Goal: Task Accomplishment & Management: Complete application form

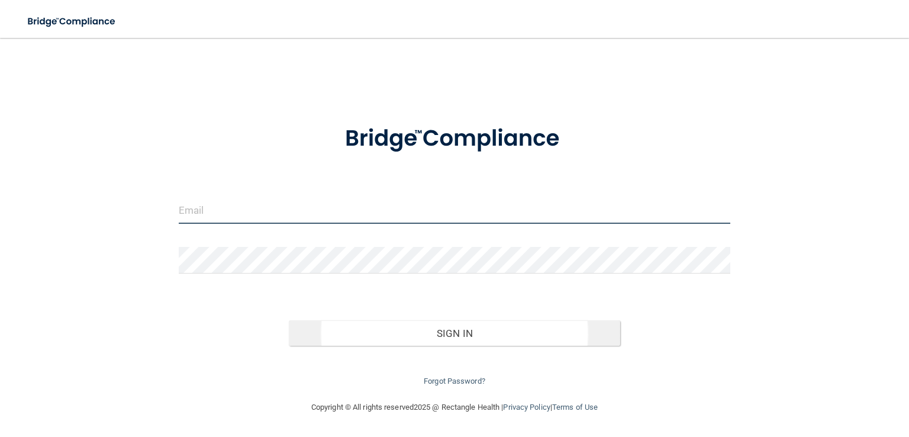
type input "[EMAIL_ADDRESS][DOMAIN_NAME]"
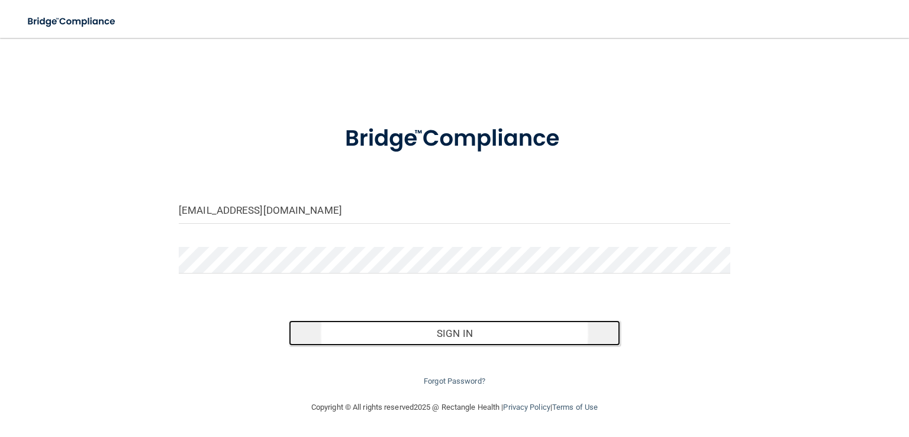
click at [463, 336] on button "Sign In" at bounding box center [454, 333] width 331 height 26
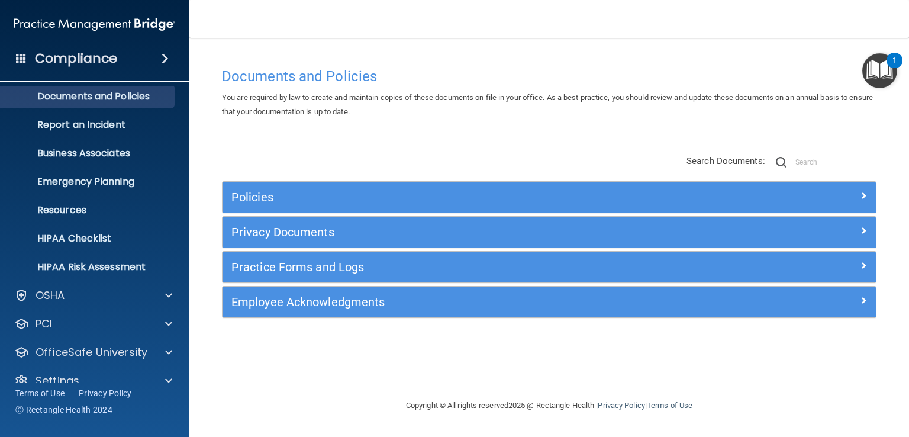
scroll to position [54, 0]
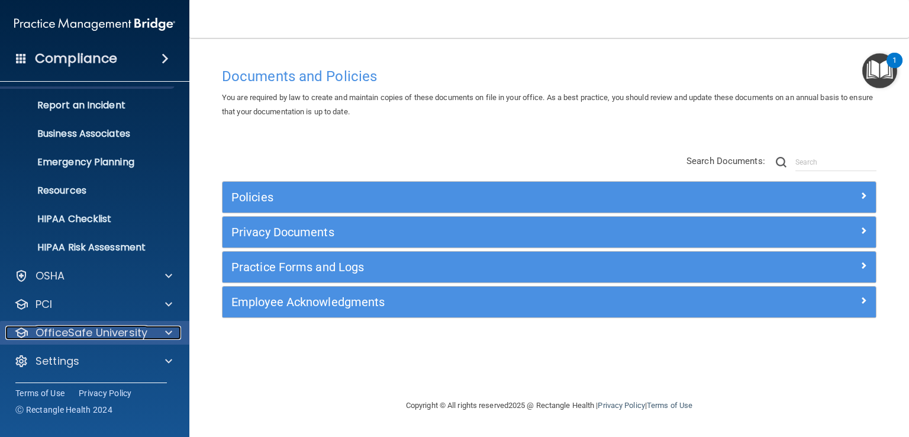
click at [168, 336] on span at bounding box center [168, 333] width 7 height 14
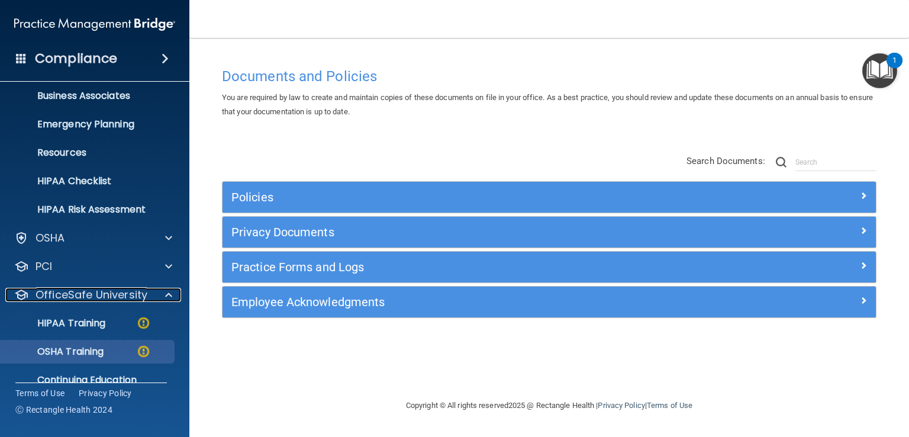
scroll to position [114, 0]
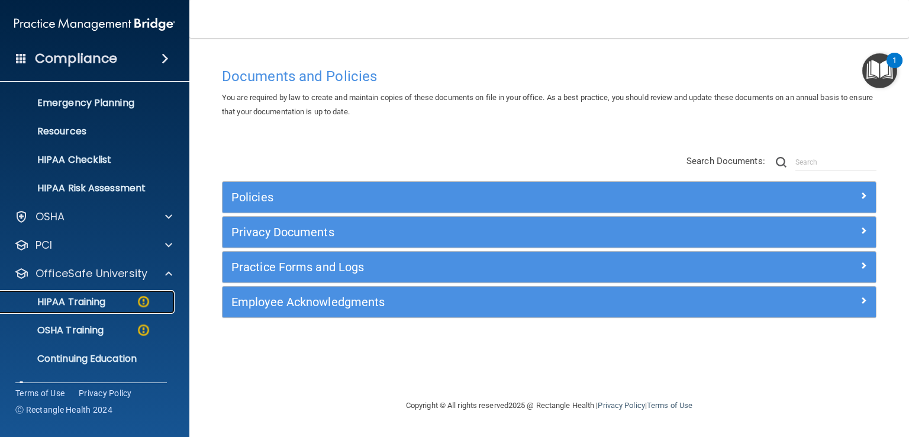
click at [114, 302] on div "HIPAA Training" at bounding box center [89, 302] width 162 height 12
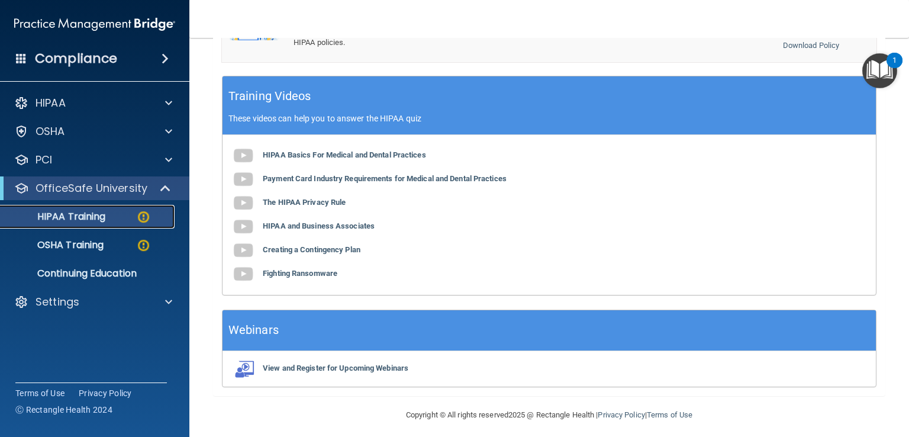
scroll to position [372, 0]
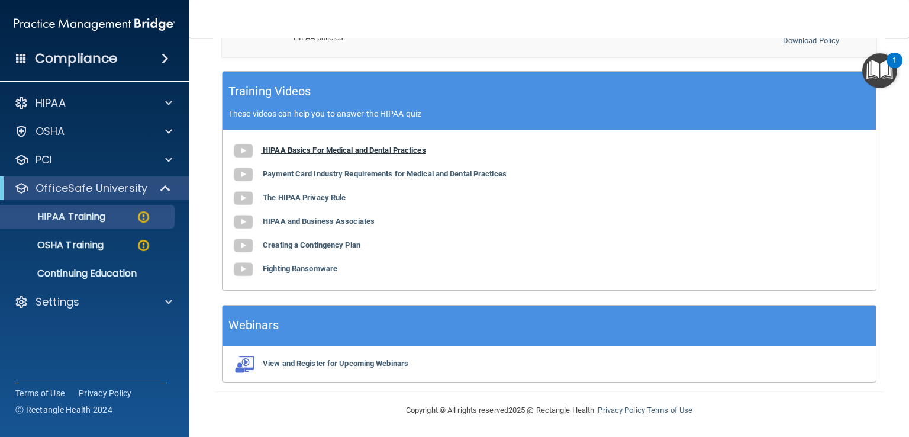
click at [308, 147] on b "HIPAA Basics For Medical and Dental Practices" at bounding box center [344, 150] width 163 height 9
click at [322, 169] on b "Payment Card Industry Requirements for Medical and Dental Practices" at bounding box center [385, 173] width 244 height 9
click at [303, 195] on b "The HIPAA Privacy Rule" at bounding box center [304, 197] width 83 height 9
click at [282, 220] on b "HIPAA and Business Associates" at bounding box center [319, 221] width 112 height 9
click at [303, 226] on div "HIPAA Basics For Medical and Dental Practices Payment Card Industry Requirement…" at bounding box center [550, 210] width 654 height 160
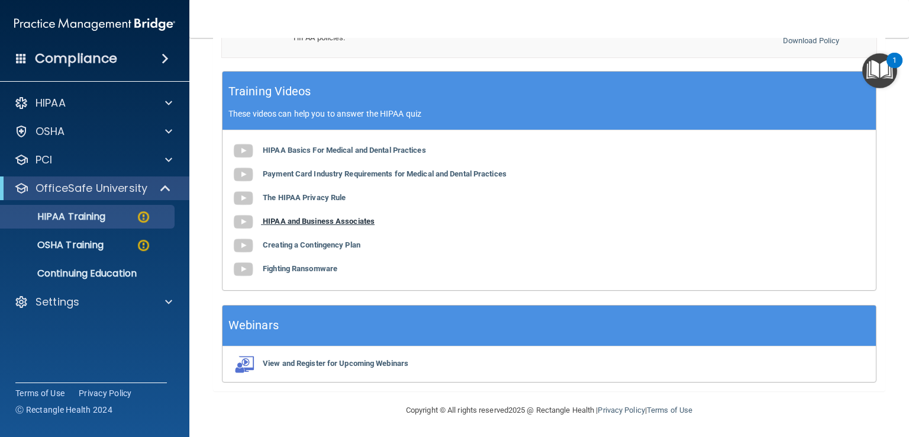
click at [304, 218] on b "HIPAA and Business Associates" at bounding box center [319, 221] width 112 height 9
click at [303, 246] on b "Creating a Contingency Plan" at bounding box center [312, 244] width 98 height 9
click at [308, 268] on b "Fighting Ransomware" at bounding box center [300, 268] width 75 height 9
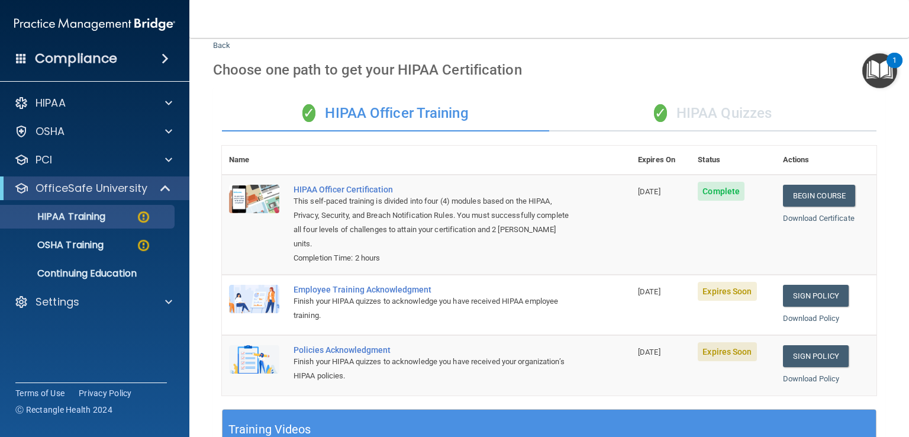
scroll to position [0, 0]
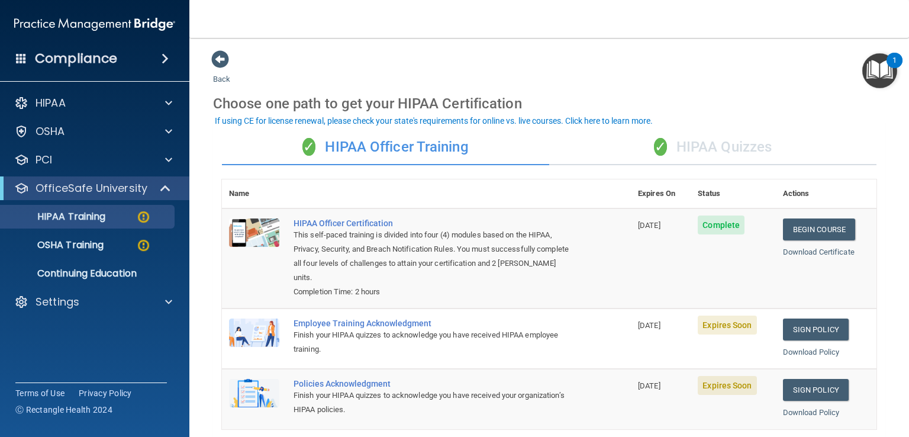
click at [732, 144] on div "✓ HIPAA Quizzes" at bounding box center [712, 148] width 327 height 36
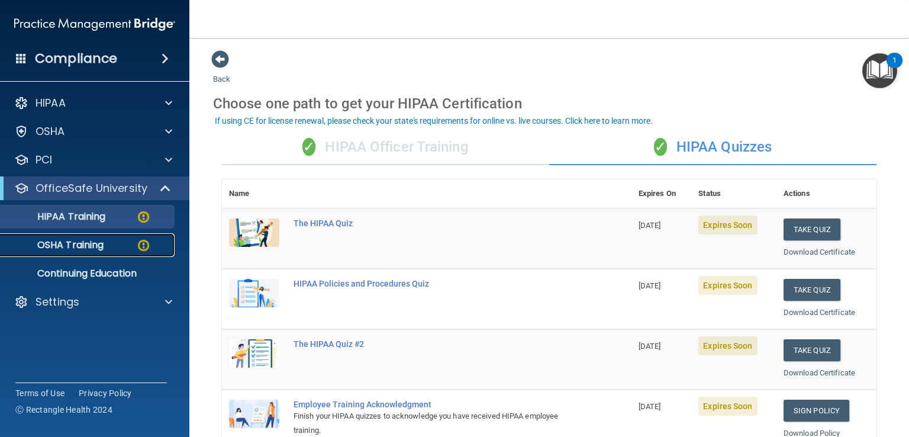
click at [97, 240] on p "OSHA Training" at bounding box center [56, 245] width 96 height 12
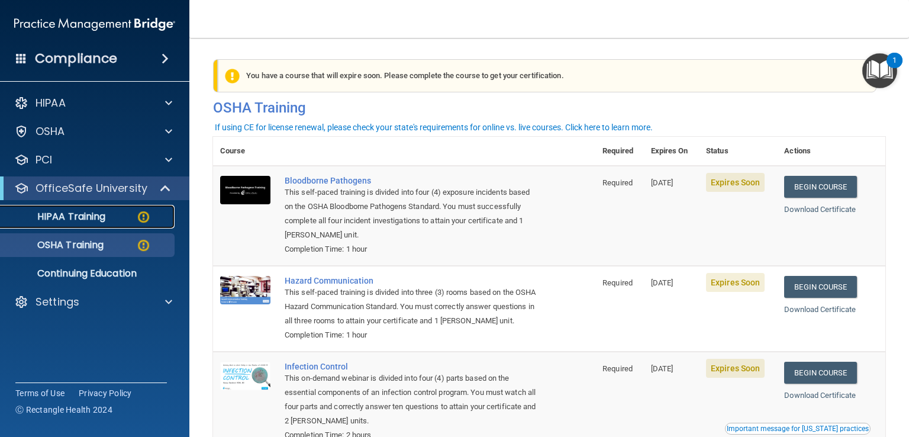
click at [70, 218] on p "HIPAA Training" at bounding box center [57, 217] width 98 height 12
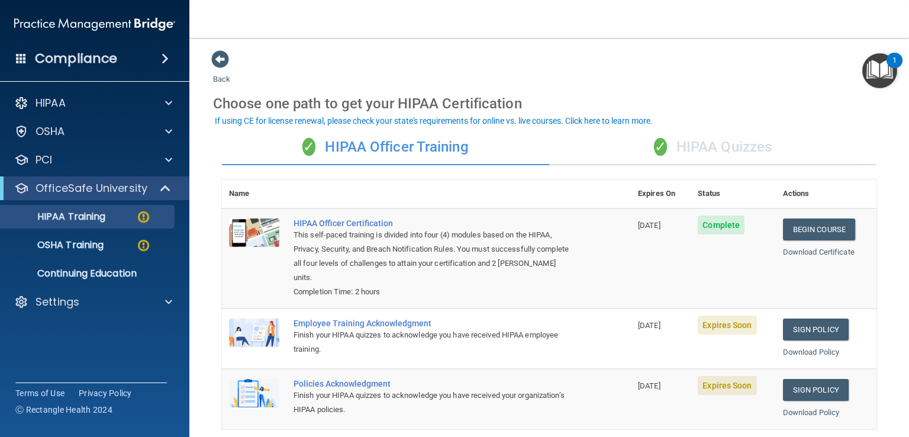
click at [728, 144] on div "✓ HIPAA Quizzes" at bounding box center [712, 148] width 327 height 36
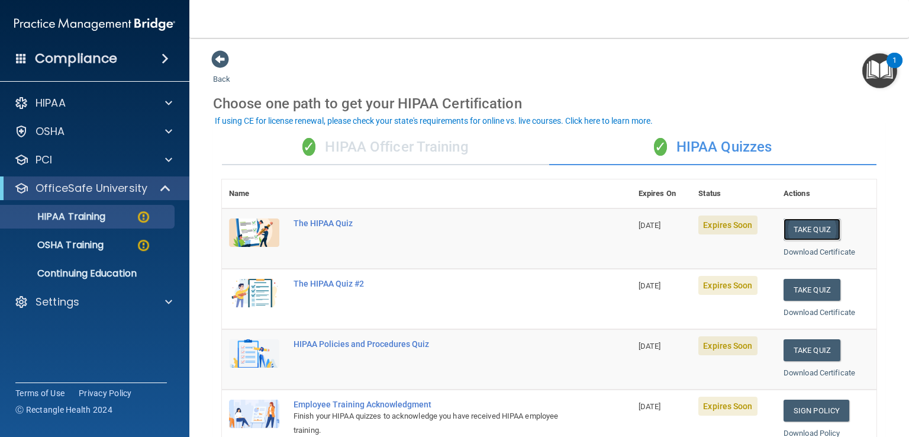
click at [806, 235] on button "Take Quiz" at bounding box center [812, 229] width 57 height 22
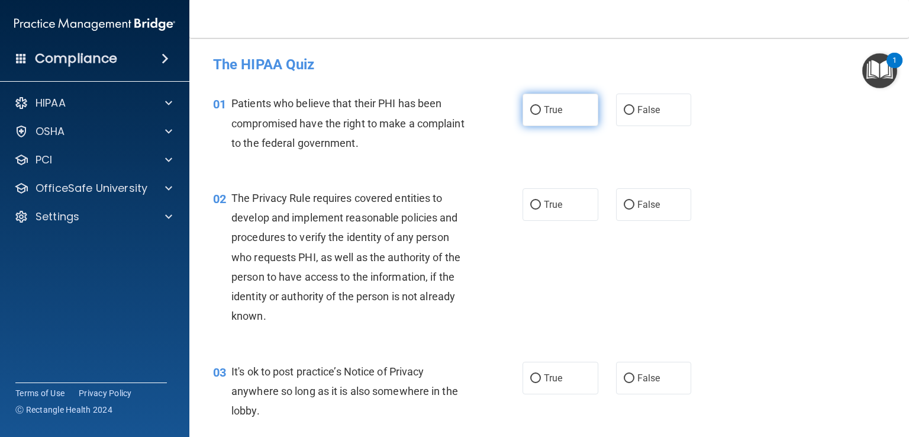
click at [533, 107] on input "True" at bounding box center [536, 110] width 11 height 9
radio input "true"
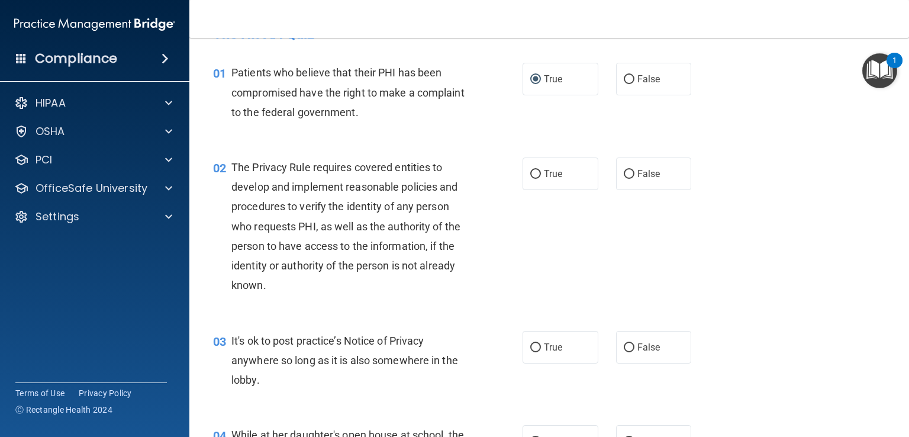
scroll to position [59, 0]
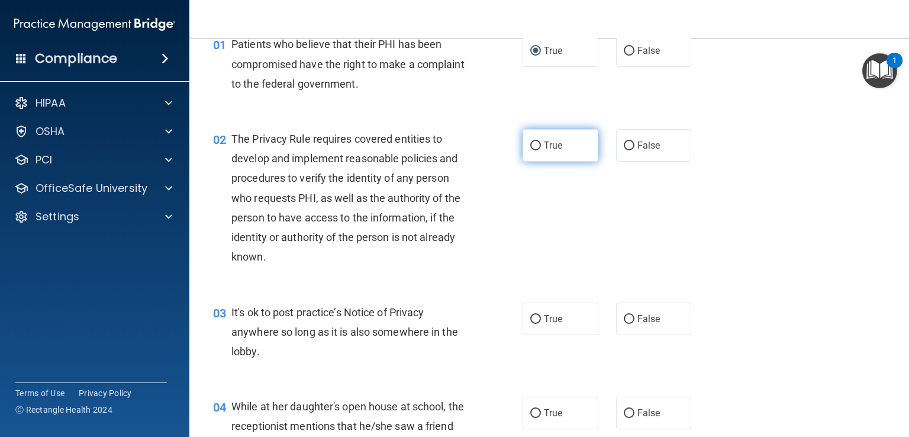
click at [539, 138] on label "True" at bounding box center [561, 145] width 76 height 33
click at [539, 142] on input "True" at bounding box center [536, 146] width 11 height 9
radio input "true"
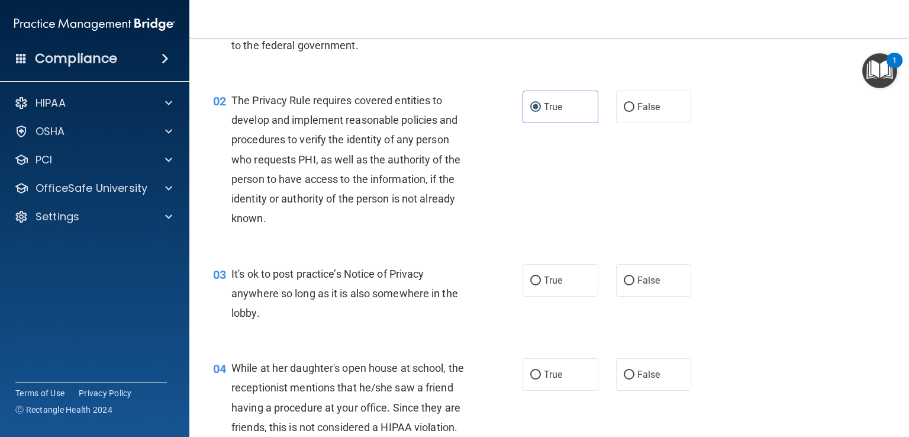
scroll to position [118, 0]
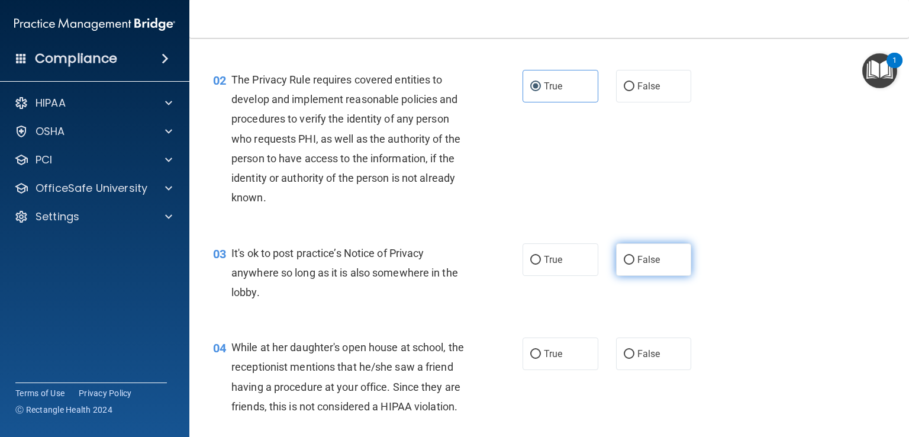
click at [638, 261] on span "False" at bounding box center [649, 259] width 23 height 11
click at [632, 261] on input "False" at bounding box center [629, 260] width 11 height 9
radio input "true"
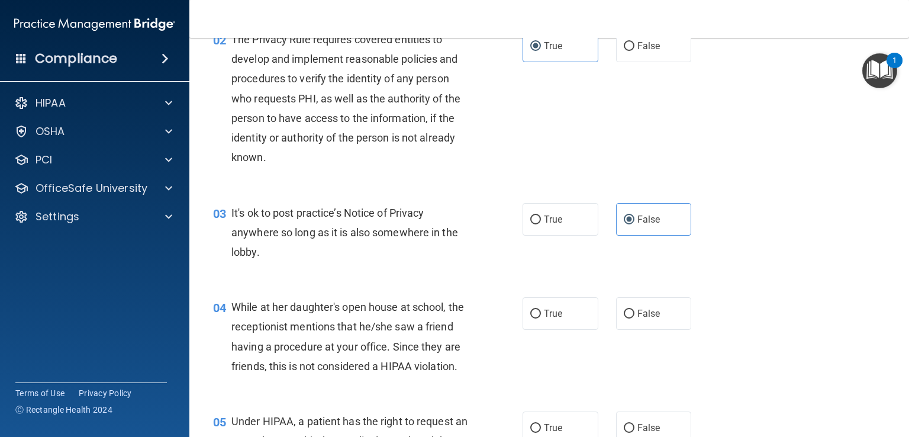
scroll to position [237, 0]
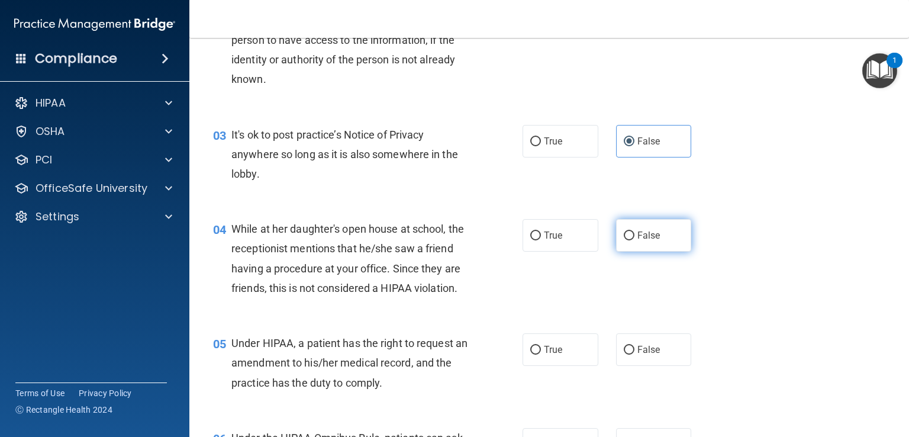
drag, startPoint x: 618, startPoint y: 236, endPoint x: 619, endPoint y: 214, distance: 22.5
click at [624, 235] on input "False" at bounding box center [629, 236] width 11 height 9
radio input "true"
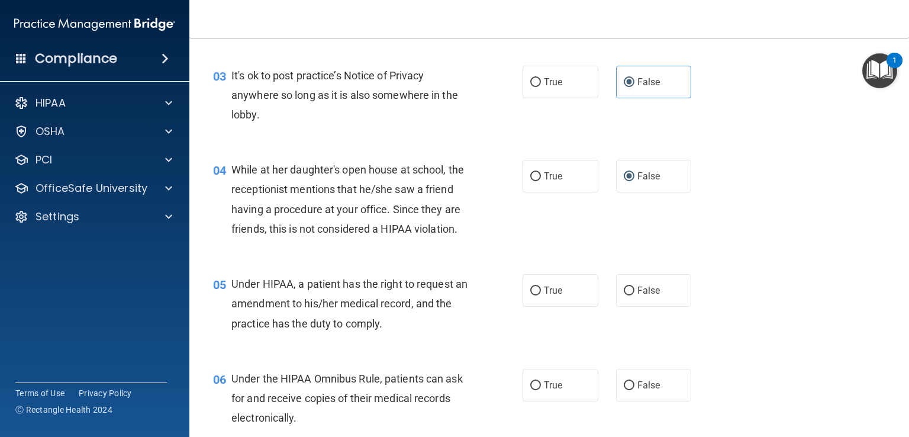
scroll to position [355, 0]
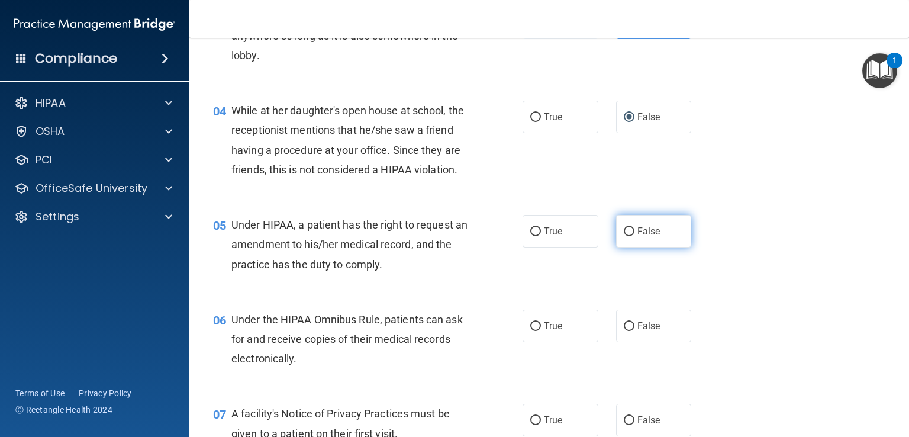
click at [631, 248] on label "False" at bounding box center [654, 231] width 76 height 33
click at [631, 236] on input "False" at bounding box center [629, 231] width 11 height 9
radio input "true"
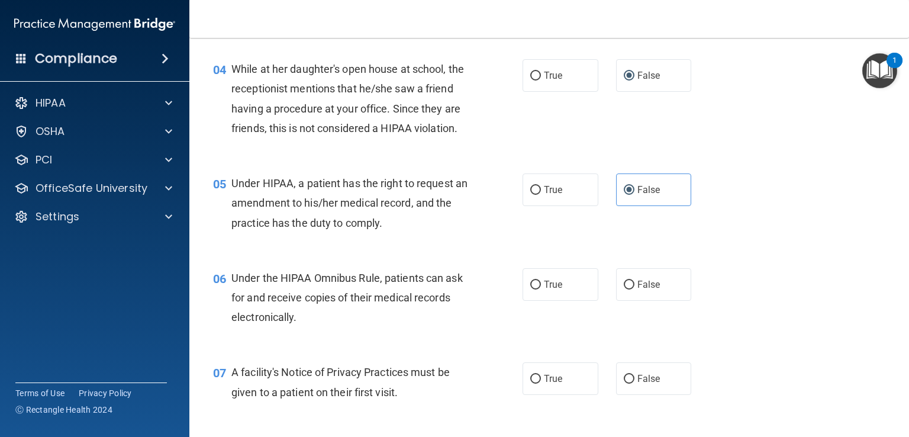
scroll to position [474, 0]
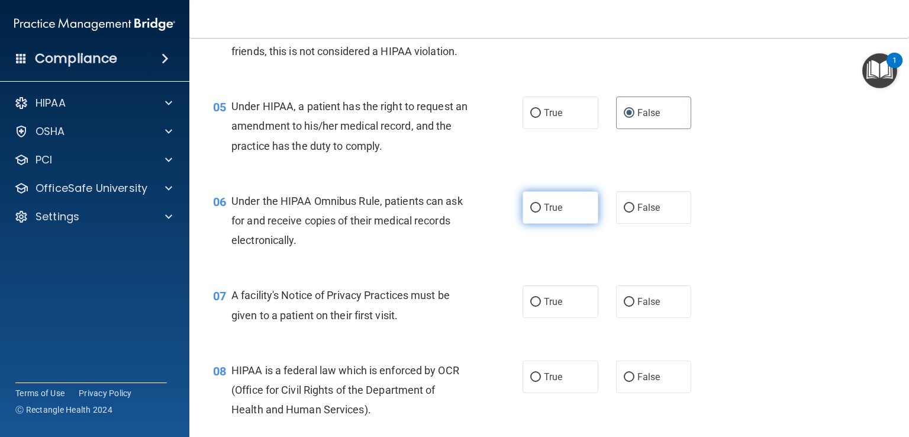
click at [544, 213] on span "True" at bounding box center [553, 207] width 18 height 11
click at [541, 213] on input "True" at bounding box center [536, 208] width 11 height 9
radio input "true"
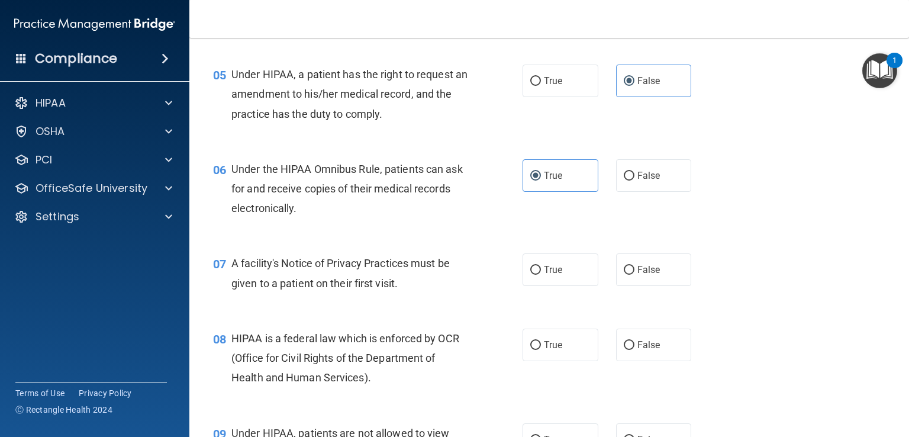
scroll to position [533, 0]
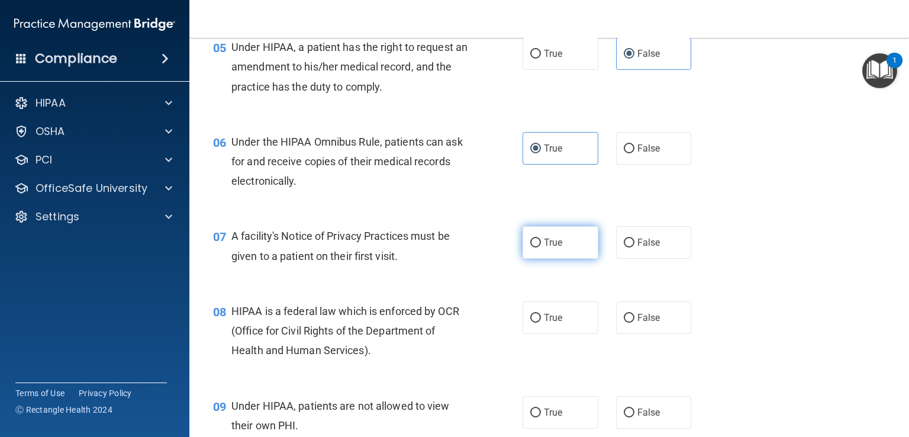
click at [564, 259] on label "True" at bounding box center [561, 242] width 76 height 33
click at [541, 248] on input "True" at bounding box center [536, 243] width 11 height 9
radio input "true"
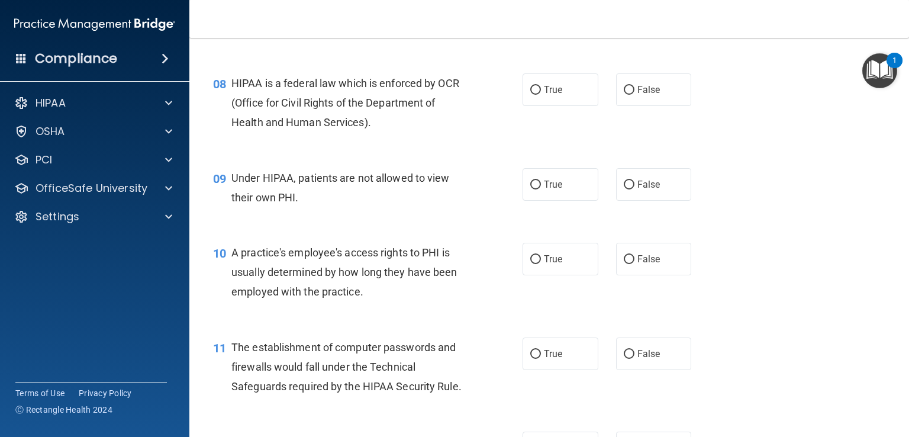
scroll to position [770, 0]
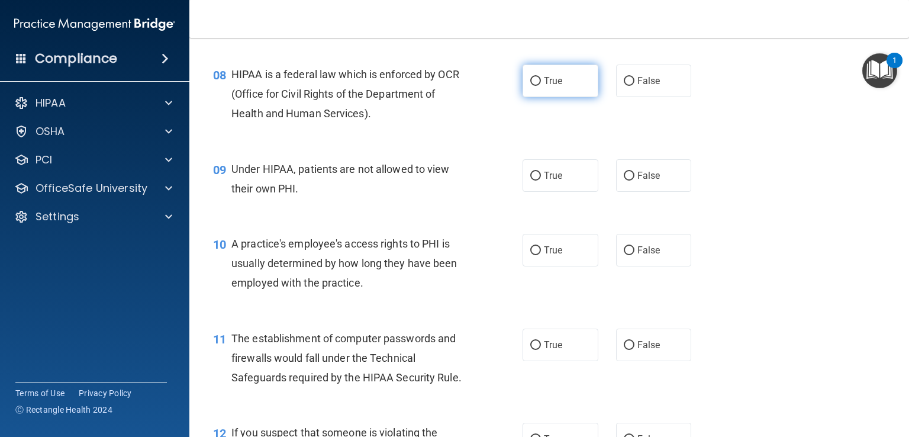
click at [547, 86] on span "True" at bounding box center [553, 80] width 18 height 11
click at [541, 86] on input "True" at bounding box center [536, 81] width 11 height 9
radio input "true"
click at [654, 185] on label "False" at bounding box center [654, 175] width 76 height 33
click at [635, 181] on input "False" at bounding box center [629, 176] width 11 height 9
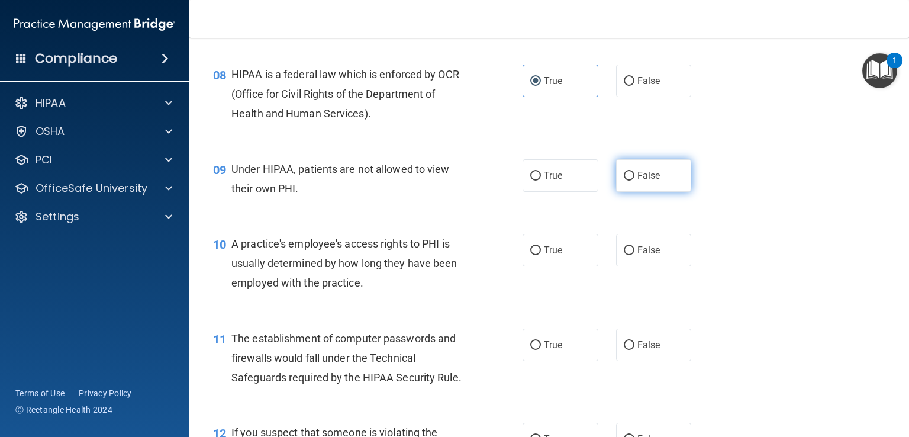
radio input "true"
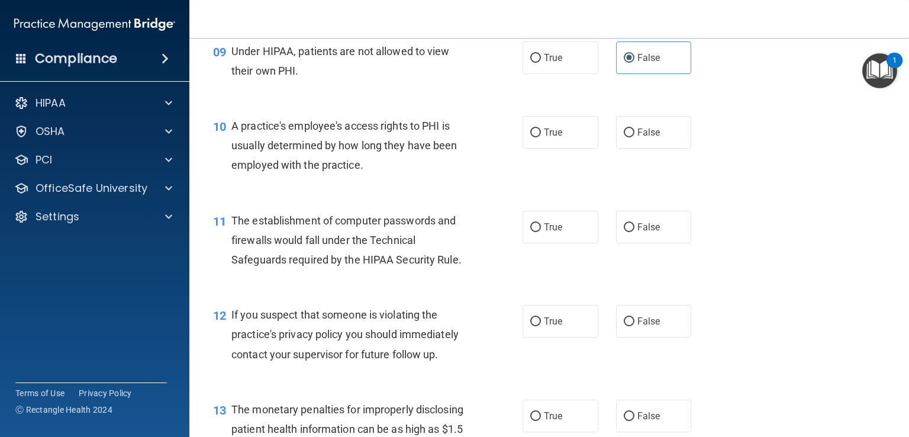
scroll to position [888, 0]
click at [632, 148] on label "False" at bounding box center [654, 131] width 76 height 33
click at [632, 137] on input "False" at bounding box center [629, 132] width 11 height 9
radio input "true"
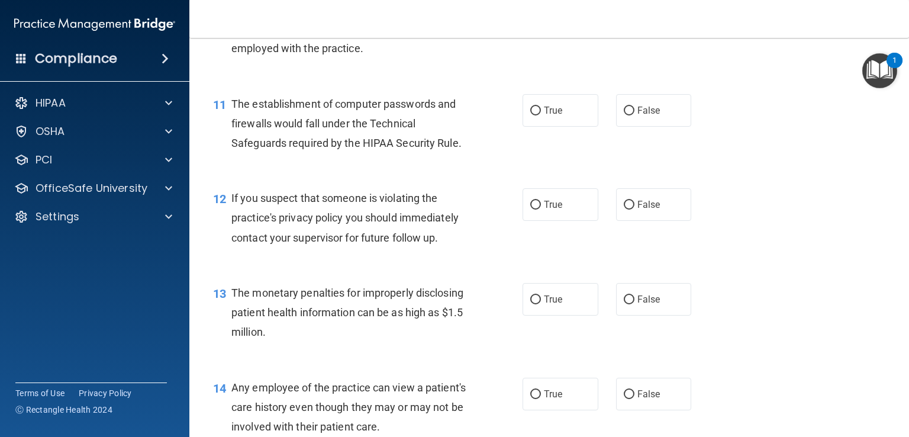
scroll to position [1007, 0]
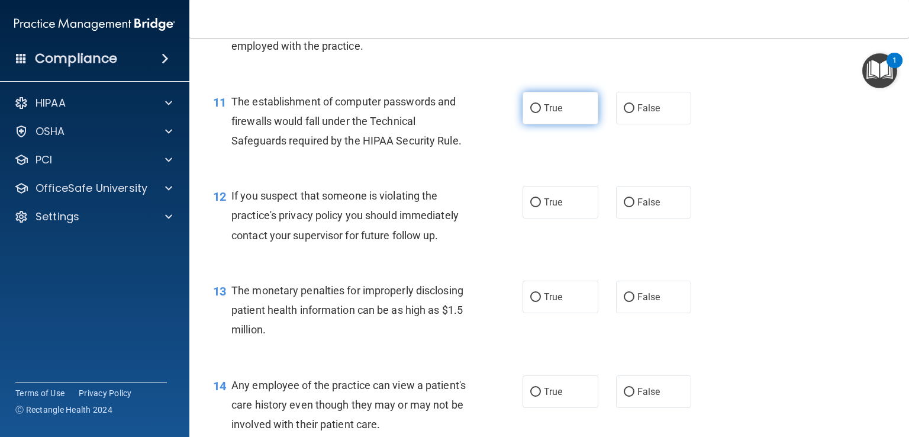
click at [564, 124] on label "True" at bounding box center [561, 108] width 76 height 33
click at [541, 113] on input "True" at bounding box center [536, 108] width 11 height 9
radio input "true"
click at [549, 218] on label "True" at bounding box center [561, 202] width 76 height 33
click at [541, 207] on input "True" at bounding box center [536, 202] width 11 height 9
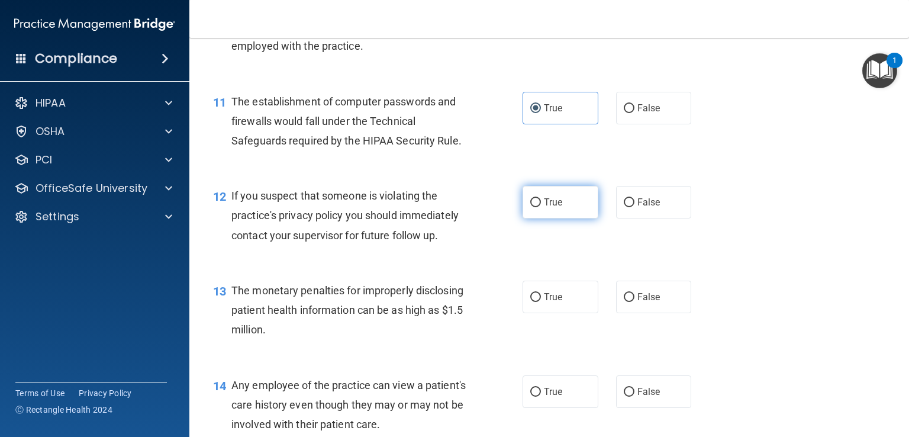
radio input "true"
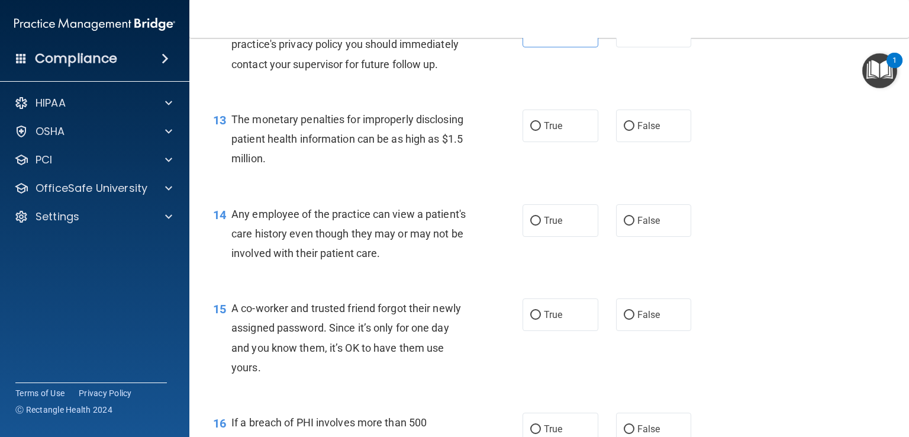
scroll to position [1184, 0]
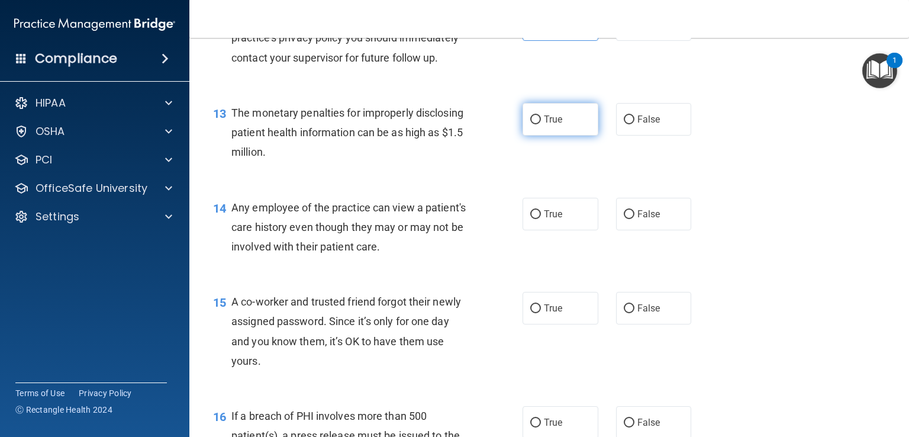
click at [576, 136] on label "True" at bounding box center [561, 119] width 76 height 33
click at [541, 124] on input "True" at bounding box center [536, 119] width 11 height 9
radio input "true"
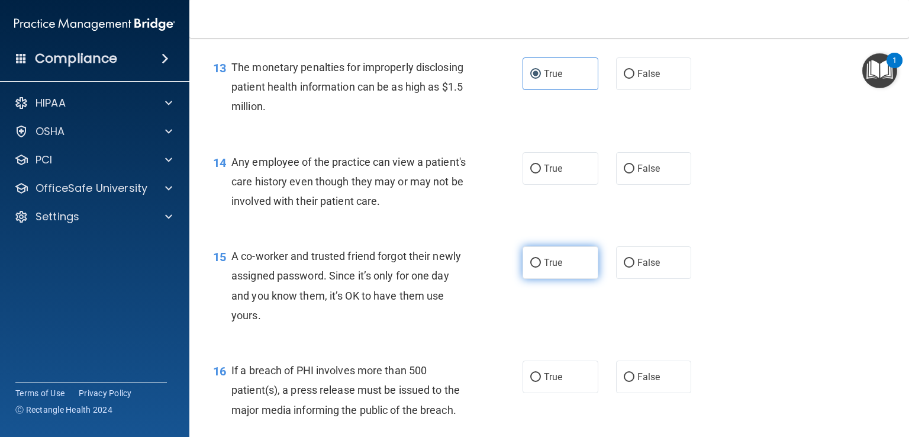
scroll to position [1303, 0]
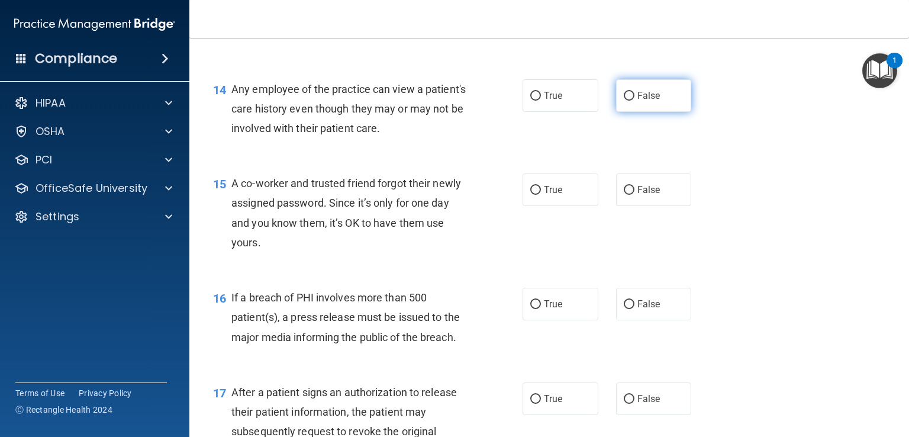
click at [647, 112] on label "False" at bounding box center [654, 95] width 76 height 33
click at [635, 101] on input "False" at bounding box center [629, 96] width 11 height 9
radio input "true"
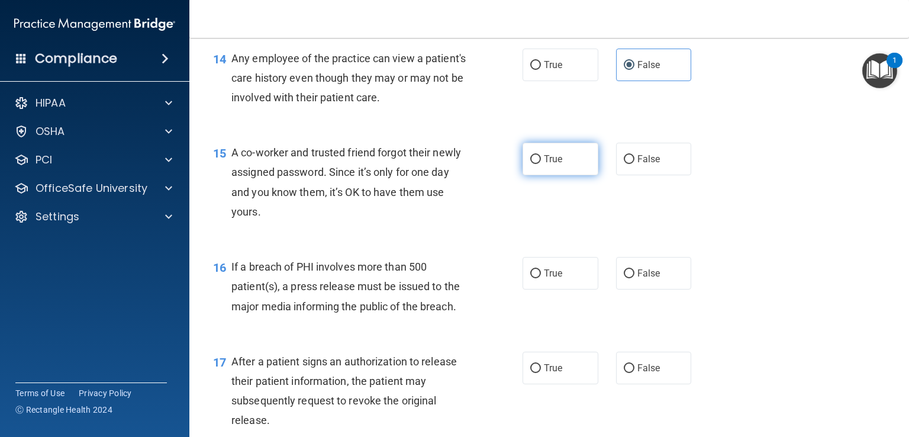
scroll to position [1362, 0]
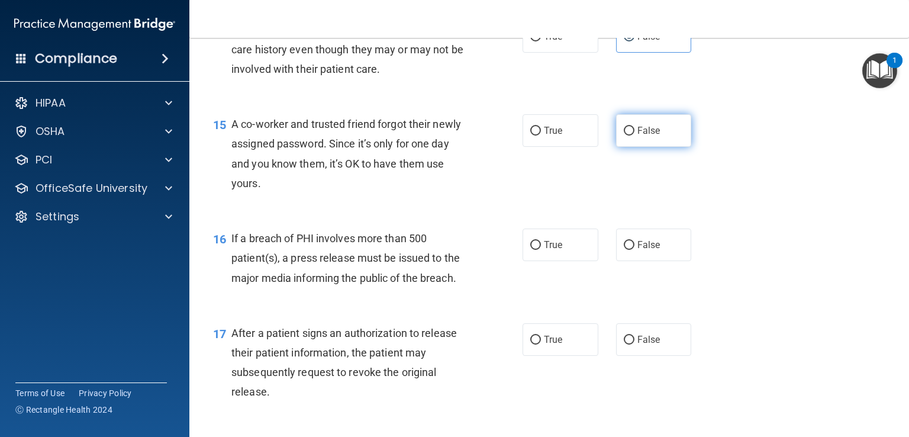
click at [658, 147] on label "False" at bounding box center [654, 130] width 76 height 33
click at [635, 136] on input "False" at bounding box center [629, 131] width 11 height 9
radio input "true"
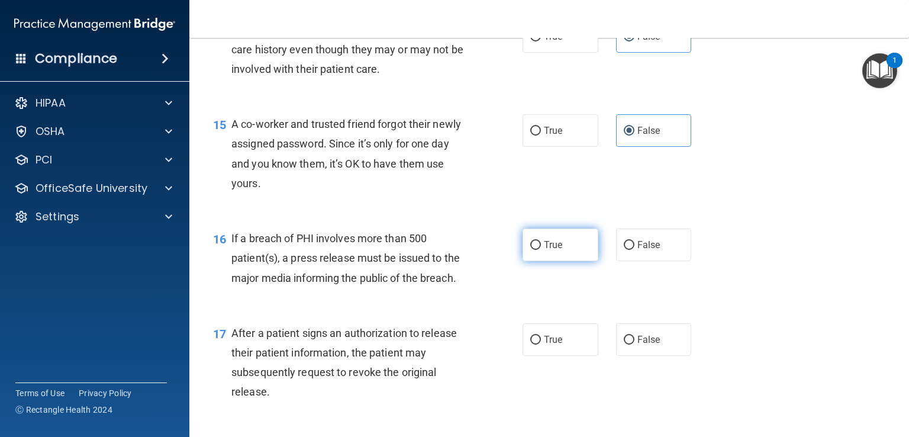
click at [583, 261] on label "True" at bounding box center [561, 245] width 76 height 33
click at [541, 250] on input "True" at bounding box center [536, 245] width 11 height 9
radio input "true"
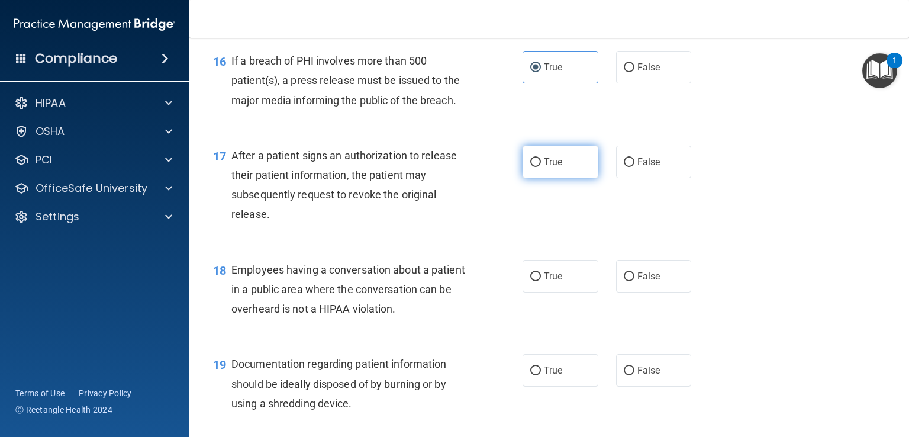
click at [559, 178] on label "True" at bounding box center [561, 162] width 76 height 33
click at [541, 167] on input "True" at bounding box center [536, 162] width 11 height 9
radio input "true"
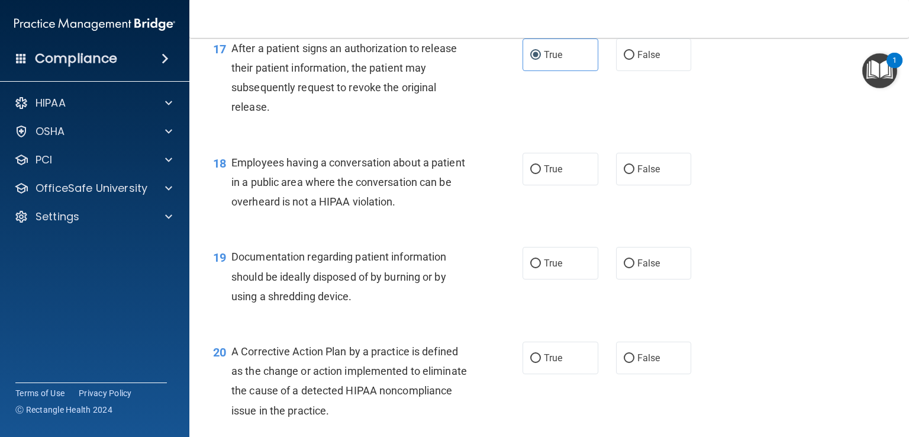
scroll to position [1717, 0]
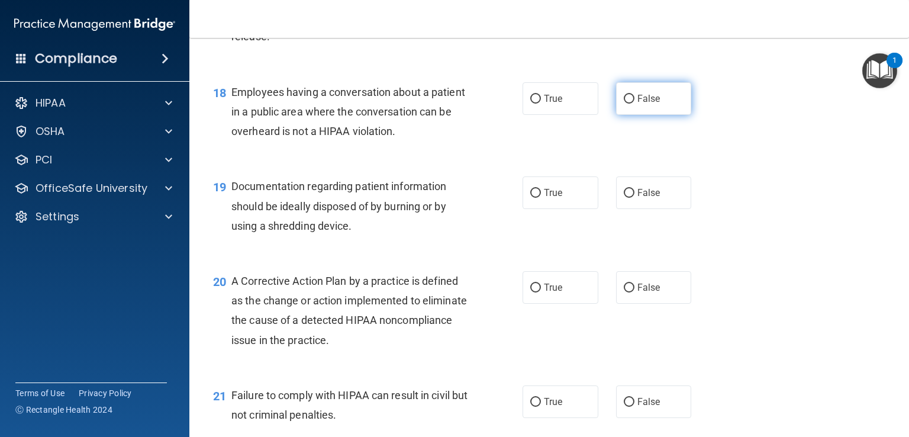
click at [632, 115] on label "False" at bounding box center [654, 98] width 76 height 33
click at [632, 104] on input "False" at bounding box center [629, 99] width 11 height 9
radio input "true"
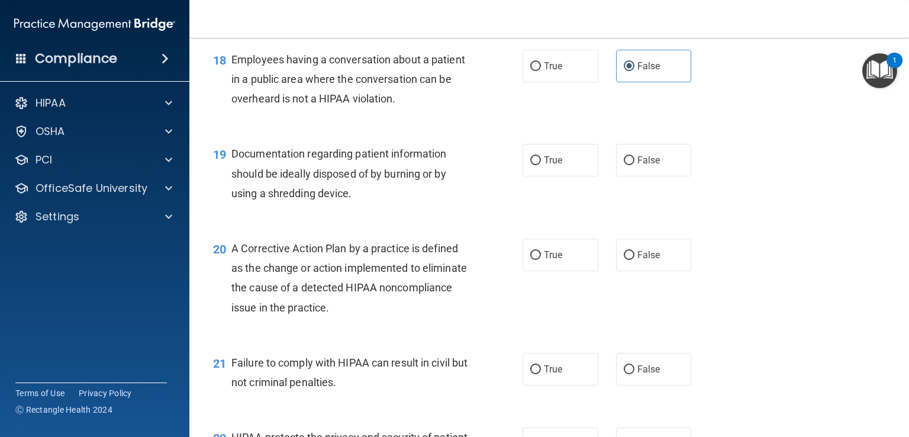
scroll to position [1776, 0]
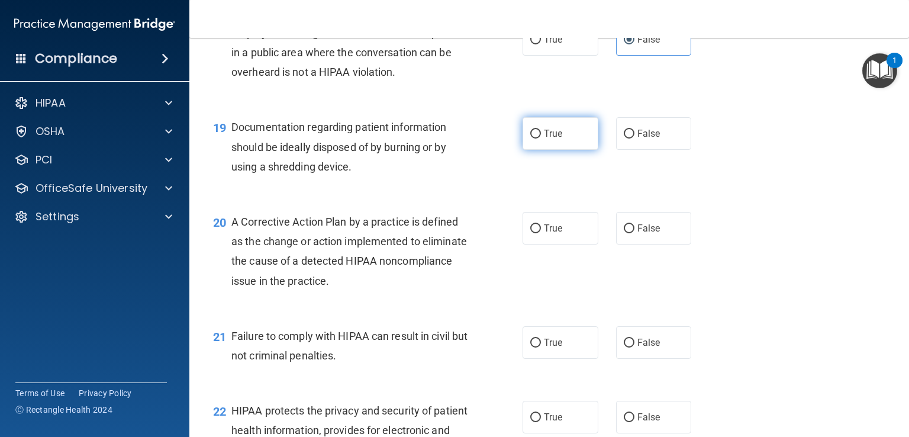
click at [563, 150] on label "True" at bounding box center [561, 133] width 76 height 33
click at [541, 139] on input "True" at bounding box center [536, 134] width 11 height 9
radio input "true"
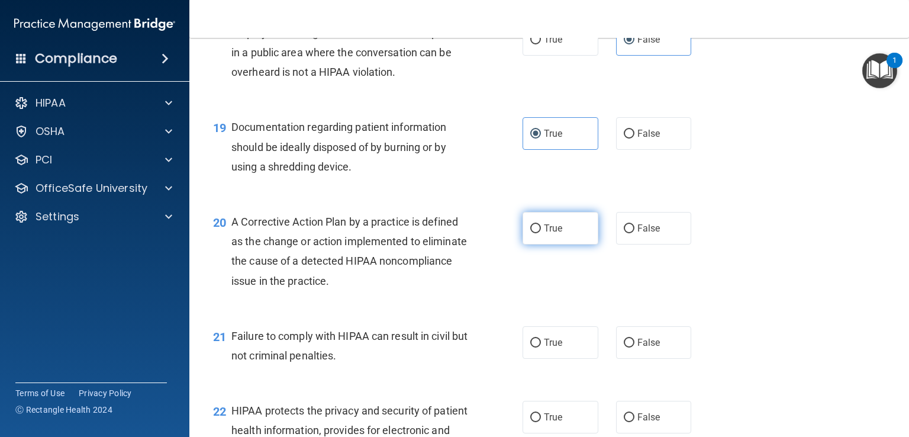
click at [561, 245] on label "True" at bounding box center [561, 228] width 76 height 33
click at [541, 233] on input "True" at bounding box center [536, 228] width 11 height 9
radio input "true"
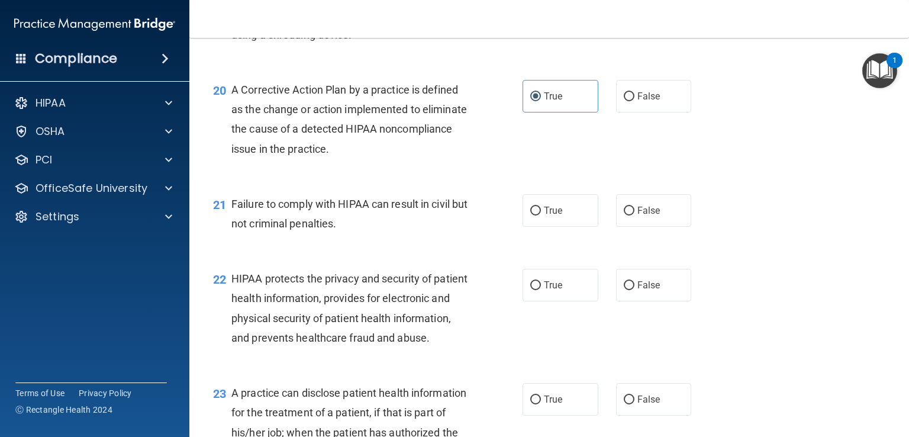
scroll to position [1954, 0]
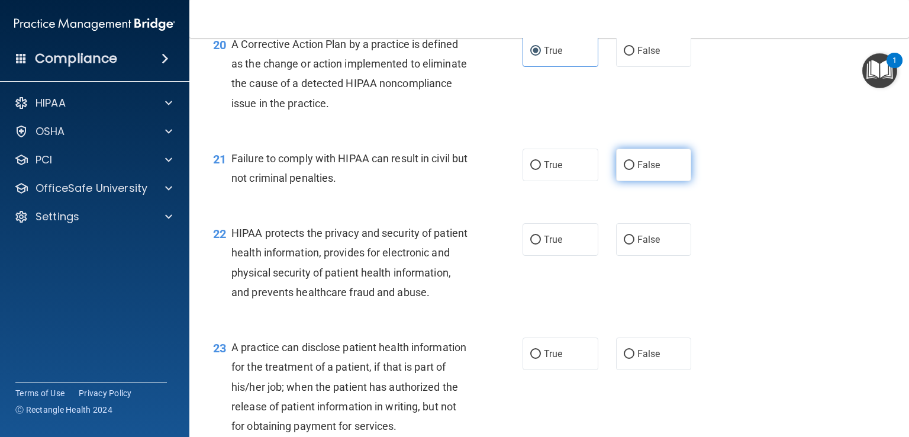
click at [639, 171] on span "False" at bounding box center [649, 164] width 23 height 11
click at [635, 170] on input "False" at bounding box center [629, 165] width 11 height 9
radio input "true"
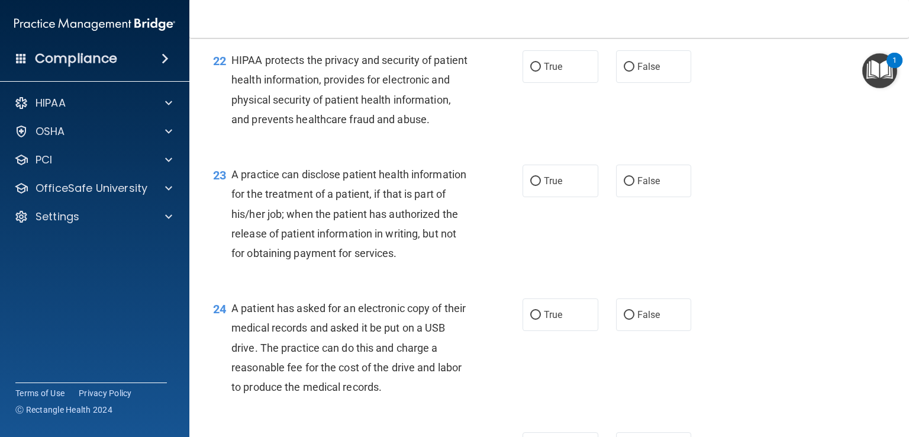
scroll to position [2132, 0]
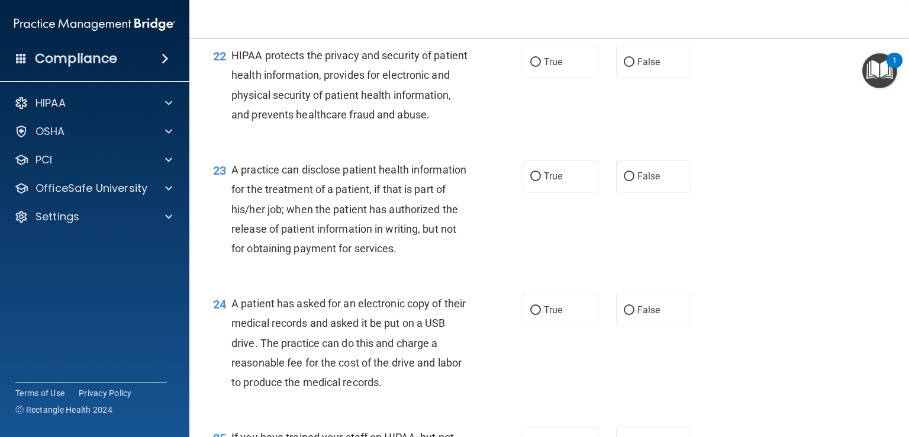
click at [563, 101] on div "22 HIPAA protects the privacy and security of patient health information, provi…" at bounding box center [549, 88] width 690 height 114
click at [566, 78] on label "True" at bounding box center [561, 62] width 76 height 33
click at [541, 67] on input "True" at bounding box center [536, 62] width 11 height 9
radio input "true"
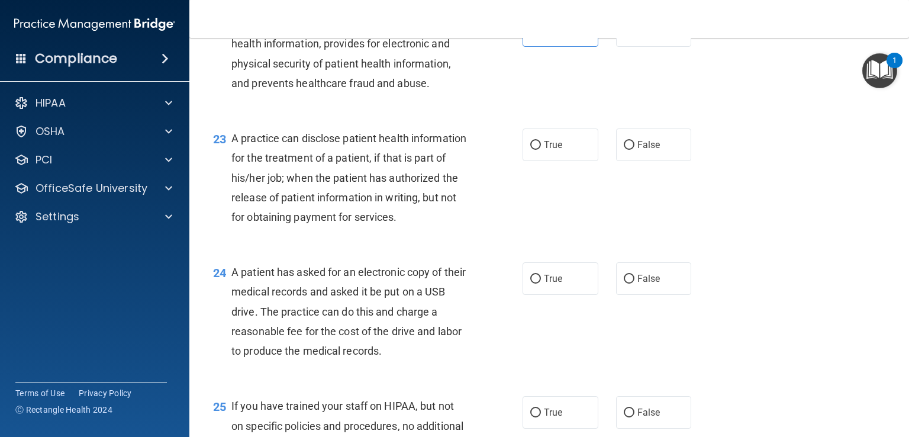
scroll to position [2191, 0]
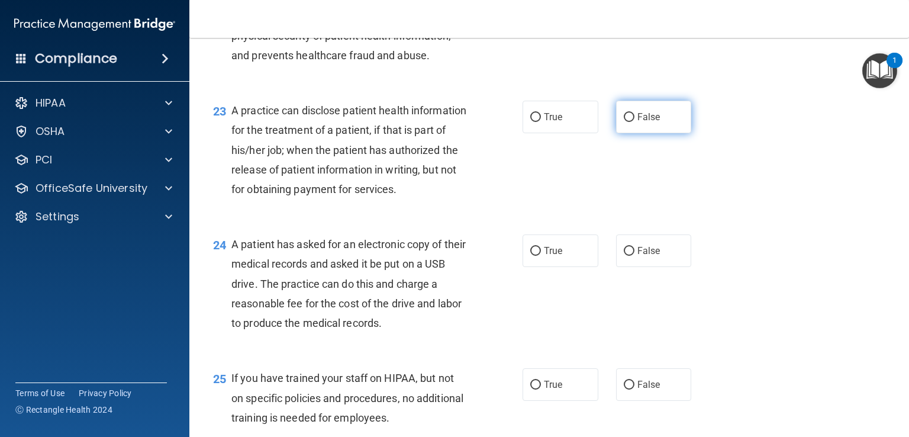
click at [626, 122] on input "False" at bounding box center [629, 117] width 11 height 9
radio input "true"
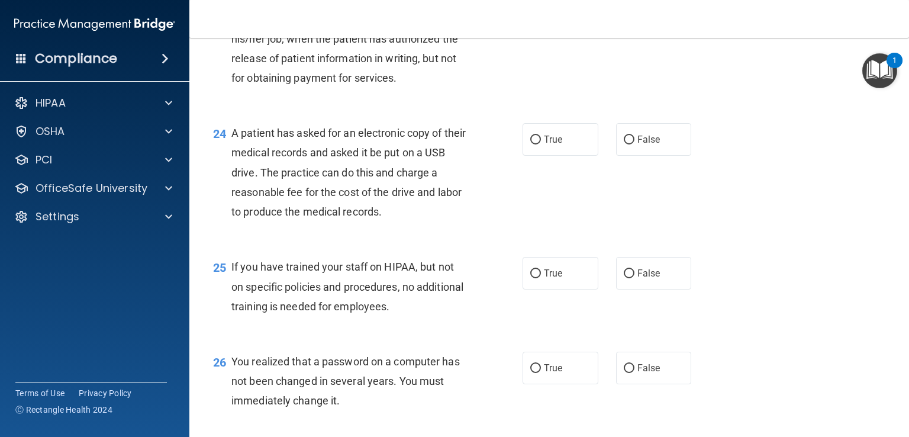
scroll to position [2309, 0]
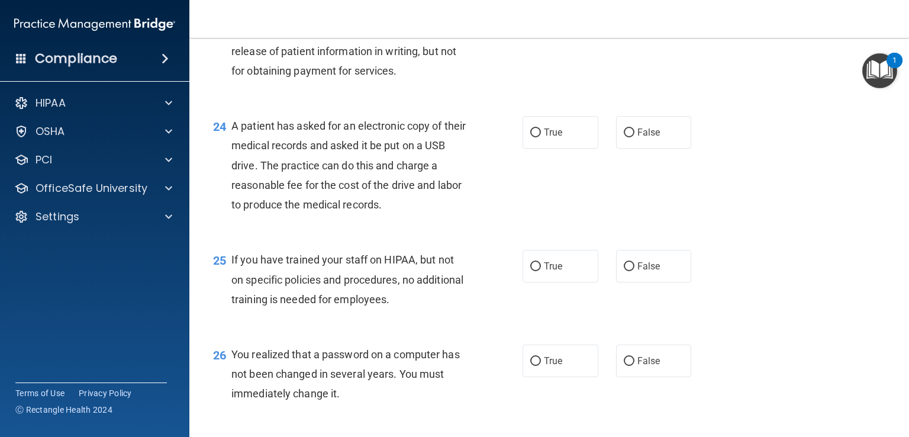
click at [568, 171] on div "24 A patient has asked for an electronic copy of their medical records and aske…" at bounding box center [549, 168] width 690 height 134
click at [567, 149] on label "True" at bounding box center [561, 132] width 76 height 33
click at [541, 137] on input "True" at bounding box center [536, 132] width 11 height 9
radio input "true"
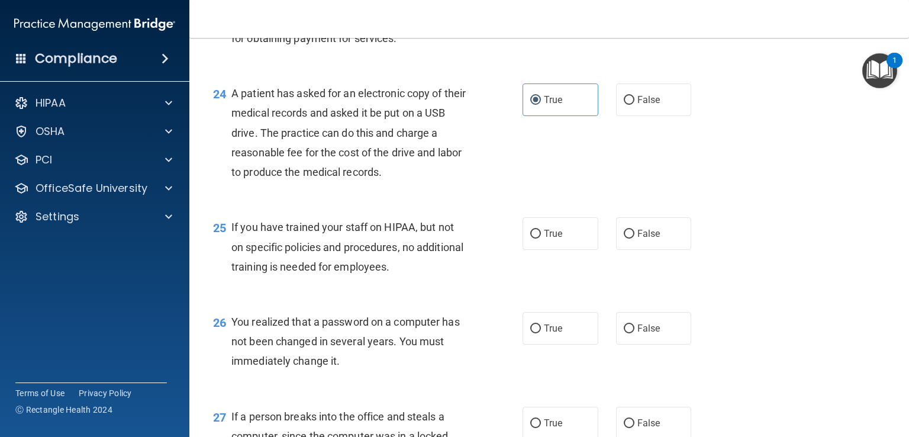
scroll to position [2368, 0]
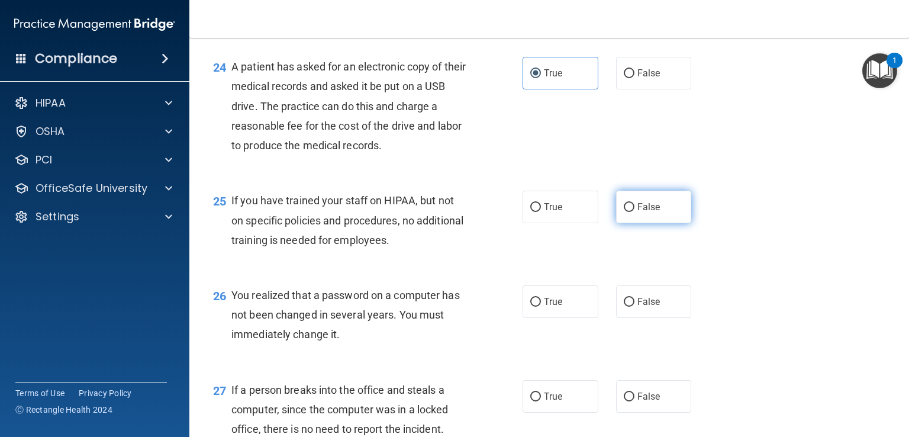
click at [626, 223] on label "False" at bounding box center [654, 207] width 76 height 33
click at [626, 212] on input "False" at bounding box center [629, 207] width 11 height 9
radio input "true"
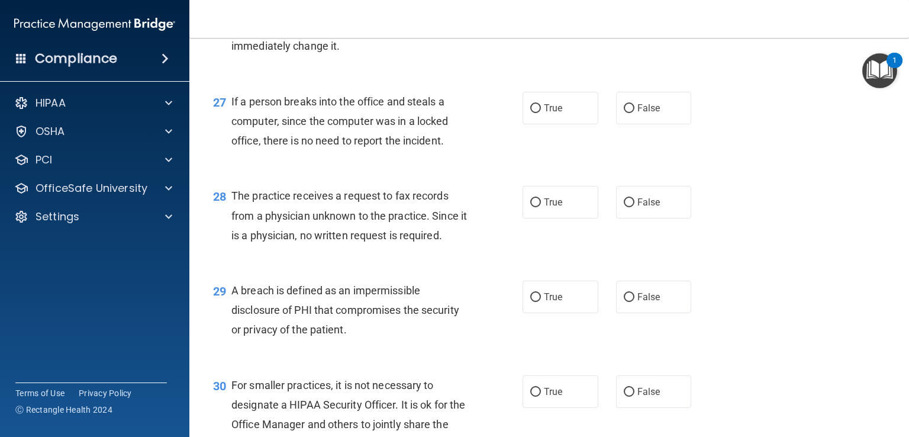
scroll to position [2665, 0]
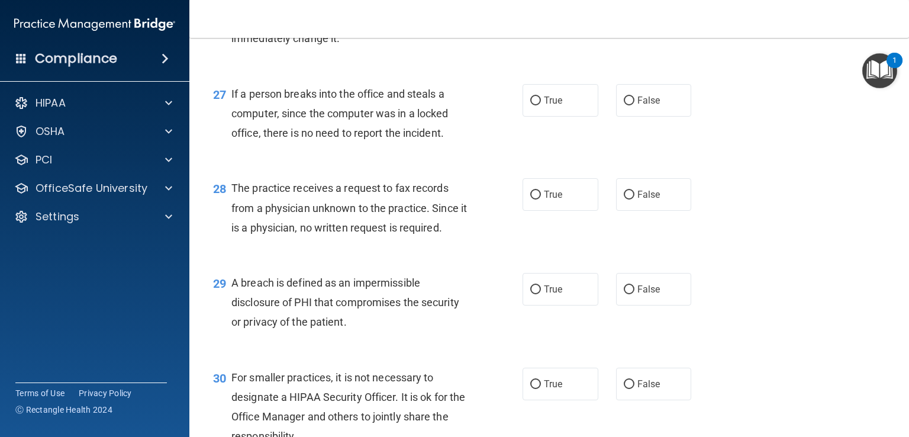
drag, startPoint x: 568, startPoint y: 73, endPoint x: 568, endPoint y: 81, distance: 7.7
click at [568, 22] on label "True" at bounding box center [561, 5] width 76 height 33
click at [541, 11] on input "True" at bounding box center [536, 6] width 11 height 9
radio input "true"
click at [666, 117] on label "False" at bounding box center [654, 100] width 76 height 33
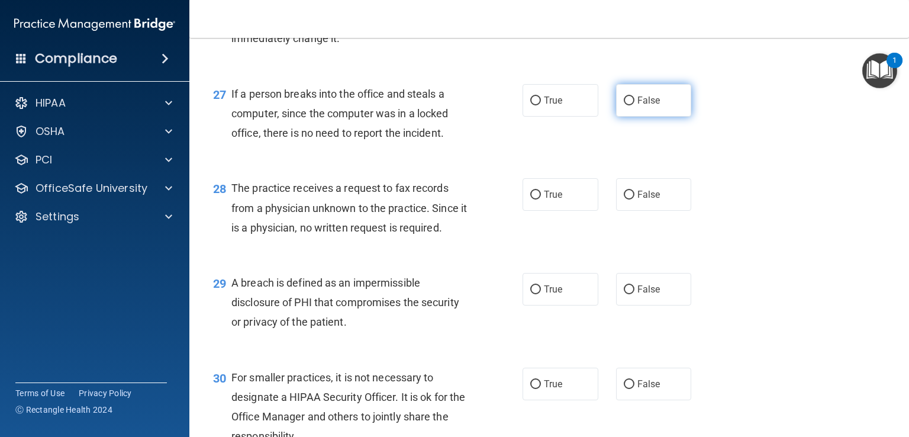
click at [635, 105] on input "False" at bounding box center [629, 101] width 11 height 9
radio input "true"
click at [638, 200] on span "False" at bounding box center [649, 194] width 23 height 11
click at [635, 200] on input "False" at bounding box center [629, 195] width 11 height 9
radio input "true"
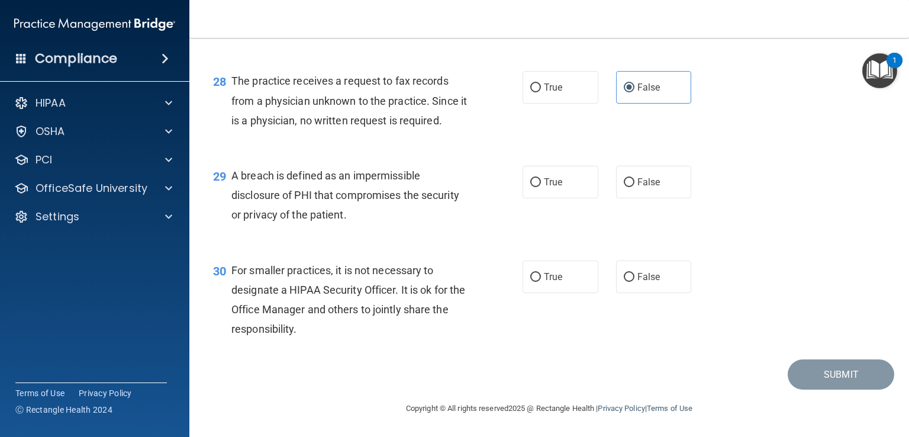
scroll to position [2831, 0]
click at [555, 185] on span "True" at bounding box center [553, 181] width 18 height 11
click at [650, 274] on span "False" at bounding box center [649, 276] width 23 height 11
click at [635, 274] on input "False" at bounding box center [629, 277] width 11 height 9
radio input "true"
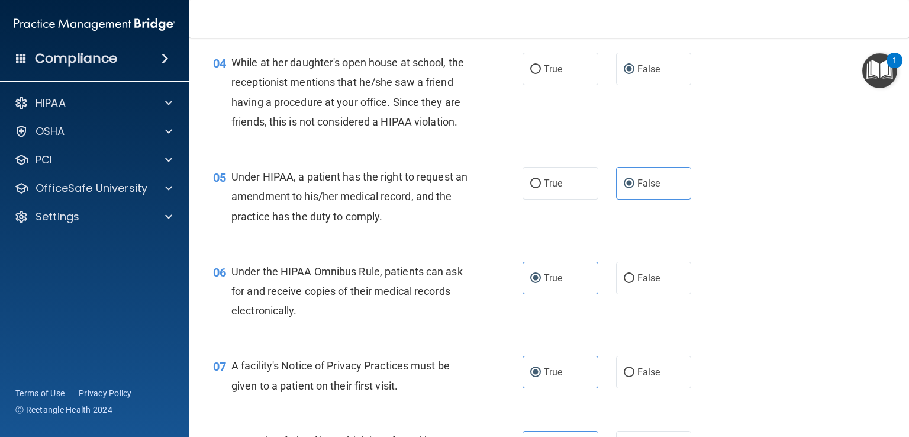
scroll to position [0, 0]
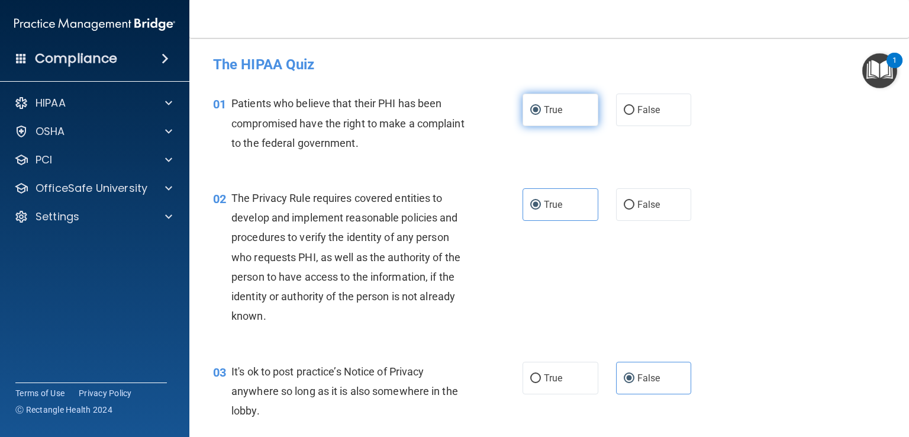
click at [576, 108] on label "True" at bounding box center [561, 110] width 76 height 33
click at [541, 108] on input "True" at bounding box center [536, 110] width 11 height 9
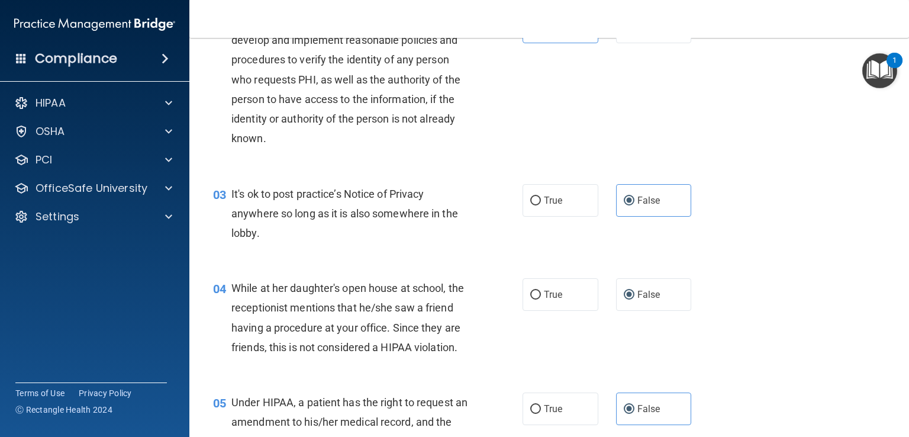
scroll to position [296, 0]
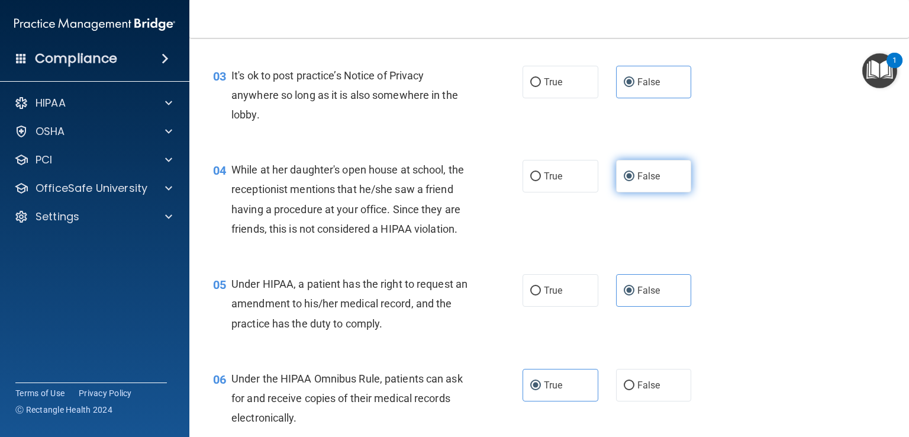
click at [657, 173] on label "False" at bounding box center [654, 176] width 76 height 33
click at [635, 173] on input "False" at bounding box center [629, 176] width 11 height 9
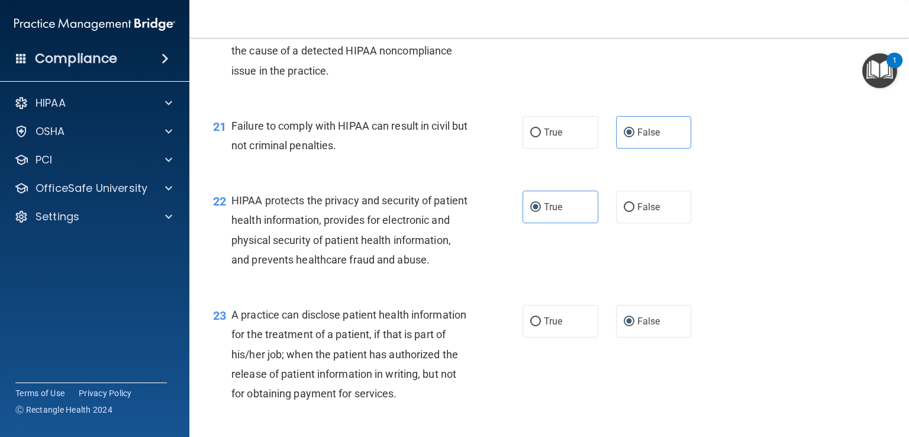
scroll to position [2013, 0]
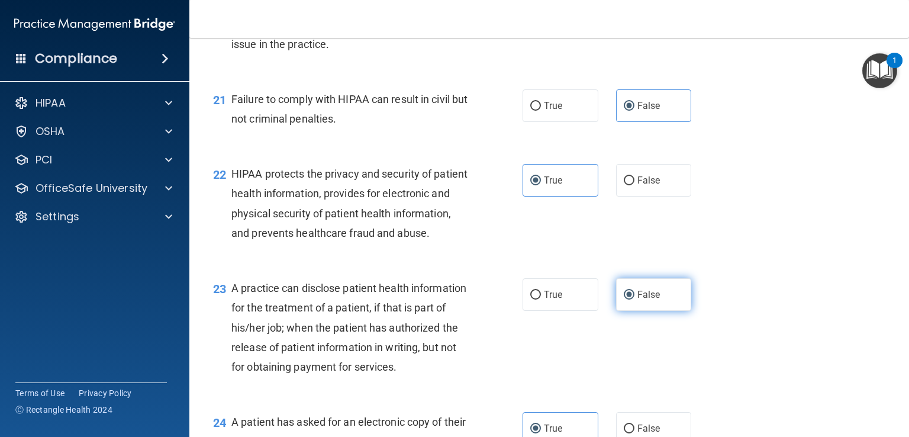
click at [642, 300] on span "False" at bounding box center [649, 294] width 23 height 11
click at [635, 300] on input "False" at bounding box center [629, 295] width 11 height 9
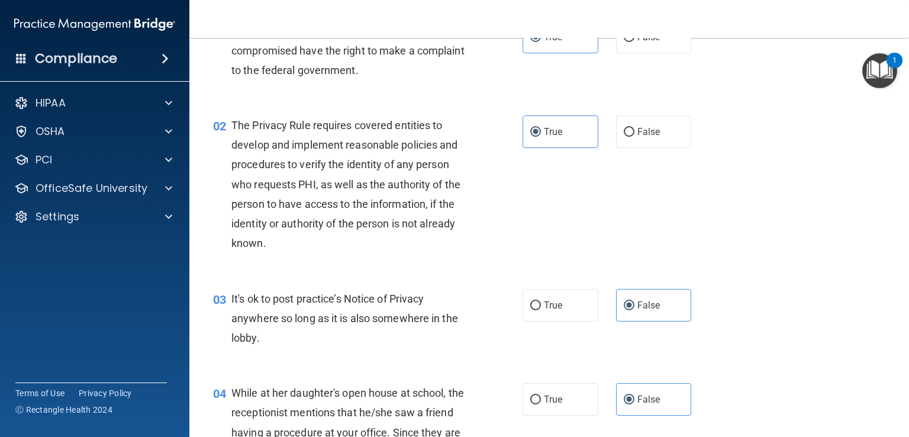
scroll to position [0, 0]
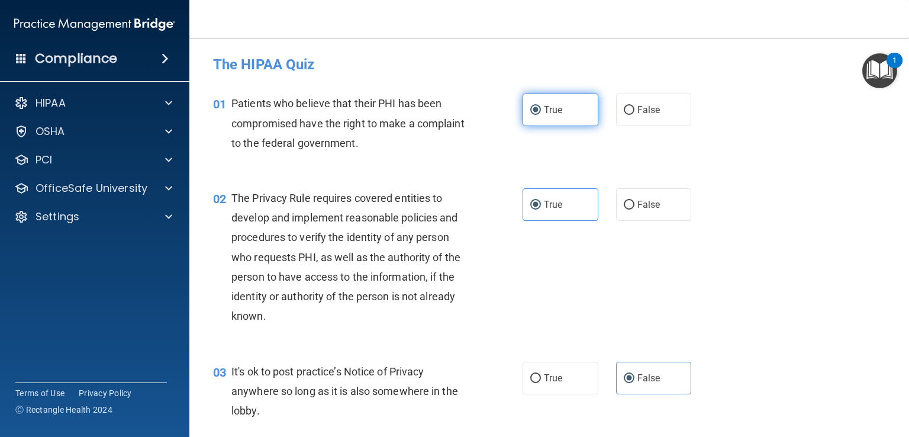
click at [573, 106] on label "True" at bounding box center [561, 110] width 76 height 33
click at [541, 106] on input "True" at bounding box center [536, 110] width 11 height 9
click at [567, 211] on label "True" at bounding box center [561, 204] width 76 height 33
click at [541, 210] on input "True" at bounding box center [536, 205] width 11 height 9
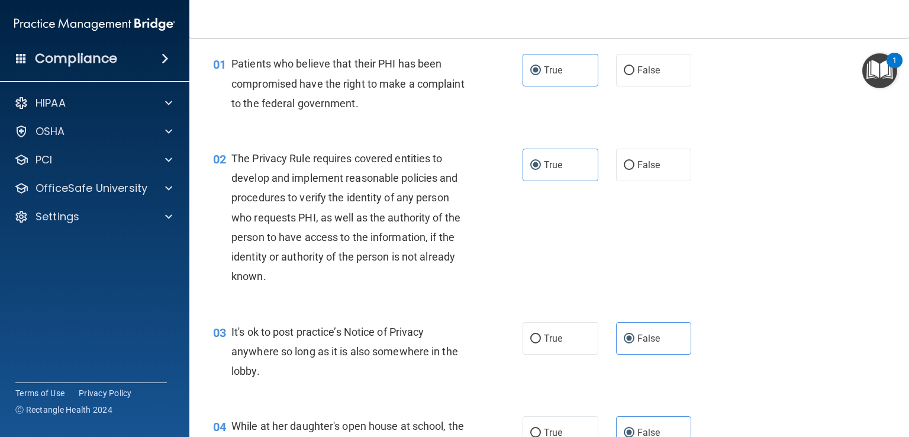
scroll to position [59, 0]
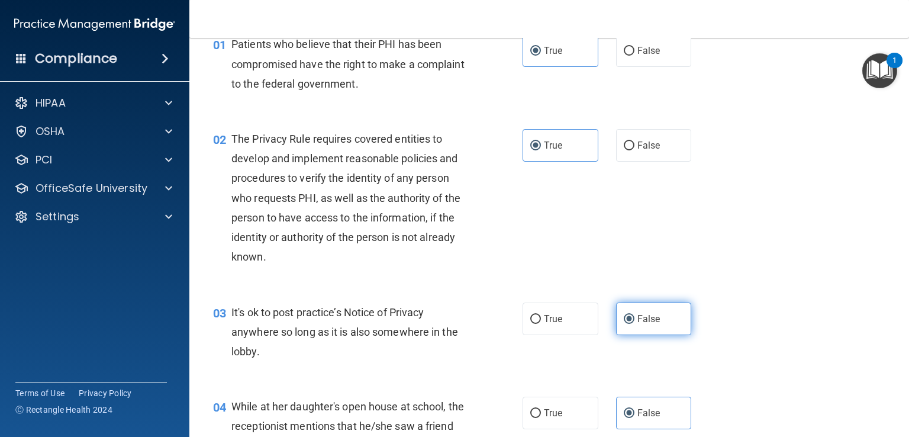
click at [658, 313] on label "False" at bounding box center [654, 319] width 76 height 33
click at [635, 315] on input "False" at bounding box center [629, 319] width 11 height 9
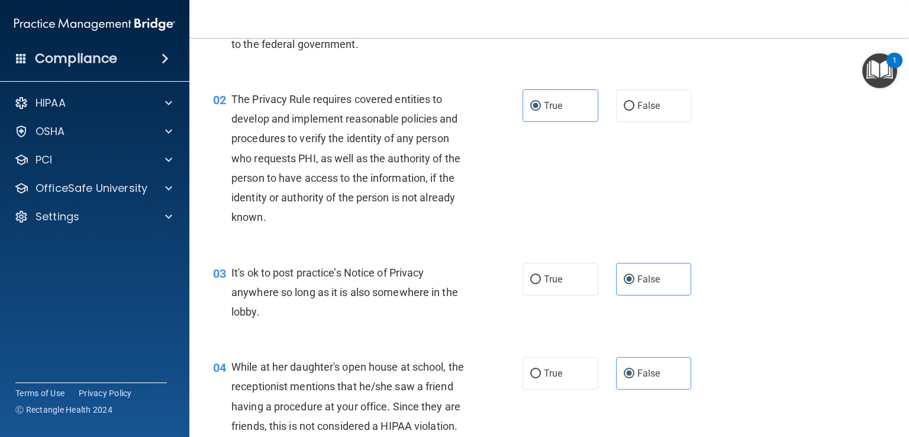
scroll to position [178, 0]
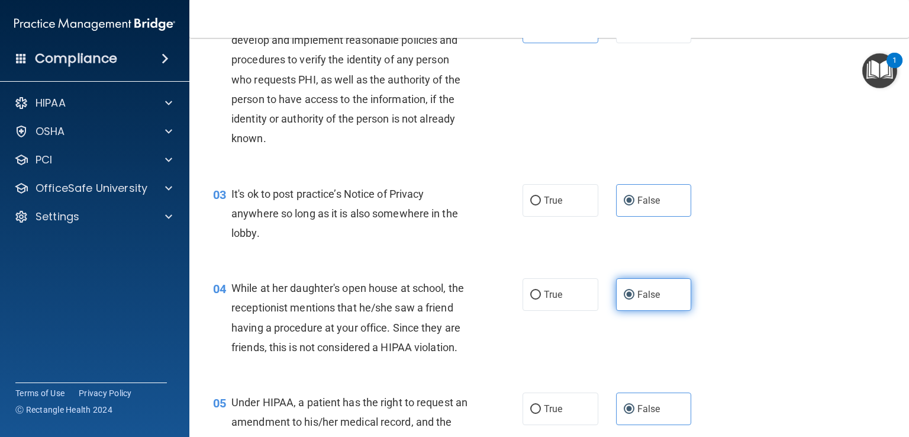
click at [616, 291] on label "False" at bounding box center [654, 294] width 76 height 33
click at [624, 291] on input "False" at bounding box center [629, 295] width 11 height 9
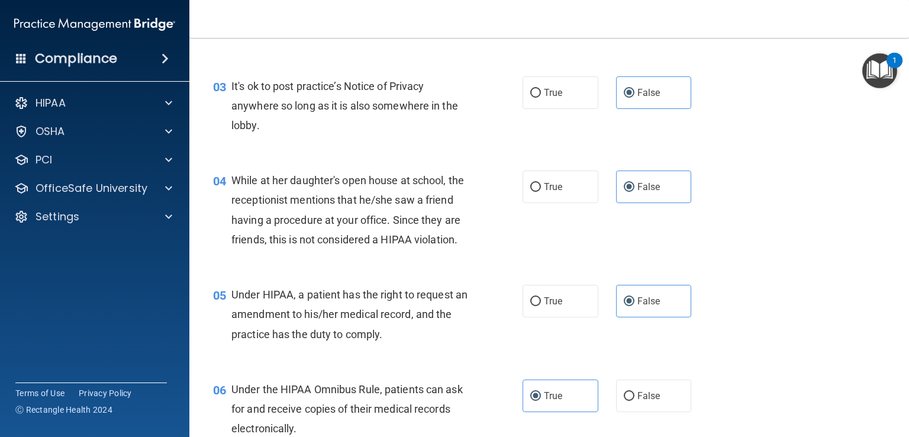
scroll to position [296, 0]
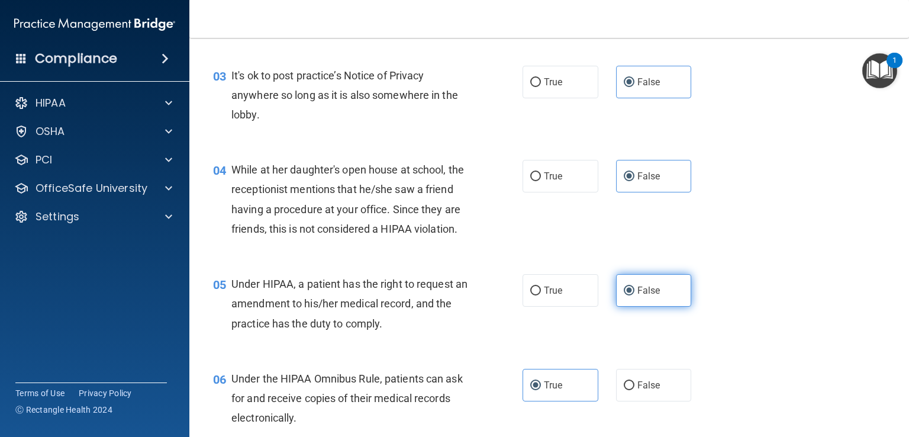
click at [664, 307] on label "False" at bounding box center [654, 290] width 76 height 33
click at [635, 295] on input "False" at bounding box center [629, 291] width 11 height 9
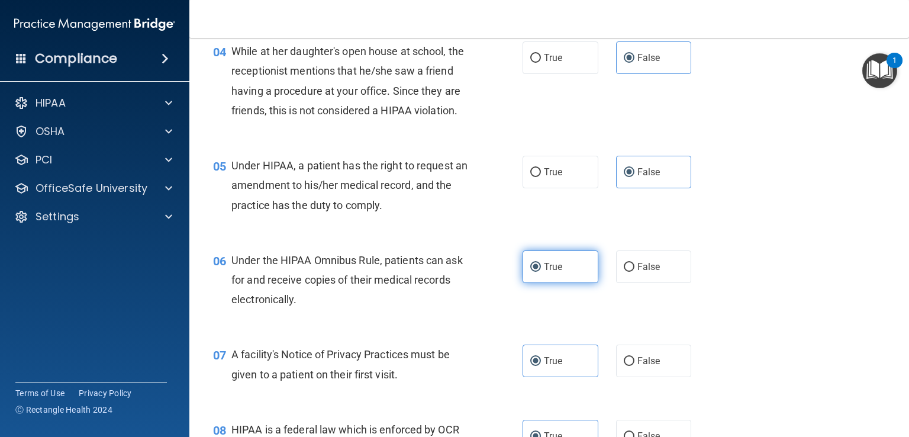
click at [537, 283] on label "True" at bounding box center [561, 266] width 76 height 33
click at [537, 272] on input "True" at bounding box center [536, 267] width 11 height 9
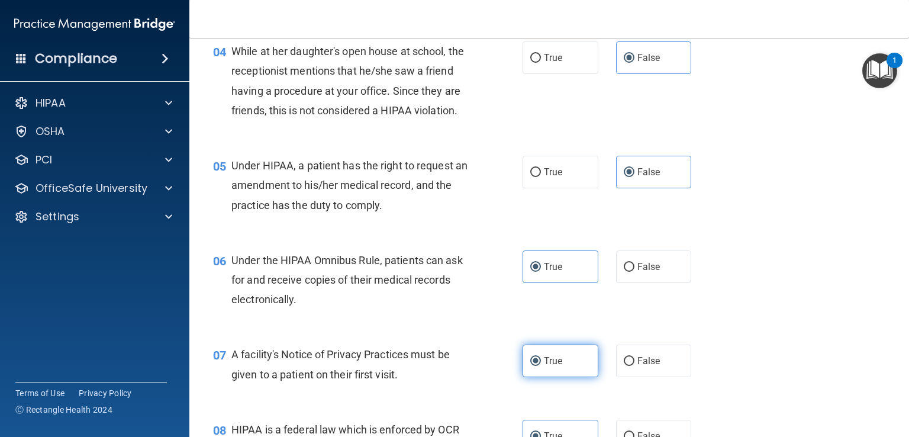
click at [546, 377] on label "True" at bounding box center [561, 361] width 76 height 33
click at [541, 366] on input "True" at bounding box center [536, 361] width 11 height 9
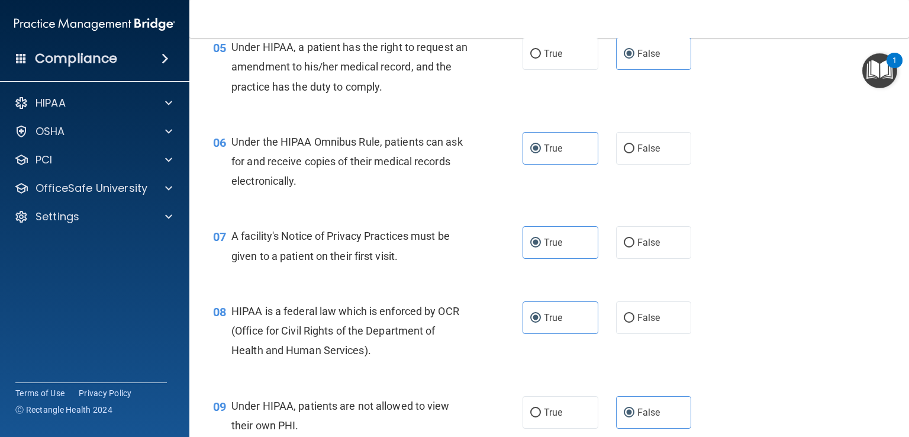
scroll to position [592, 0]
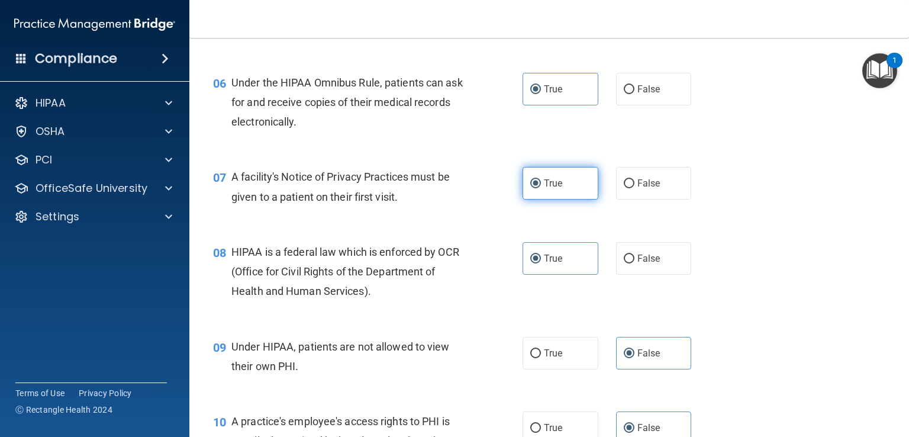
click at [545, 193] on label "True" at bounding box center [561, 183] width 76 height 33
click at [541, 188] on input "True" at bounding box center [536, 183] width 11 height 9
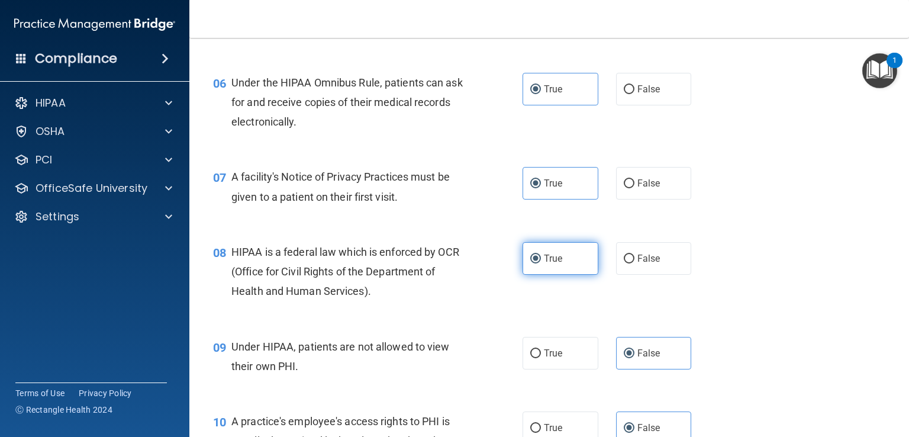
drag, startPoint x: 542, startPoint y: 274, endPoint x: 567, endPoint y: 292, distance: 30.9
click at [544, 264] on span "True" at bounding box center [553, 258] width 18 height 11
click at [541, 263] on input "True" at bounding box center [536, 259] width 11 height 9
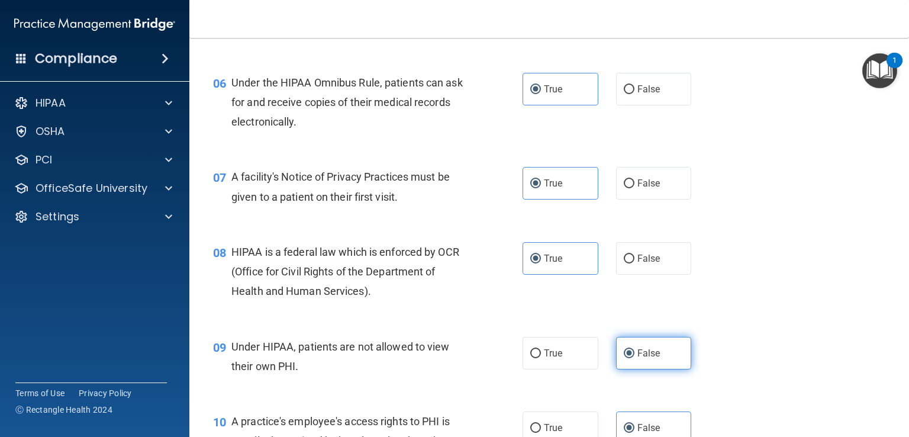
click at [665, 369] on label "False" at bounding box center [654, 353] width 76 height 33
click at [635, 358] on input "False" at bounding box center [629, 353] width 11 height 9
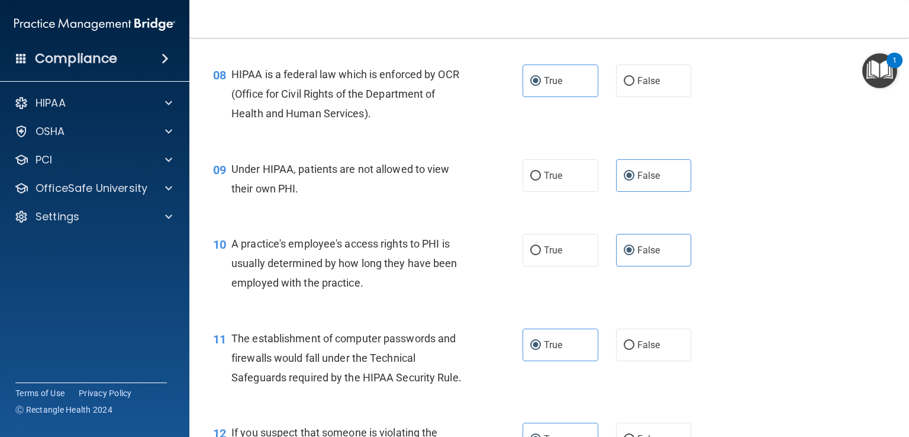
scroll to position [829, 0]
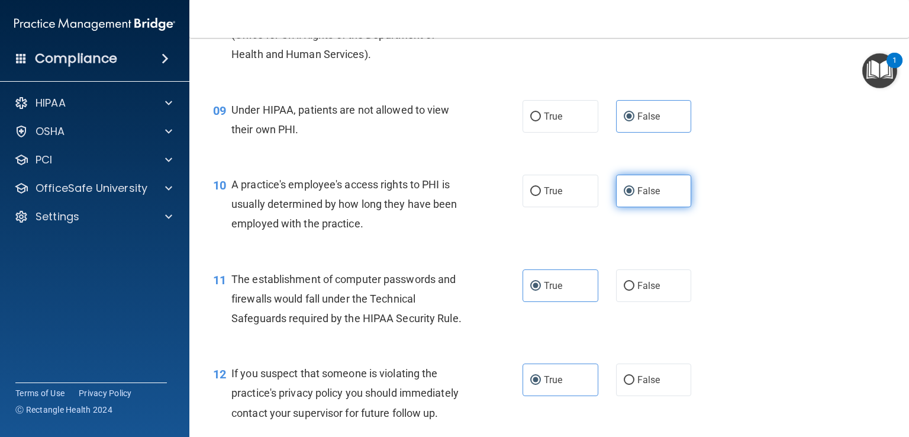
click at [650, 197] on span "False" at bounding box center [649, 190] width 23 height 11
click at [635, 196] on input "False" at bounding box center [629, 191] width 11 height 9
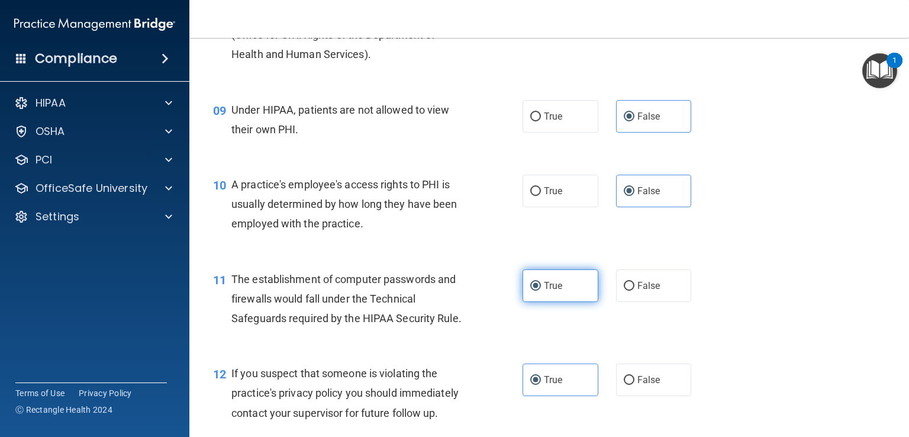
click at [558, 291] on span "True" at bounding box center [553, 285] width 18 height 11
click at [541, 291] on input "True" at bounding box center [536, 286] width 11 height 9
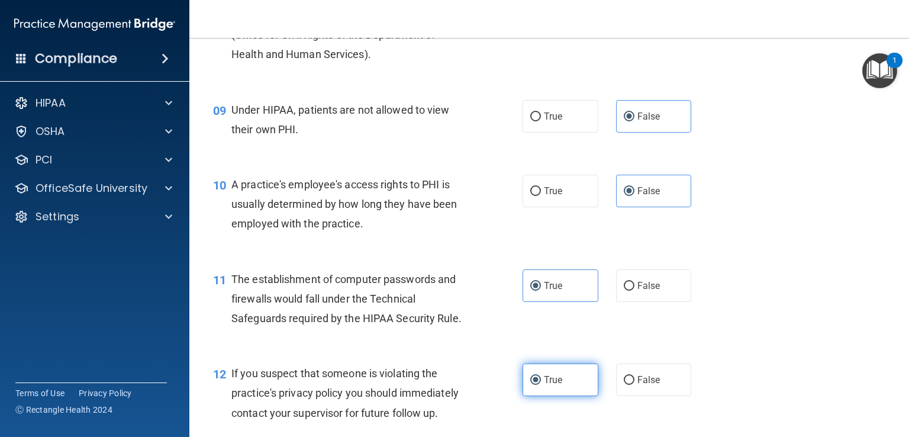
click at [545, 393] on label "True" at bounding box center [561, 380] width 76 height 33
click at [541, 385] on input "True" at bounding box center [536, 380] width 11 height 9
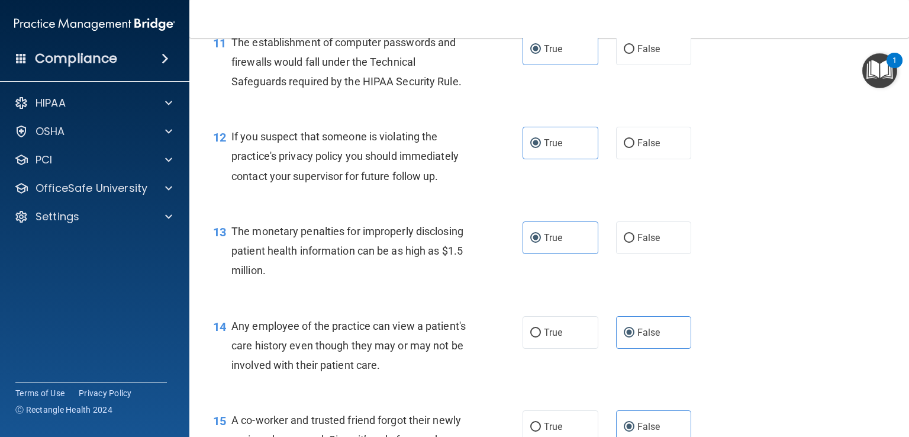
scroll to position [1184, 0]
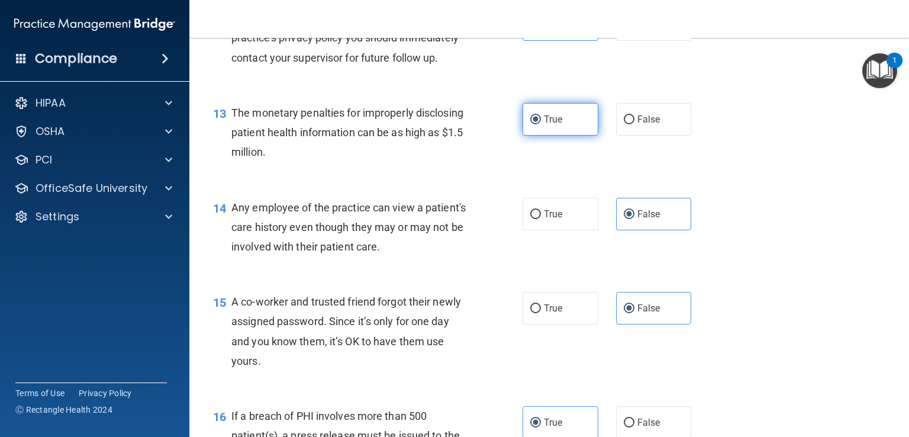
click at [545, 125] on span "True" at bounding box center [553, 119] width 18 height 11
click at [541, 124] on input "True" at bounding box center [536, 119] width 11 height 9
click at [658, 230] on label "False" at bounding box center [654, 214] width 76 height 33
click at [635, 219] on input "False" at bounding box center [629, 214] width 11 height 9
click at [650, 314] on span "False" at bounding box center [649, 308] width 23 height 11
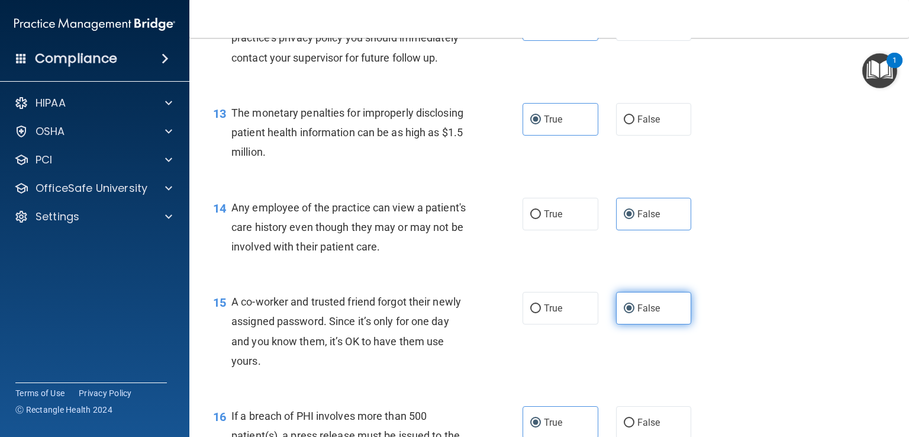
click at [635, 313] on input "False" at bounding box center [629, 308] width 11 height 9
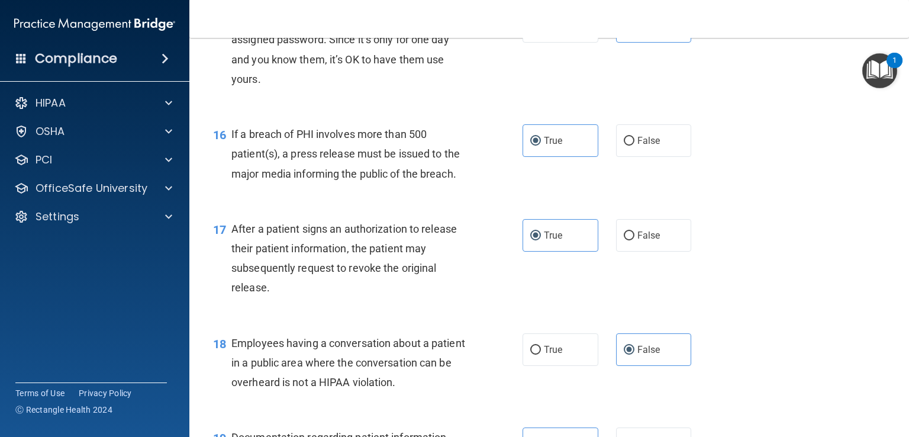
scroll to position [1480, 0]
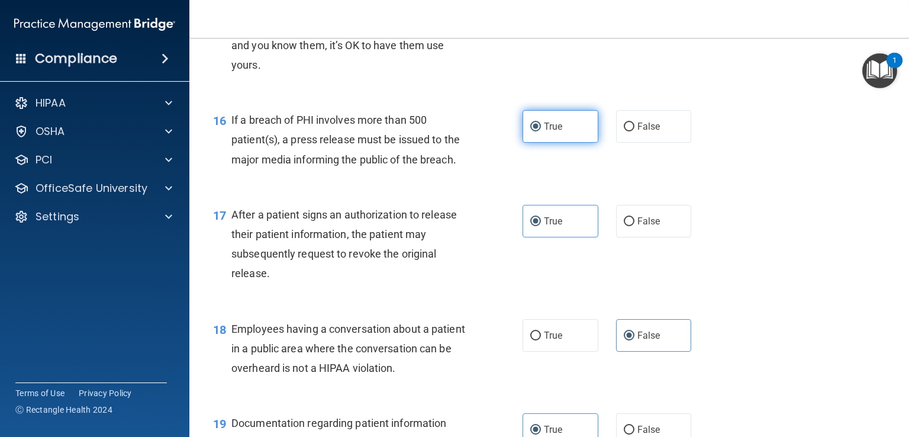
click at [561, 143] on label "True" at bounding box center [561, 126] width 76 height 33
click at [541, 131] on input "True" at bounding box center [536, 127] width 11 height 9
click at [554, 237] on label "True" at bounding box center [561, 221] width 76 height 33
click at [541, 226] on input "True" at bounding box center [536, 221] width 11 height 9
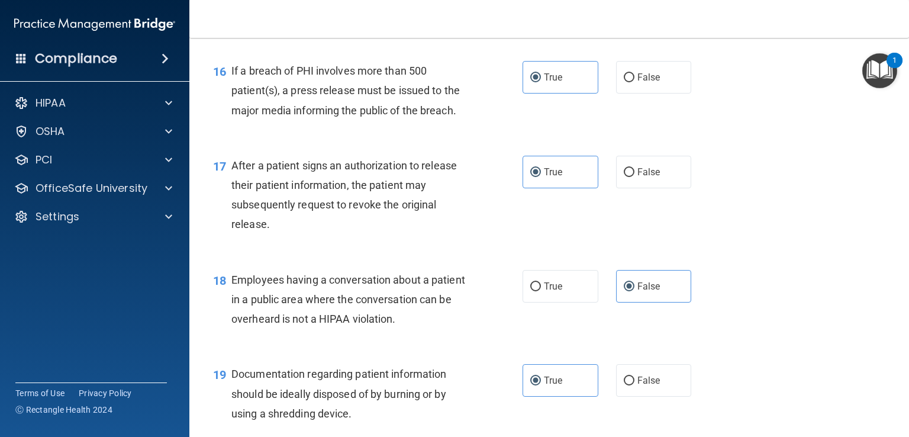
scroll to position [1599, 0]
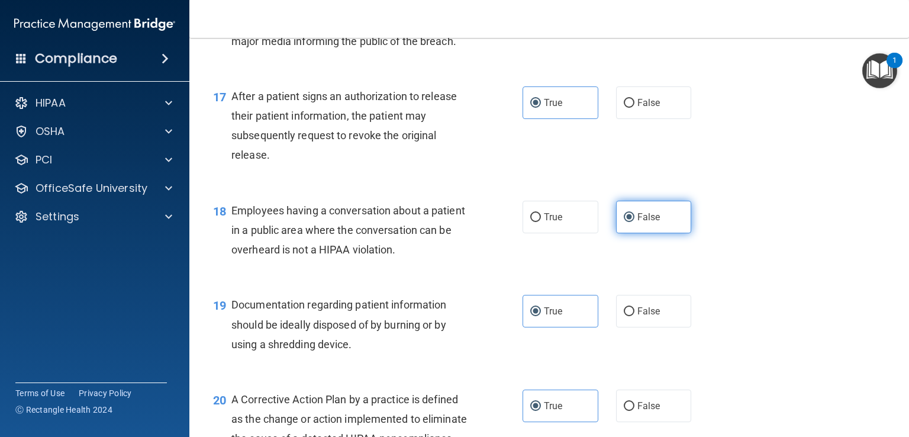
click at [666, 233] on label "False" at bounding box center [654, 217] width 76 height 33
click at [635, 222] on input "False" at bounding box center [629, 217] width 11 height 9
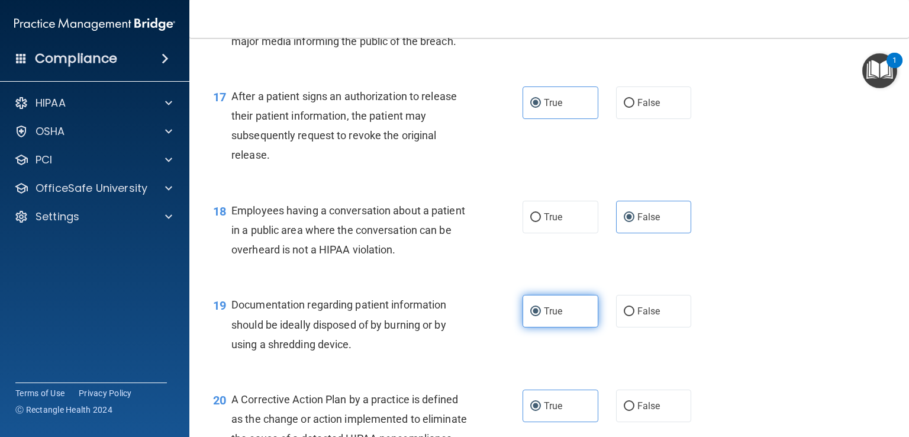
drag, startPoint x: 544, startPoint y: 340, endPoint x: 559, endPoint y: 337, distance: 15.2
click at [544, 327] on label "True" at bounding box center [561, 311] width 76 height 33
click at [541, 316] on input "True" at bounding box center [536, 311] width 11 height 9
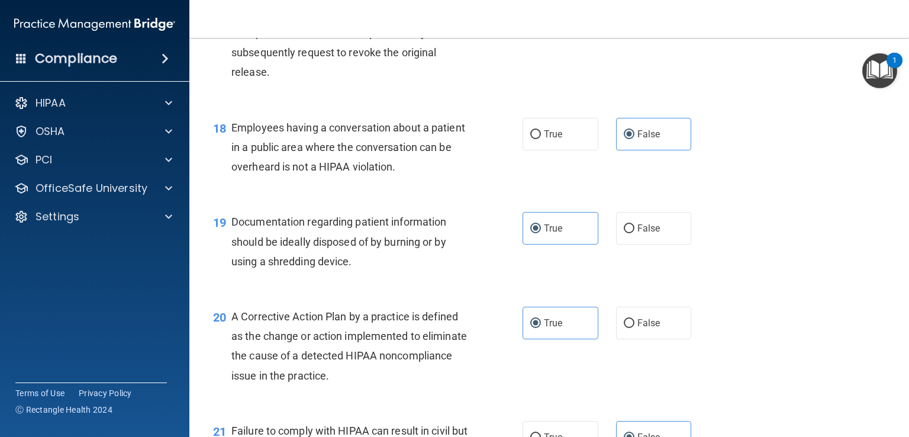
scroll to position [1776, 0]
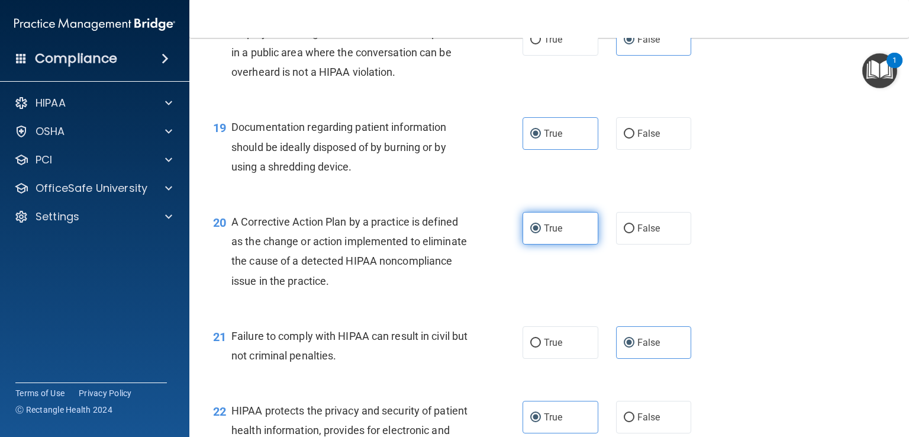
click at [573, 245] on label "True" at bounding box center [561, 228] width 76 height 33
click at [541, 233] on input "True" at bounding box center [536, 228] width 11 height 9
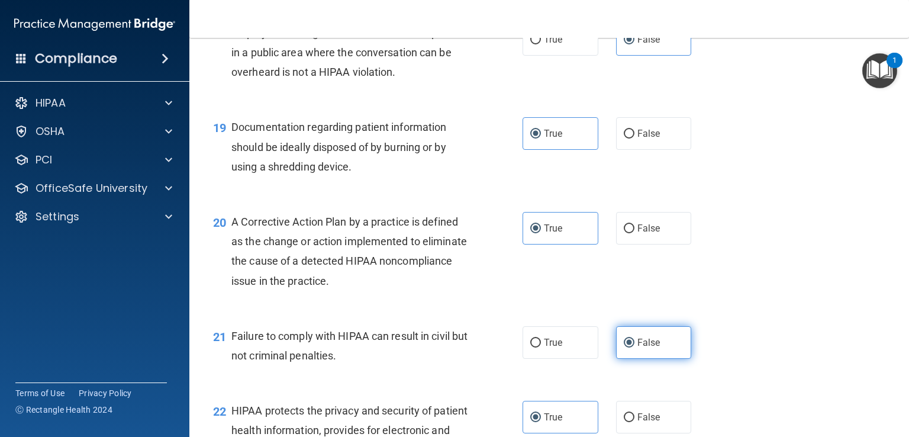
click at [654, 359] on label "False" at bounding box center [654, 342] width 76 height 33
click at [635, 348] on input "False" at bounding box center [629, 343] width 11 height 9
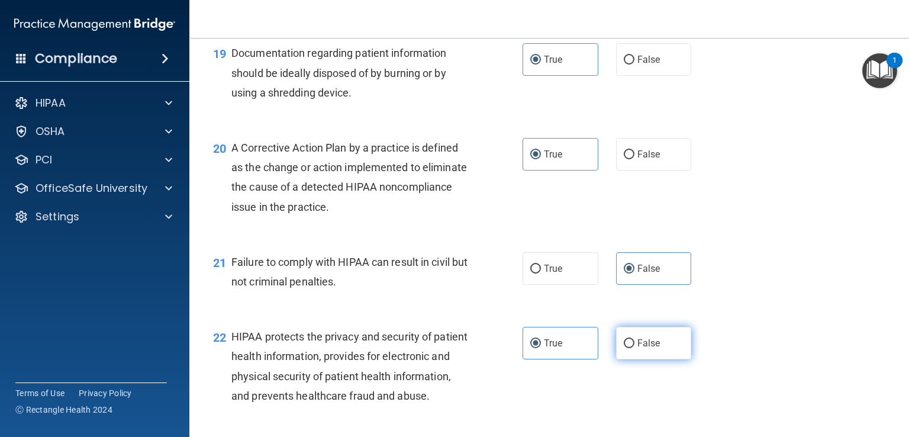
scroll to position [1895, 0]
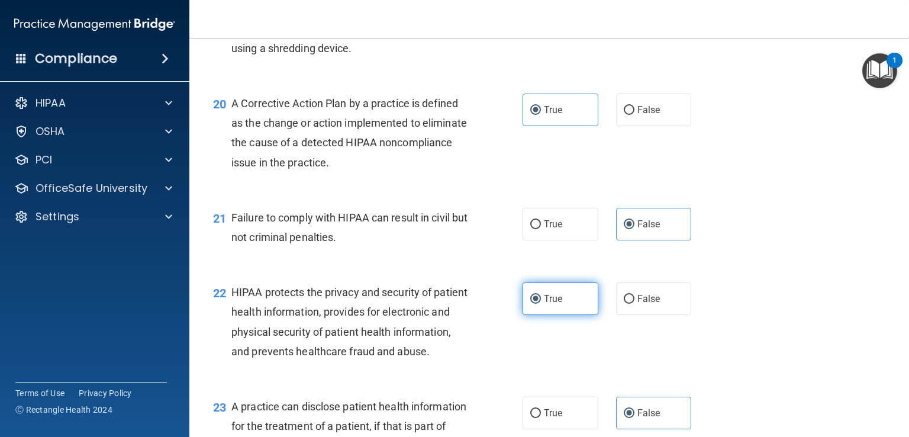
click at [571, 315] on label "True" at bounding box center [561, 298] width 76 height 33
click at [541, 304] on input "True" at bounding box center [536, 299] width 11 height 9
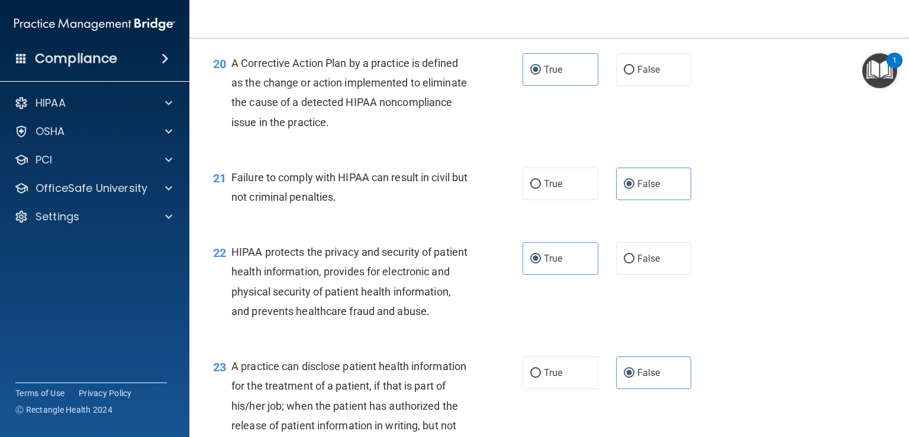
scroll to position [2013, 0]
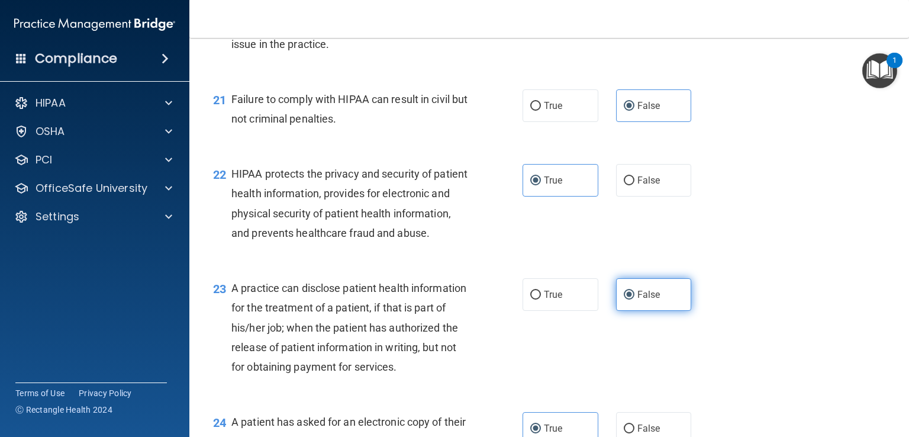
click at [651, 300] on span "False" at bounding box center [649, 294] width 23 height 11
click at [635, 300] on input "False" at bounding box center [629, 295] width 11 height 9
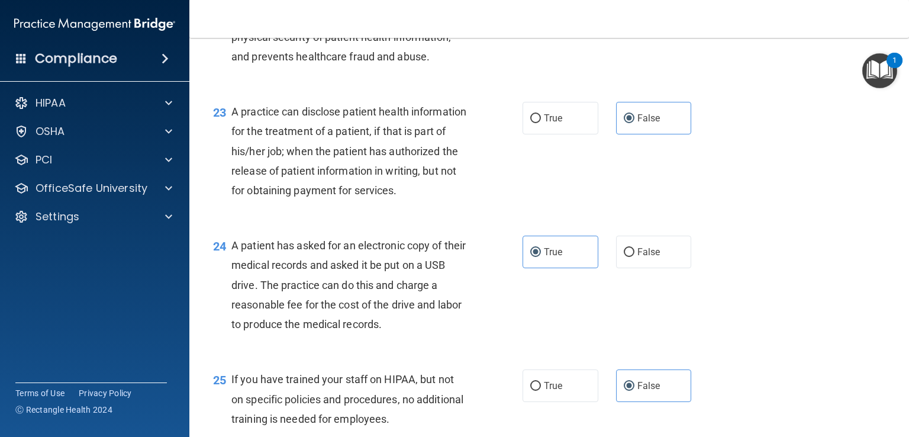
scroll to position [2191, 0]
drag, startPoint x: 576, startPoint y: 303, endPoint x: 587, endPoint y: 309, distance: 12.2
click at [577, 267] on label "True" at bounding box center [561, 250] width 76 height 33
click at [541, 256] on input "True" at bounding box center [536, 251] width 11 height 9
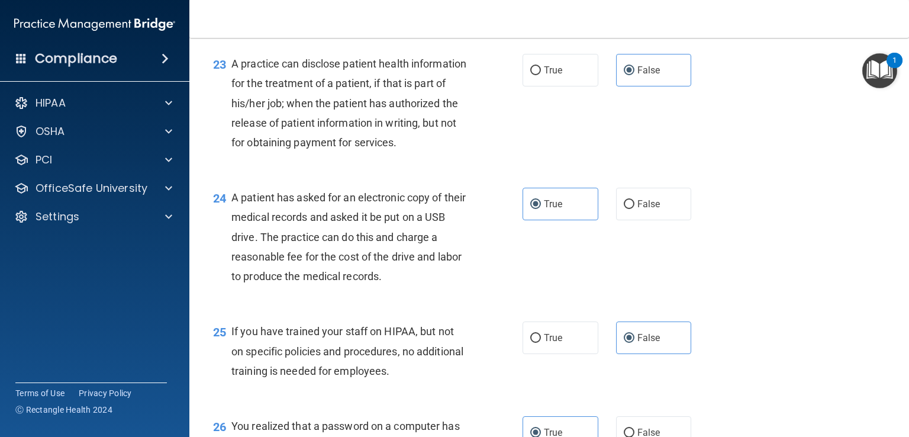
scroll to position [2309, 0]
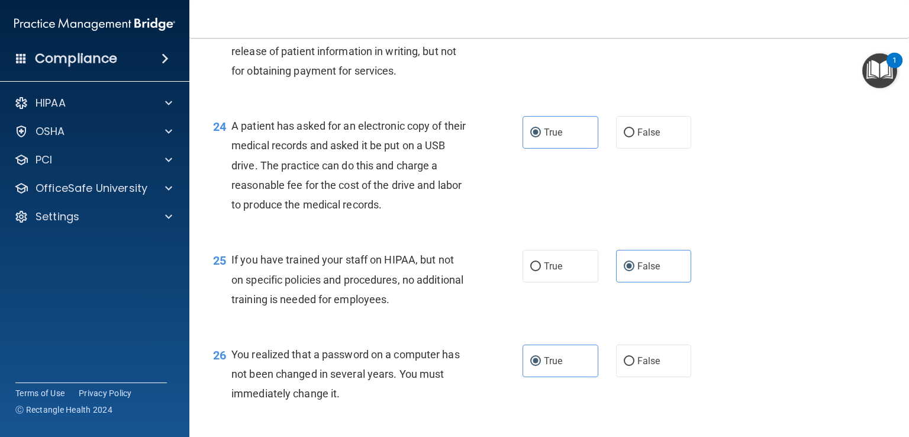
drag, startPoint x: 660, startPoint y: 333, endPoint x: 658, endPoint y: 344, distance: 10.8
click at [660, 282] on label "False" at bounding box center [654, 266] width 76 height 33
click at [635, 271] on input "False" at bounding box center [629, 266] width 11 height 9
click at [579, 377] on label "True" at bounding box center [561, 361] width 76 height 33
click at [541, 366] on input "True" at bounding box center [536, 361] width 11 height 9
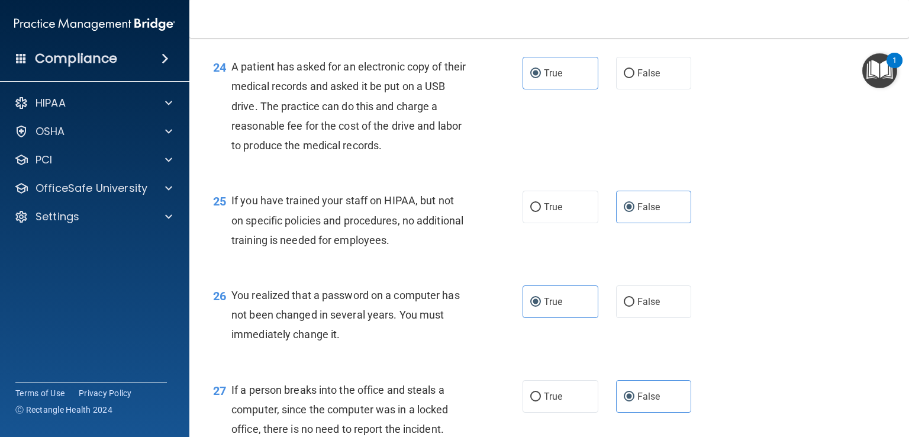
scroll to position [2487, 0]
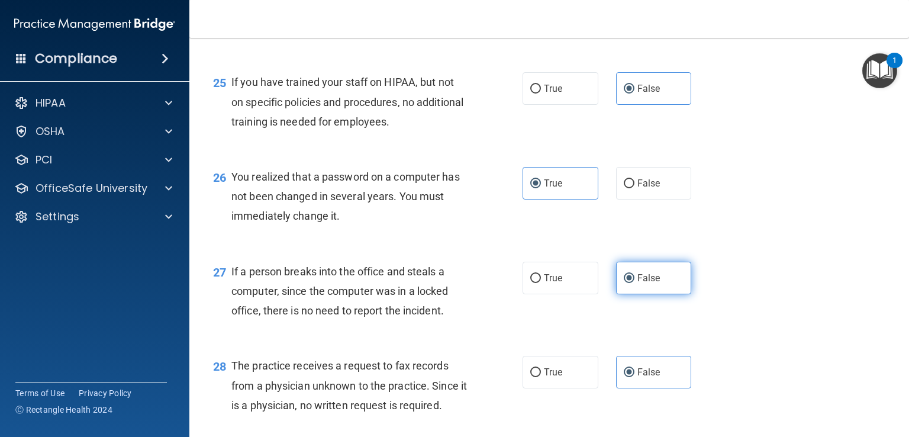
click at [661, 294] on label "False" at bounding box center [654, 278] width 76 height 33
click at [635, 283] on input "False" at bounding box center [629, 278] width 11 height 9
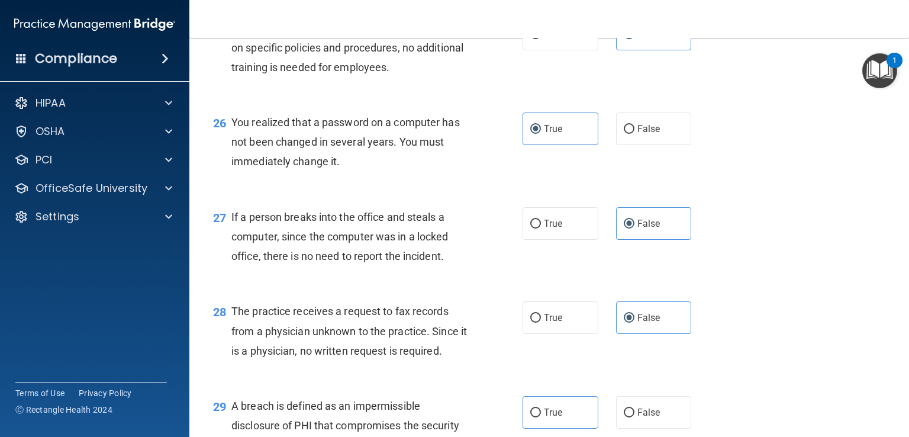
scroll to position [2605, 0]
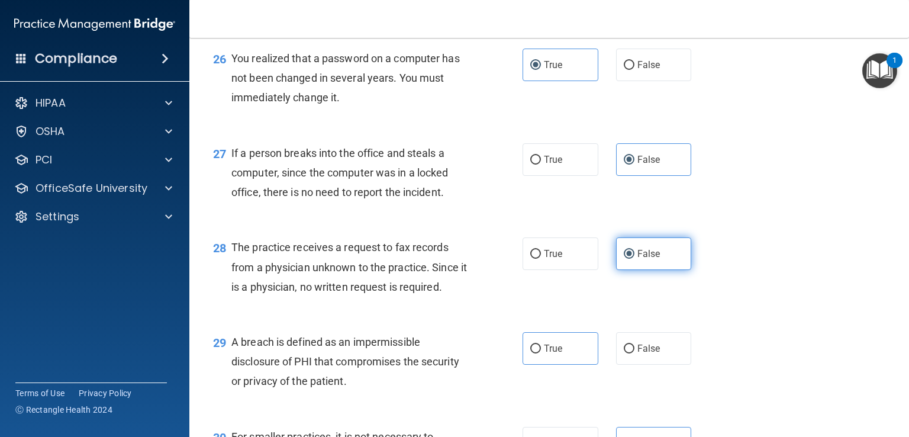
click at [666, 270] on label "False" at bounding box center [654, 253] width 76 height 33
click at [635, 259] on input "False" at bounding box center [629, 254] width 11 height 9
click at [575, 365] on label "True" at bounding box center [561, 348] width 76 height 33
click at [541, 353] on input "True" at bounding box center [536, 349] width 11 height 9
radio input "true"
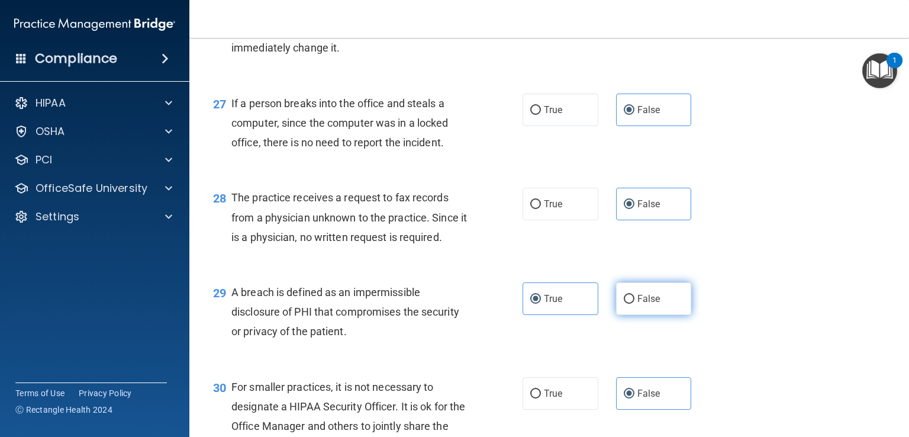
scroll to position [2783, 0]
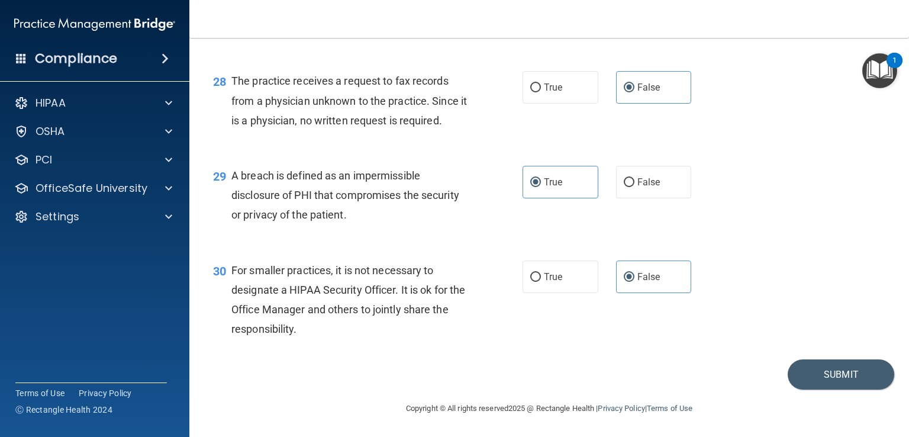
drag, startPoint x: 666, startPoint y: 326, endPoint x: 793, endPoint y: 362, distance: 132.9
click at [666, 293] on label "False" at bounding box center [654, 277] width 76 height 33
click at [635, 282] on input "False" at bounding box center [629, 277] width 11 height 9
click at [810, 390] on button "Submit" at bounding box center [841, 374] width 107 height 30
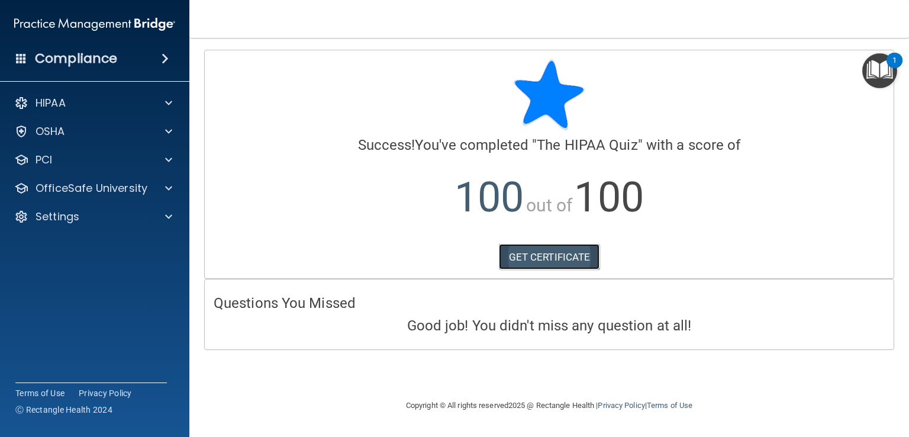
click at [529, 262] on link "GET CERTIFICATE" at bounding box center [549, 257] width 101 height 26
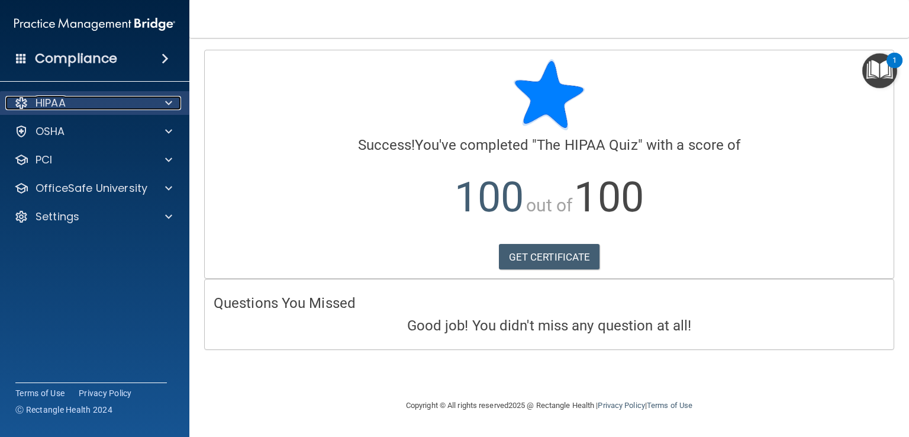
click at [168, 105] on span at bounding box center [168, 103] width 7 height 14
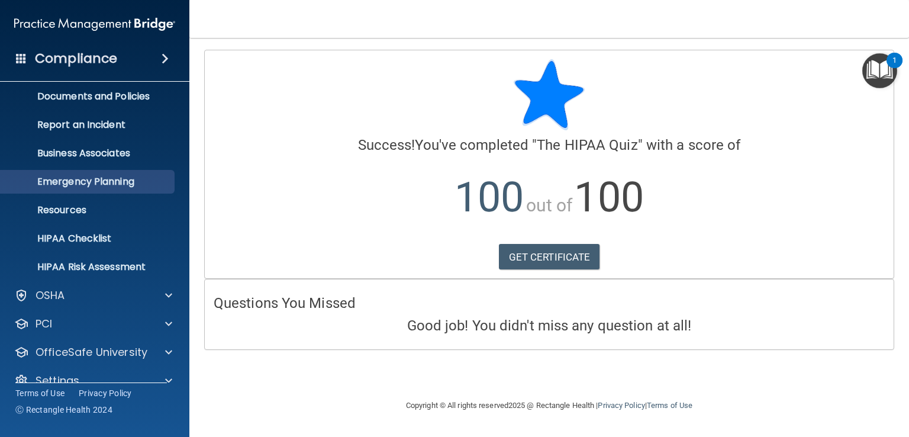
scroll to position [54, 0]
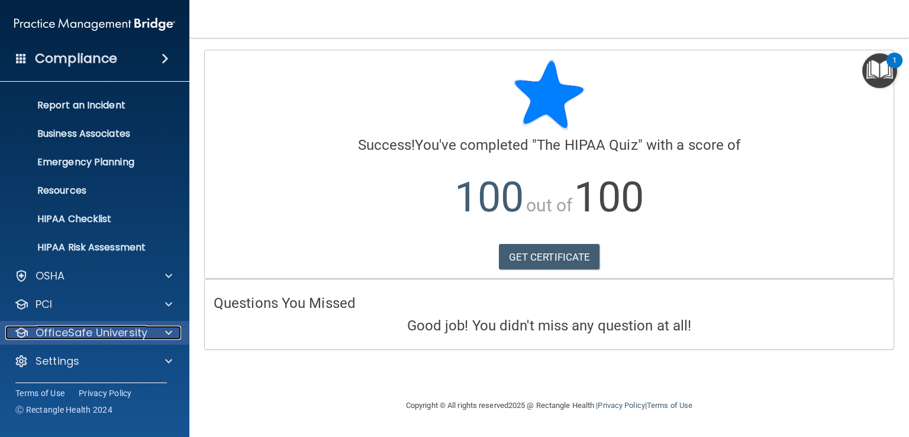
click at [176, 333] on div at bounding box center [167, 333] width 30 height 14
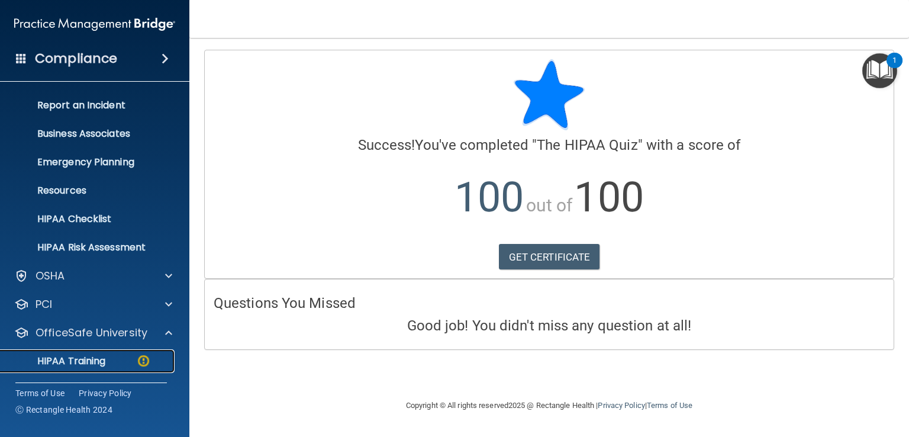
click at [121, 358] on div "HIPAA Training" at bounding box center [89, 361] width 162 height 12
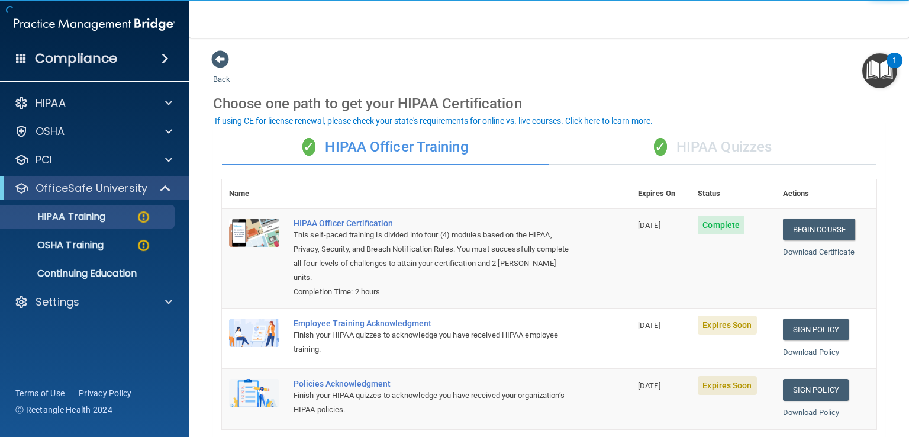
click at [727, 144] on div "✓ HIPAA Quizzes" at bounding box center [712, 148] width 327 height 36
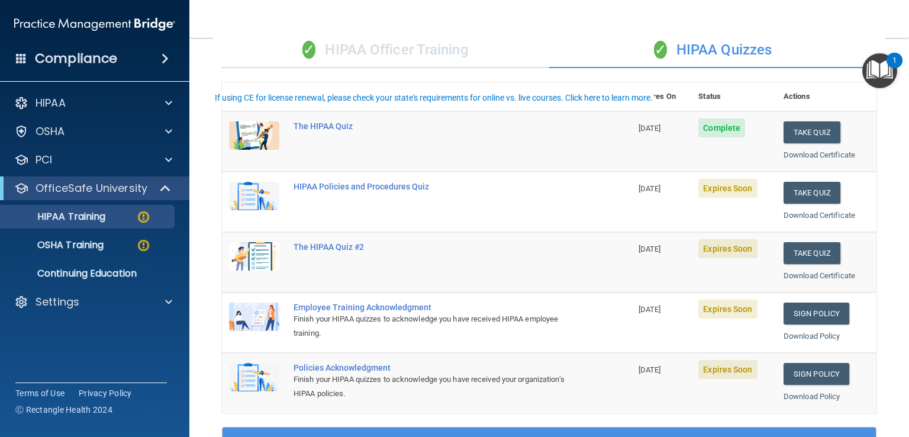
scroll to position [118, 0]
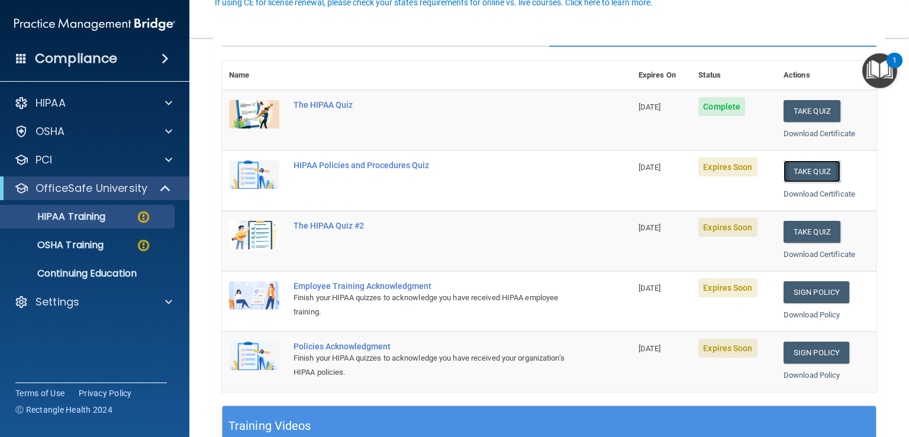
click at [802, 173] on button "Take Quiz" at bounding box center [812, 171] width 57 height 22
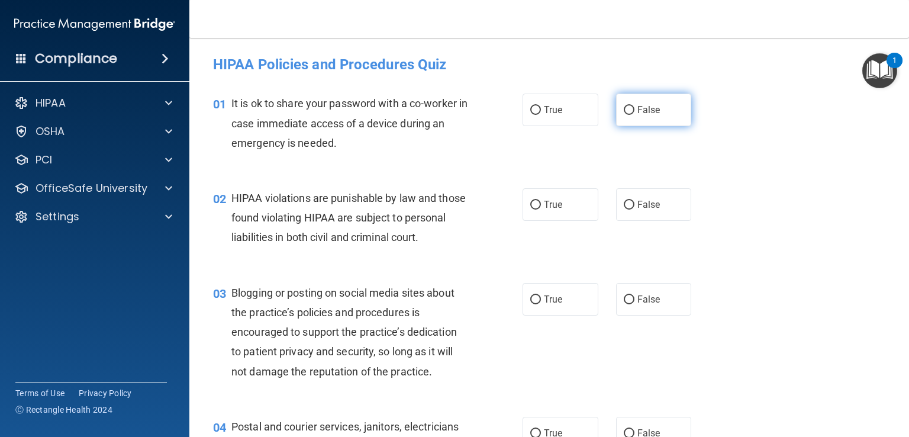
click at [654, 110] on span "False" at bounding box center [649, 109] width 23 height 11
click at [635, 110] on input "False" at bounding box center [629, 110] width 11 height 9
radio input "true"
click at [576, 203] on label "True" at bounding box center [561, 204] width 76 height 33
click at [541, 203] on input "True" at bounding box center [536, 205] width 11 height 9
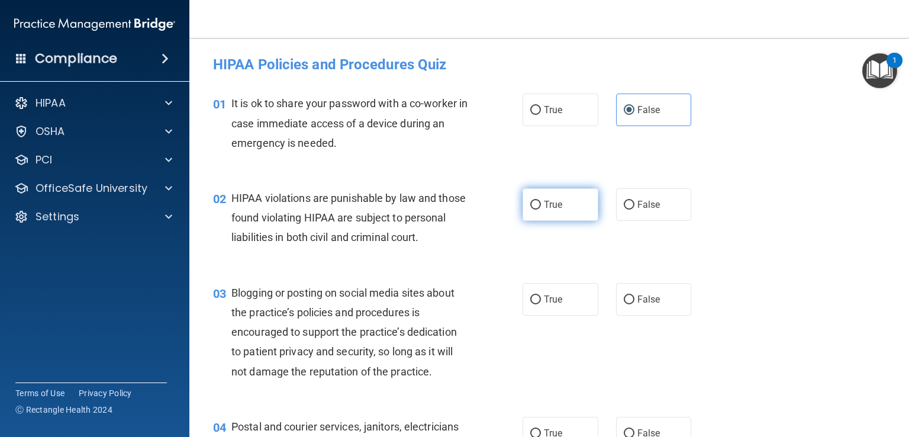
radio input "true"
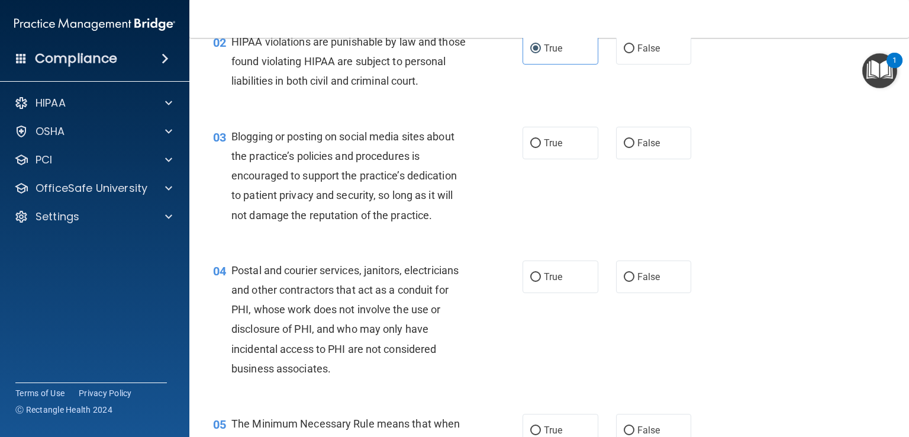
scroll to position [178, 0]
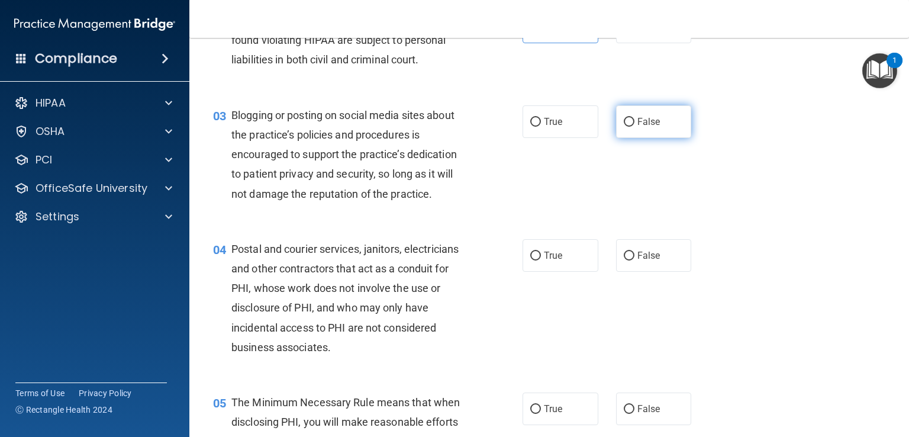
click at [647, 138] on label "False" at bounding box center [654, 121] width 76 height 33
click at [635, 127] on input "False" at bounding box center [629, 122] width 11 height 9
radio input "true"
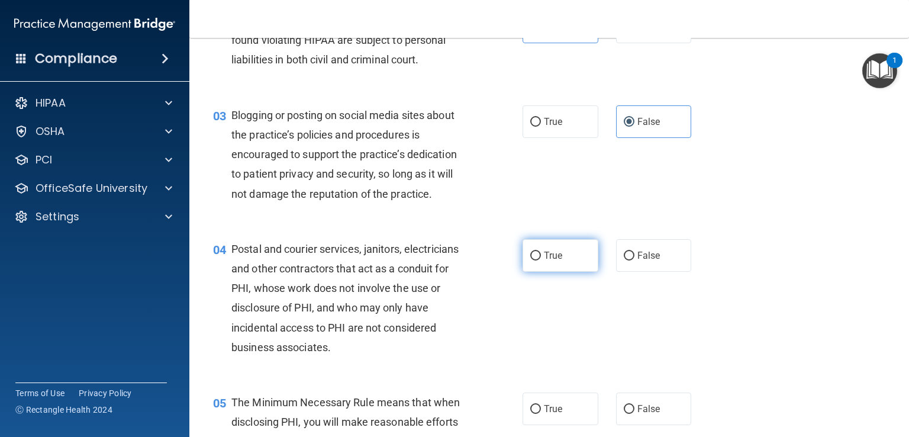
click at [557, 261] on span "True" at bounding box center [553, 255] width 18 height 11
click at [541, 261] on input "True" at bounding box center [536, 256] width 11 height 9
radio input "true"
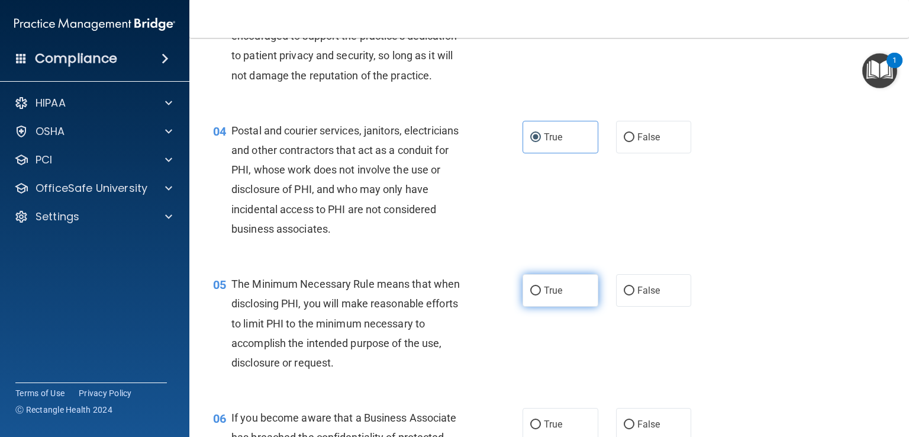
click at [547, 296] on span "True" at bounding box center [553, 290] width 18 height 11
click at [541, 295] on input "True" at bounding box center [536, 291] width 11 height 9
radio input "true"
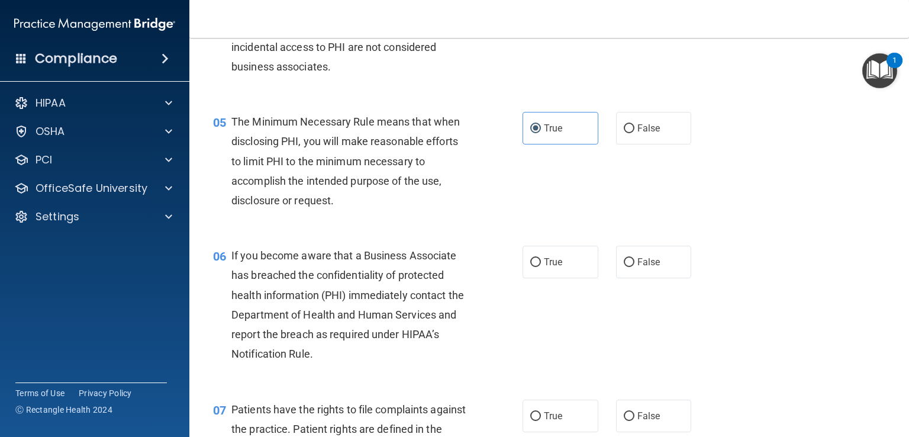
scroll to position [533, 0]
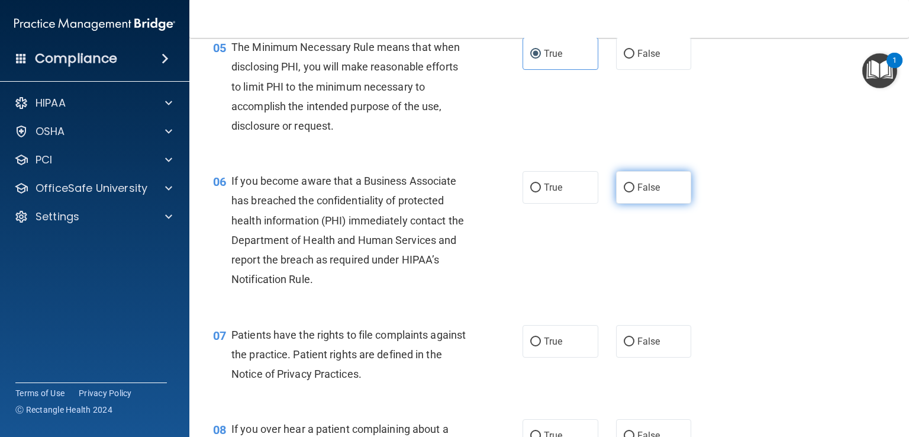
click at [639, 193] on span "False" at bounding box center [649, 187] width 23 height 11
click at [635, 192] on input "False" at bounding box center [629, 188] width 11 height 9
radio input "true"
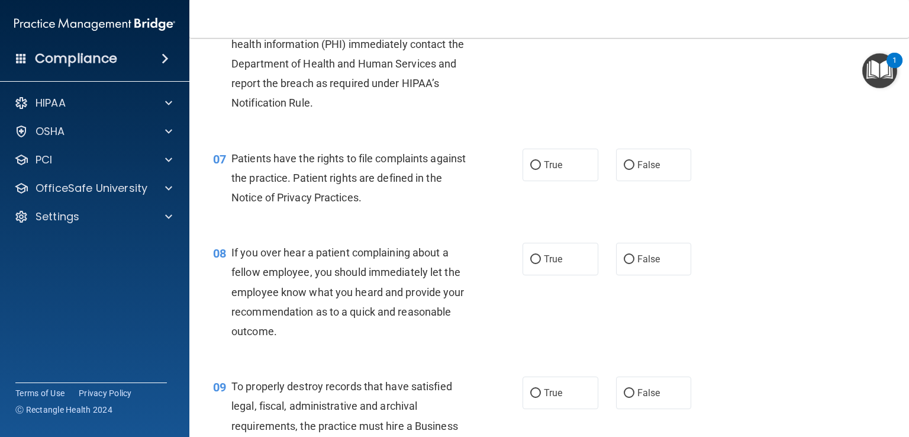
scroll to position [711, 0]
click at [654, 169] on span "False" at bounding box center [649, 163] width 23 height 11
click at [635, 169] on input "False" at bounding box center [629, 164] width 11 height 9
radio input "true"
click at [633, 274] on label "False" at bounding box center [654, 258] width 76 height 33
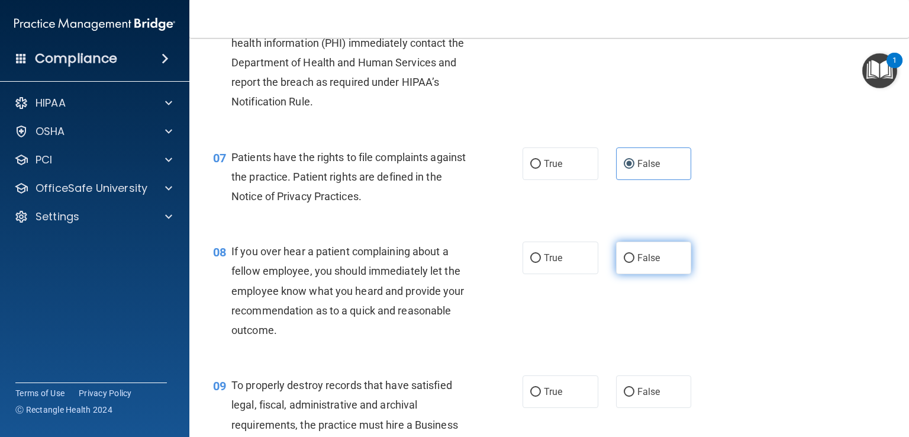
click at [633, 263] on input "False" at bounding box center [629, 258] width 11 height 9
radio input "true"
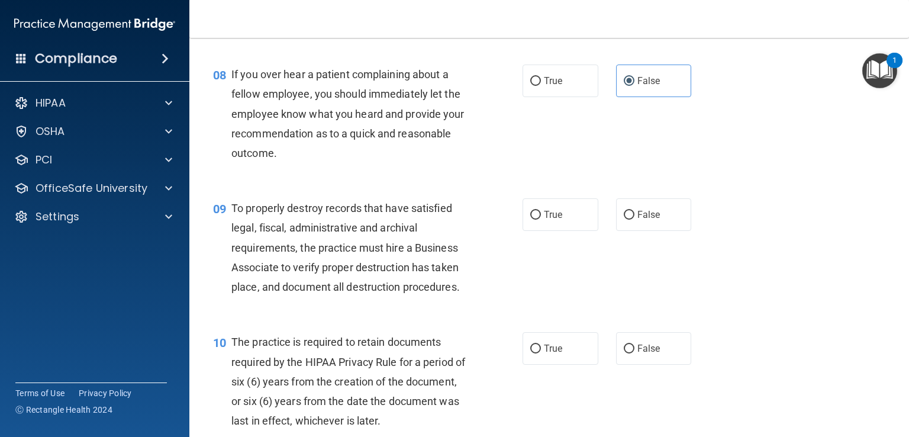
scroll to position [888, 0]
click at [648, 220] on span "False" at bounding box center [649, 213] width 23 height 11
click at [635, 219] on input "False" at bounding box center [629, 214] width 11 height 9
radio input "true"
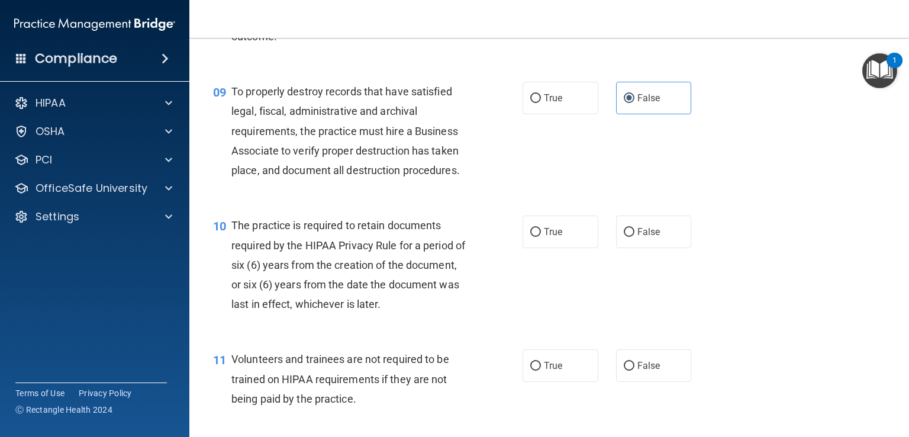
scroll to position [1007, 0]
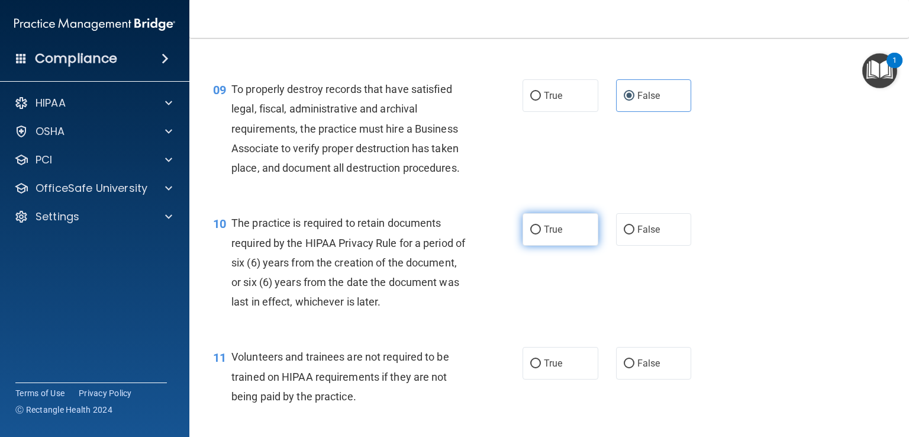
click at [575, 245] on label "True" at bounding box center [561, 229] width 76 height 33
click at [541, 234] on input "True" at bounding box center [536, 230] width 11 height 9
radio input "true"
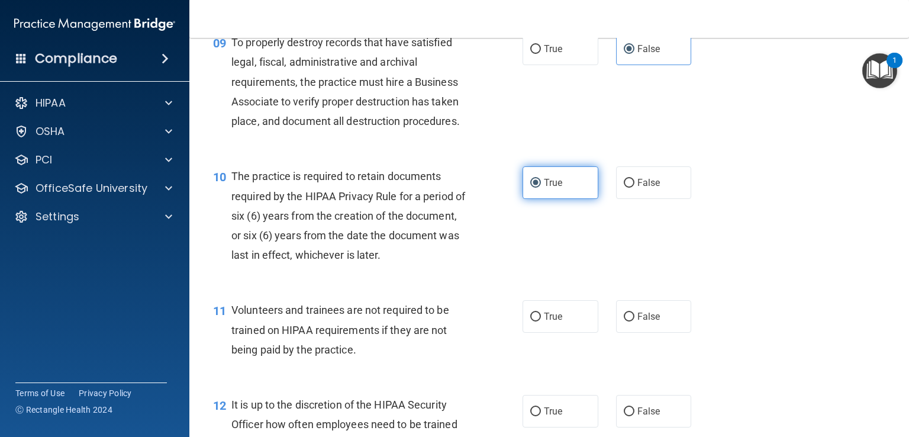
scroll to position [1184, 0]
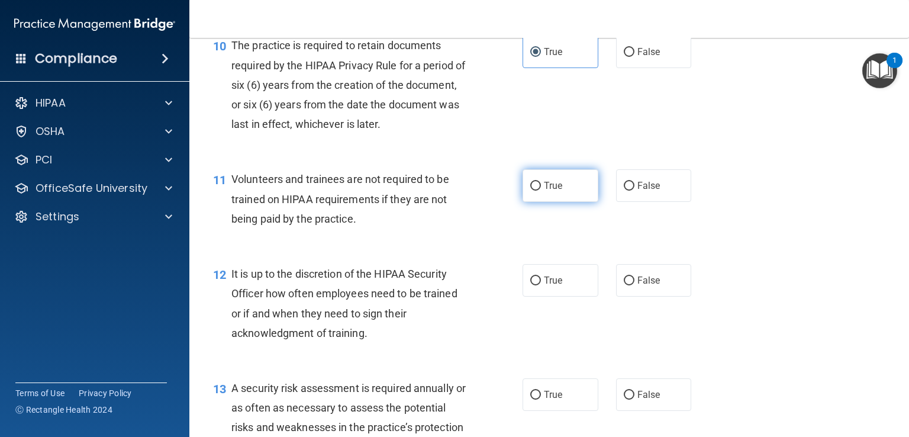
click at [578, 202] on label "True" at bounding box center [561, 185] width 76 height 33
click at [541, 191] on input "True" at bounding box center [536, 186] width 11 height 9
radio input "true"
click at [576, 297] on label "True" at bounding box center [561, 280] width 76 height 33
click at [541, 285] on input "True" at bounding box center [536, 281] width 11 height 9
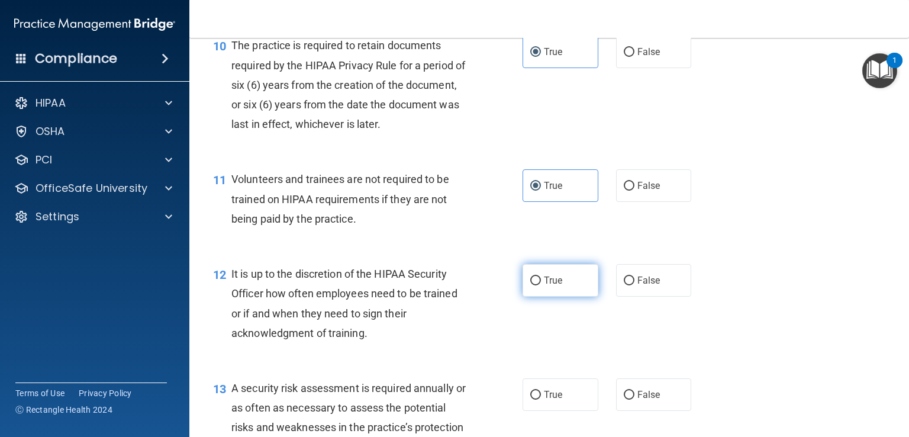
radio input "true"
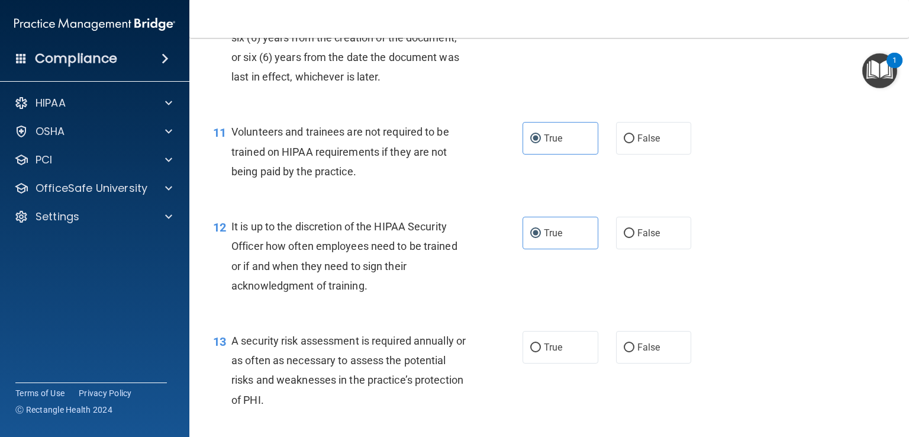
scroll to position [1303, 0]
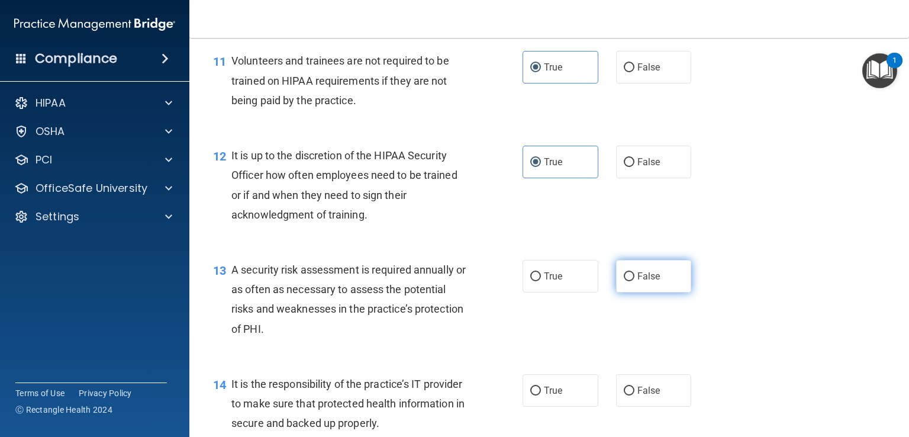
click at [624, 281] on input "False" at bounding box center [629, 276] width 11 height 9
radio input "true"
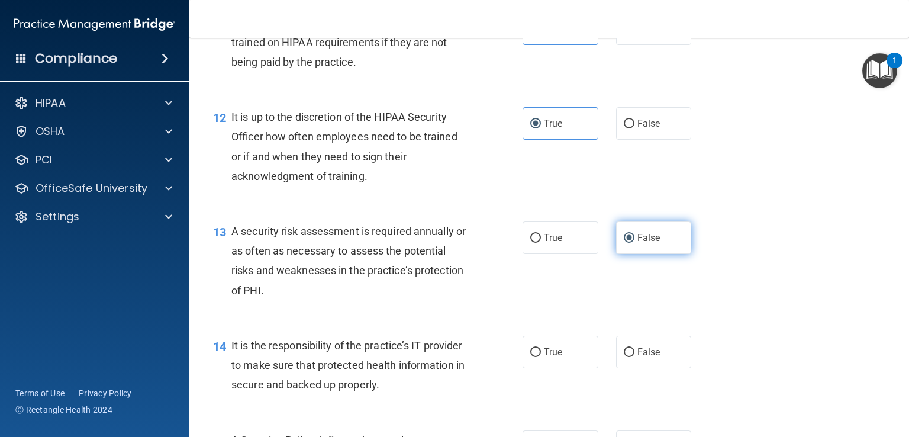
scroll to position [1362, 0]
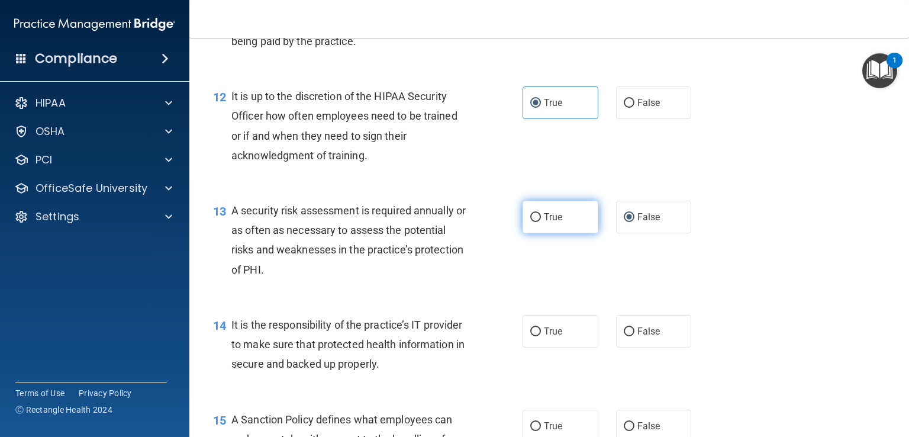
click at [547, 223] on span "True" at bounding box center [553, 216] width 18 height 11
click at [541, 222] on input "True" at bounding box center [536, 217] width 11 height 9
radio input "true"
radio input "false"
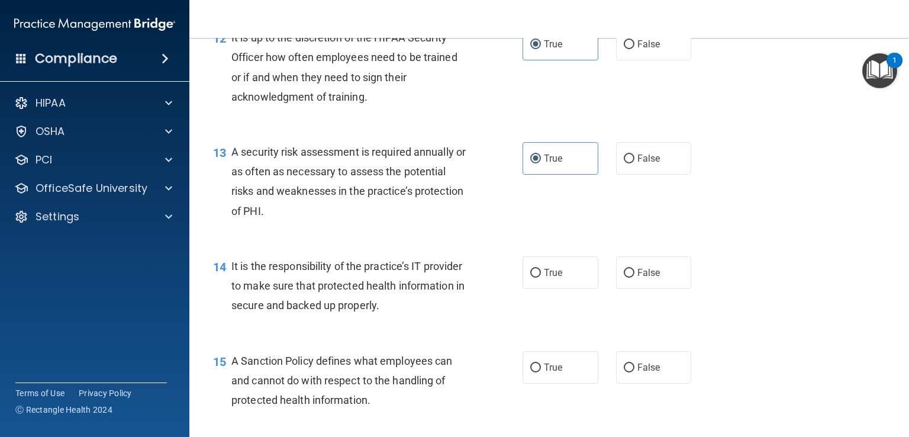
scroll to position [1421, 0]
click at [647, 278] on span "False" at bounding box center [649, 271] width 23 height 11
click at [635, 277] on input "False" at bounding box center [629, 272] width 11 height 9
radio input "true"
click at [559, 378] on label "True" at bounding box center [561, 367] width 76 height 33
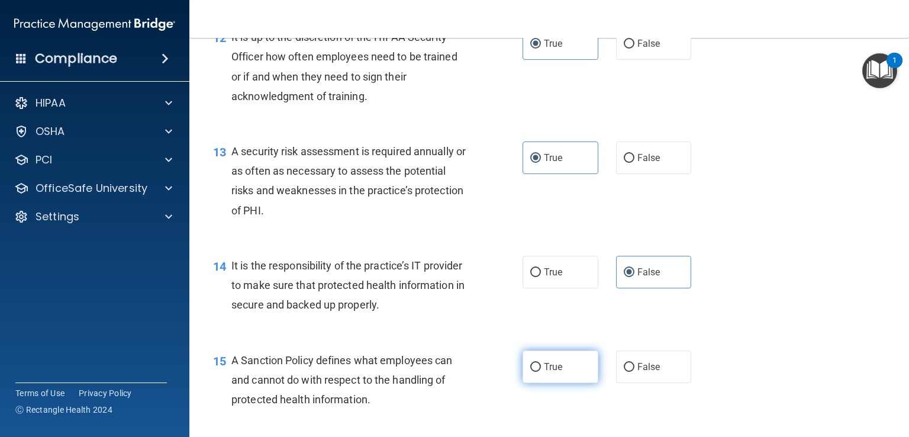
click at [541, 372] on input "True" at bounding box center [536, 367] width 11 height 9
radio input "true"
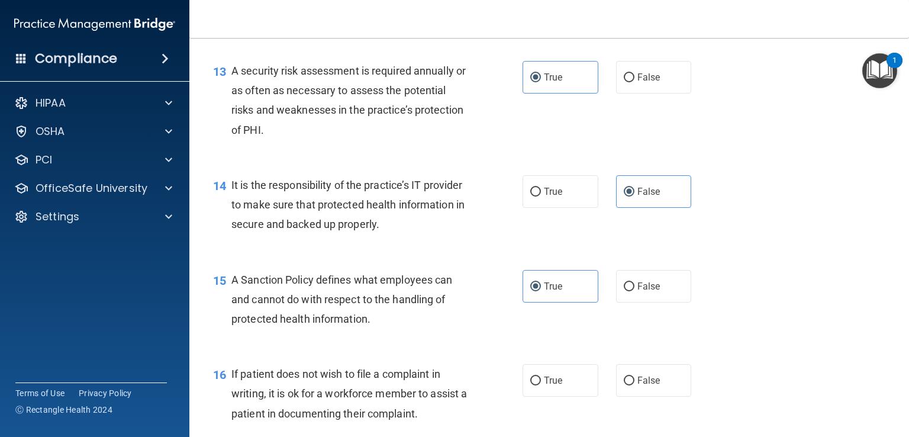
scroll to position [1658, 0]
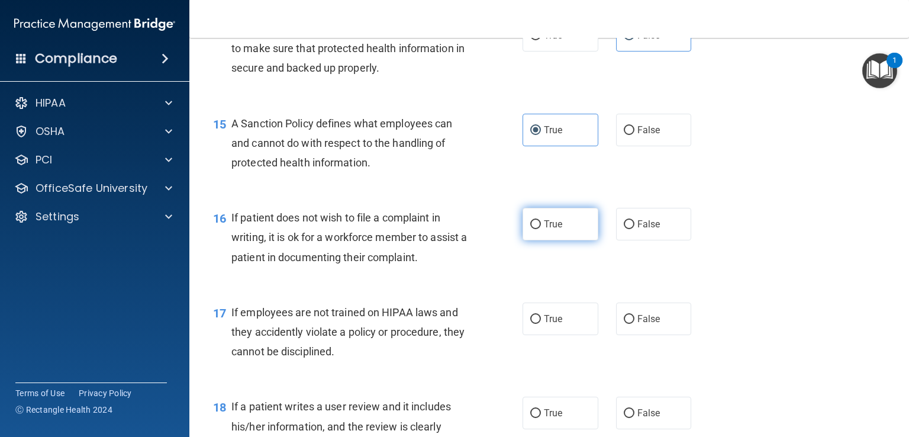
click at [563, 240] on label "True" at bounding box center [561, 224] width 76 height 33
click at [541, 229] on input "True" at bounding box center [536, 224] width 11 height 9
radio input "true"
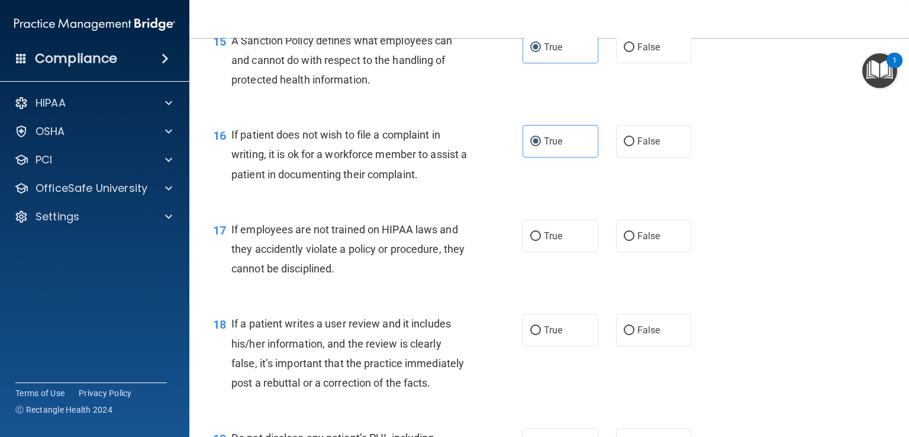
scroll to position [1776, 0]
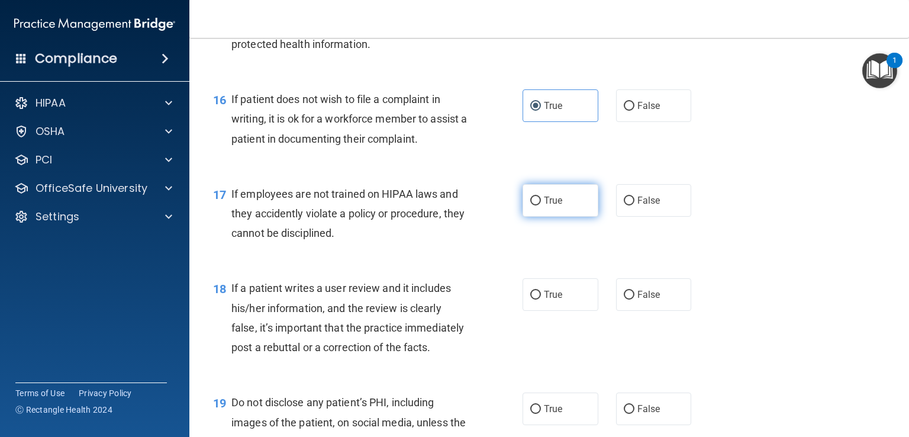
click at [553, 217] on label "True" at bounding box center [561, 200] width 76 height 33
click at [541, 205] on input "True" at bounding box center [536, 201] width 11 height 9
radio input "true"
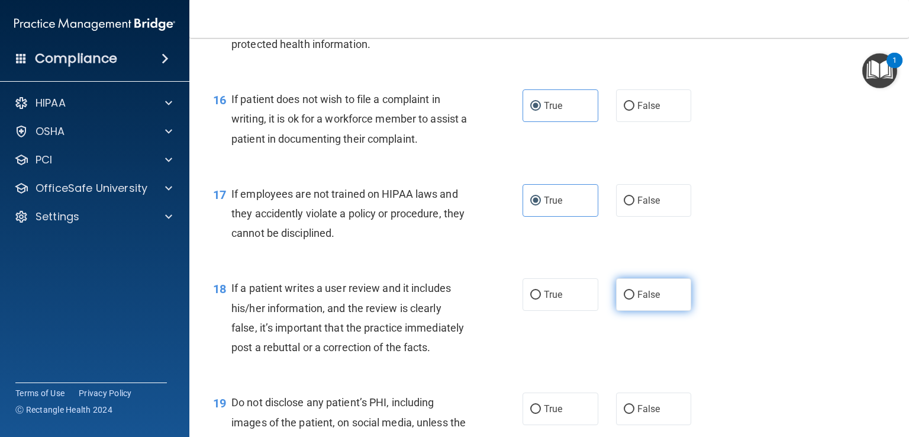
click at [654, 311] on label "False" at bounding box center [654, 294] width 76 height 33
click at [635, 300] on input "False" at bounding box center [629, 295] width 11 height 9
radio input "true"
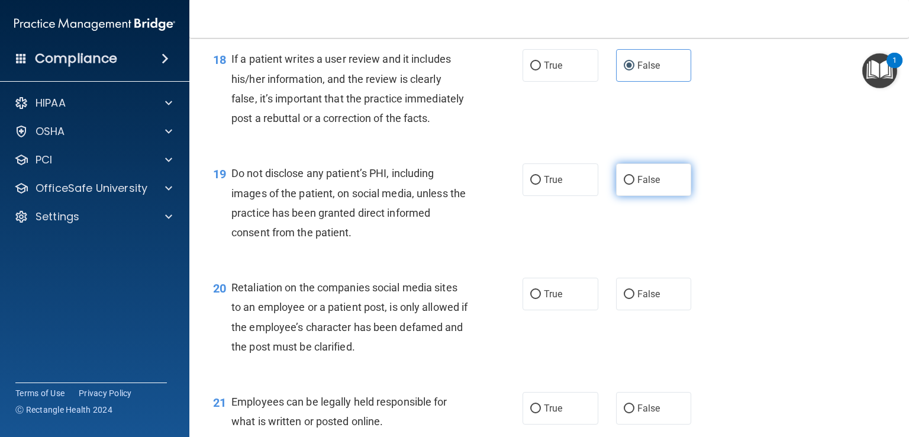
scroll to position [2013, 0]
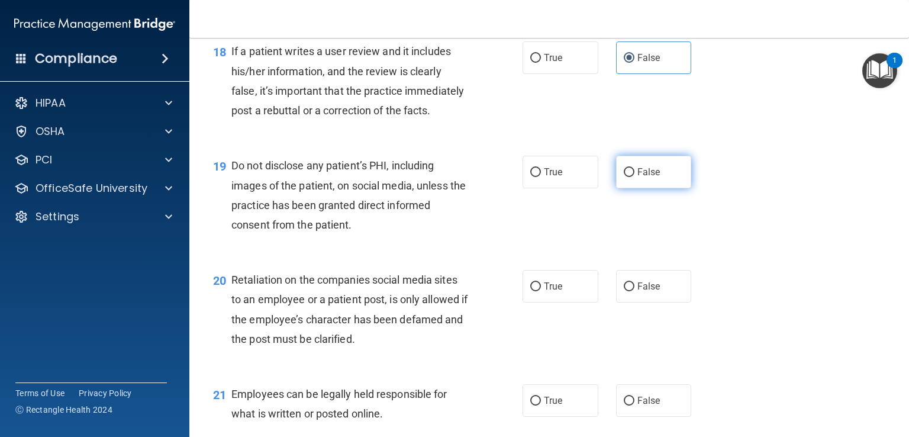
click at [648, 178] on span "False" at bounding box center [649, 171] width 23 height 11
click at [635, 177] on input "False" at bounding box center [629, 172] width 11 height 9
radio input "true"
click at [650, 346] on div "20 Retaliation on the companies social media sites to an employee or a patient …" at bounding box center [549, 312] width 690 height 114
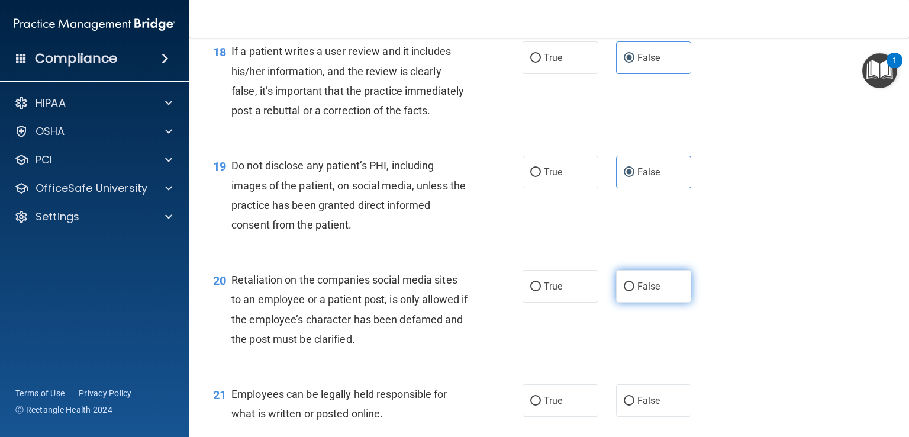
click at [653, 303] on label "False" at bounding box center [654, 286] width 76 height 33
click at [635, 291] on input "False" at bounding box center [629, 286] width 11 height 9
radio input "true"
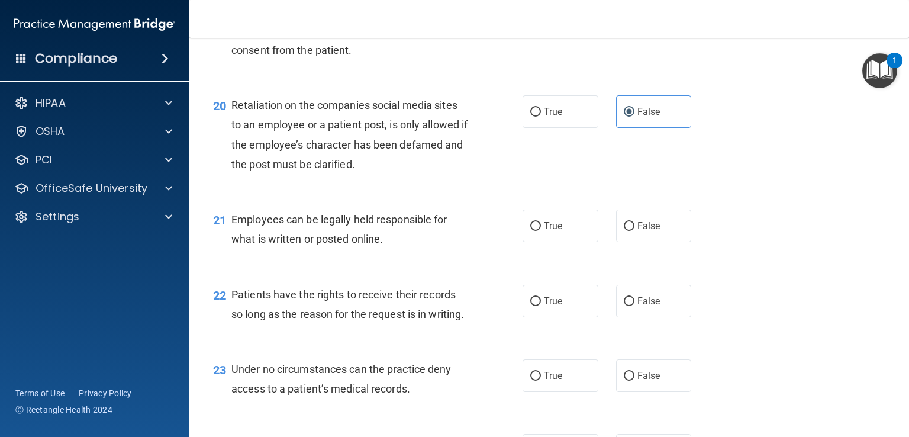
scroll to position [2191, 0]
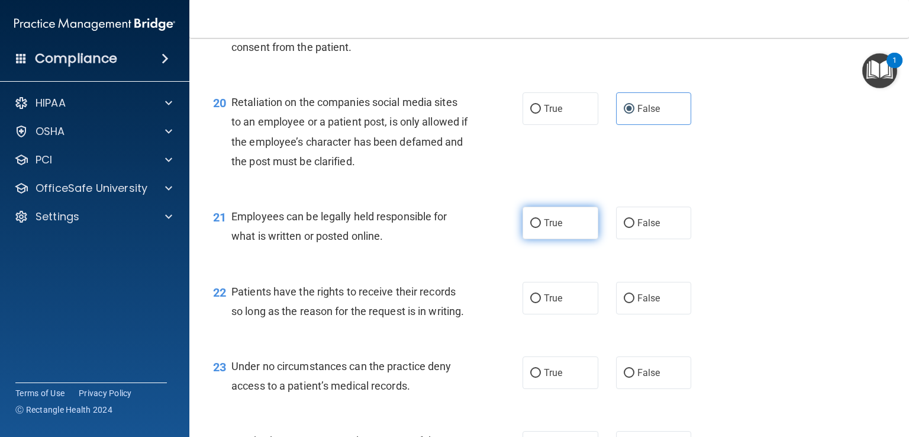
click at [567, 239] on label "True" at bounding box center [561, 223] width 76 height 33
click at [541, 228] on input "True" at bounding box center [536, 223] width 11 height 9
radio input "true"
click at [575, 314] on label "True" at bounding box center [561, 298] width 76 height 33
click at [541, 303] on input "True" at bounding box center [536, 298] width 11 height 9
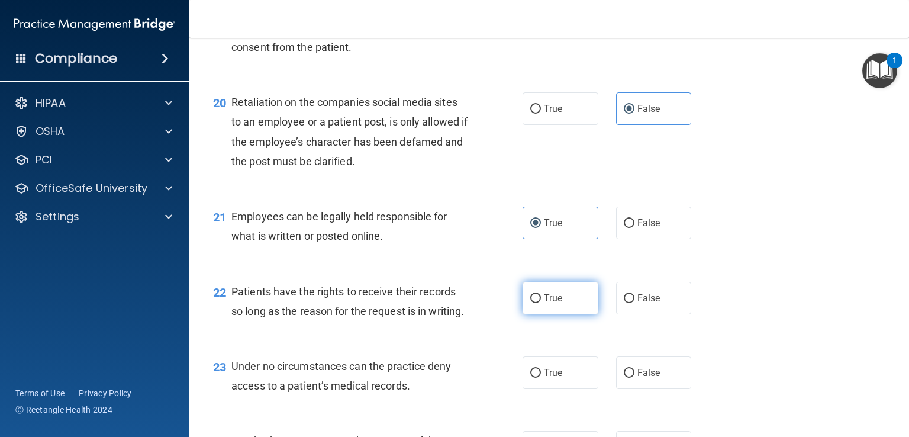
radio input "true"
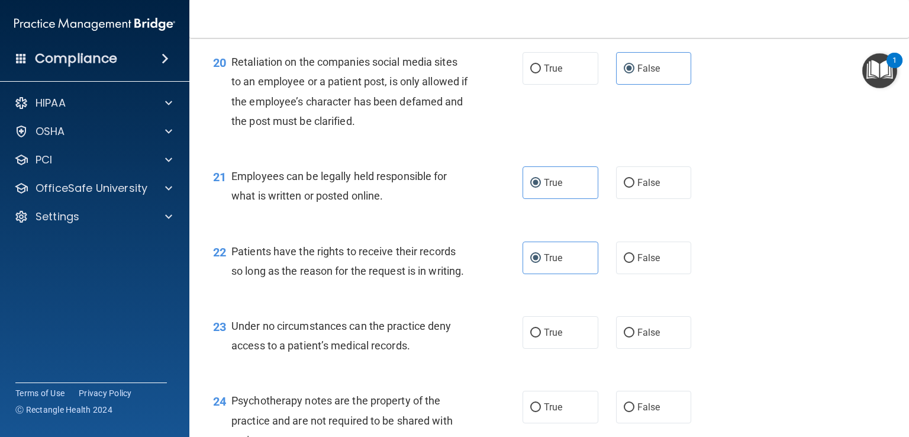
scroll to position [2368, 0]
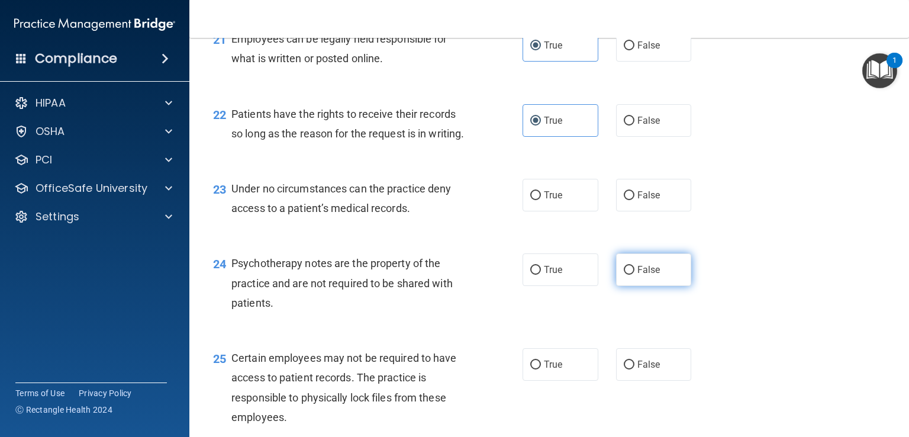
click at [652, 275] on span "False" at bounding box center [649, 269] width 23 height 11
click at [635, 275] on input "False" at bounding box center [629, 270] width 11 height 9
radio input "true"
click at [661, 211] on label "False" at bounding box center [654, 195] width 76 height 33
click at [635, 200] on input "False" at bounding box center [629, 195] width 11 height 9
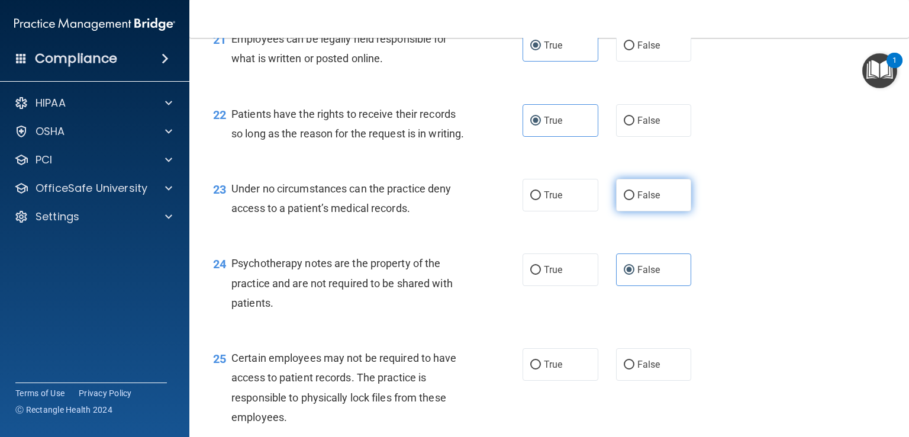
radio input "true"
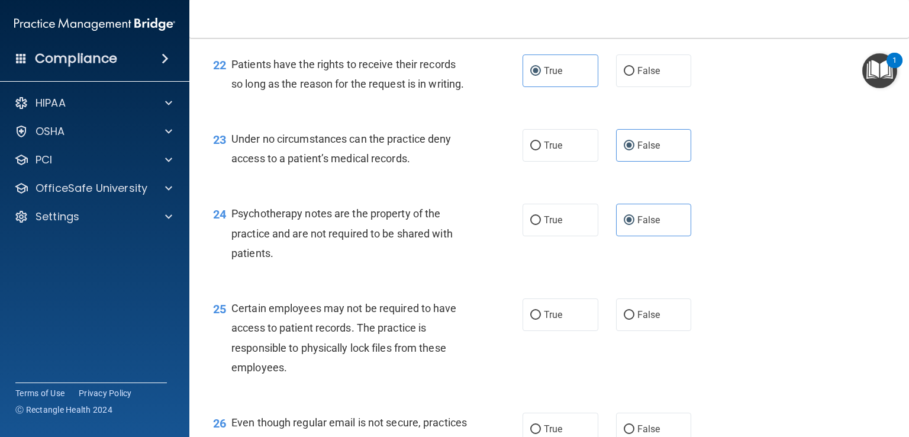
scroll to position [2546, 0]
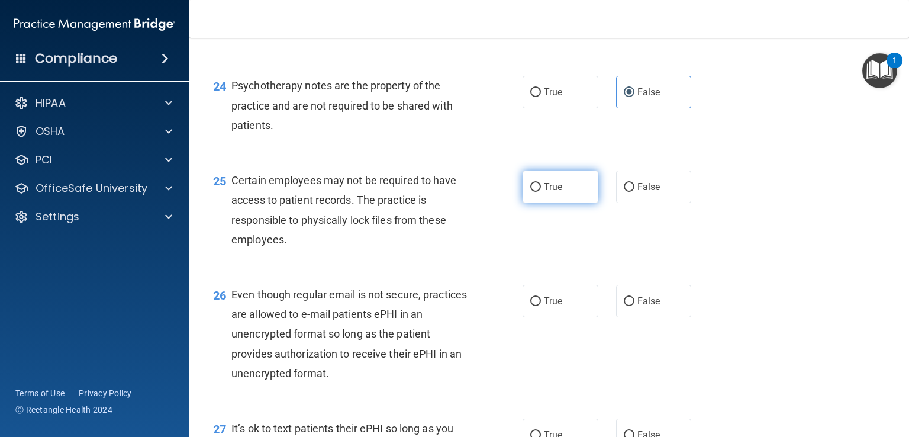
click at [560, 203] on label "True" at bounding box center [561, 187] width 76 height 33
click at [541, 192] on input "True" at bounding box center [536, 187] width 11 height 9
radio input "true"
click at [626, 306] on input "False" at bounding box center [629, 301] width 11 height 9
radio input "true"
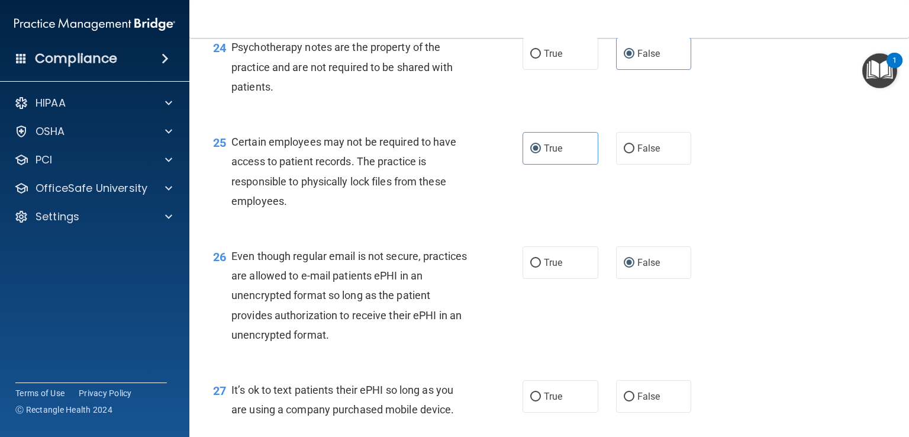
scroll to position [2665, 0]
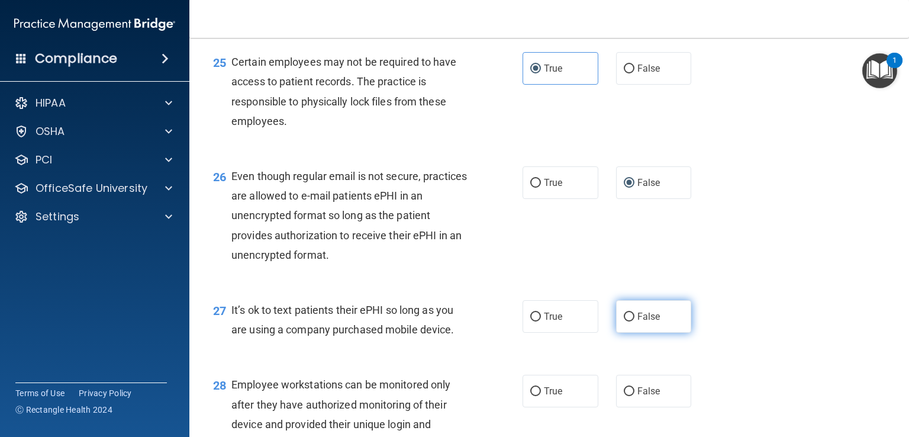
click at [644, 322] on span "False" at bounding box center [649, 316] width 23 height 11
click at [635, 322] on input "False" at bounding box center [629, 317] width 11 height 9
radio input "true"
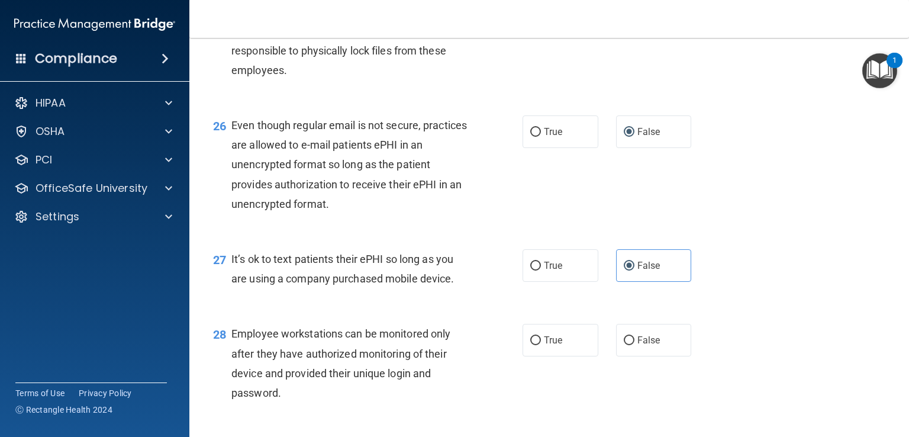
scroll to position [2783, 0]
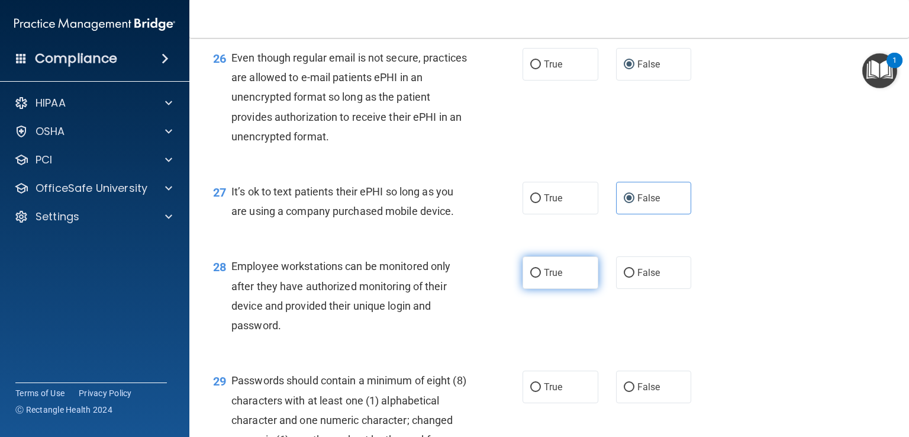
click at [554, 278] on span "True" at bounding box center [553, 272] width 18 height 11
click at [541, 278] on input "True" at bounding box center [536, 273] width 11 height 9
radio input "true"
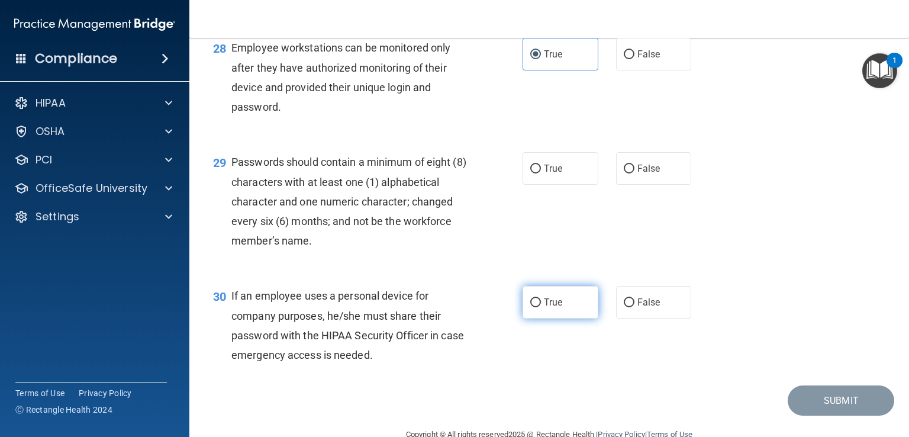
scroll to position [3020, 0]
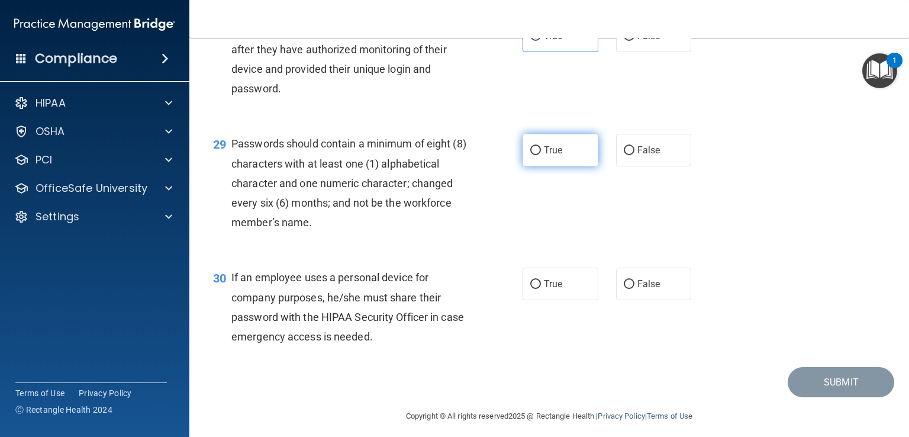
click at [564, 166] on label "True" at bounding box center [561, 150] width 76 height 33
click at [541, 155] on input "True" at bounding box center [536, 150] width 11 height 9
radio input "true"
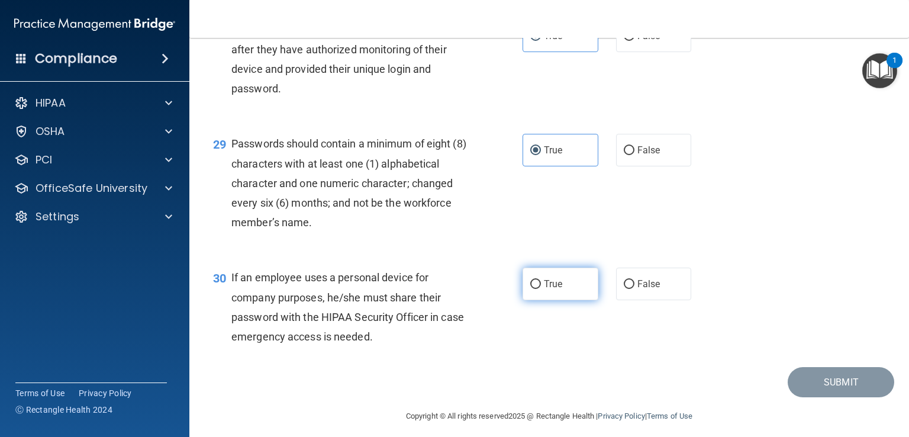
click at [571, 300] on label "True" at bounding box center [561, 284] width 76 height 33
click at [541, 289] on input "True" at bounding box center [536, 284] width 11 height 9
radio input "true"
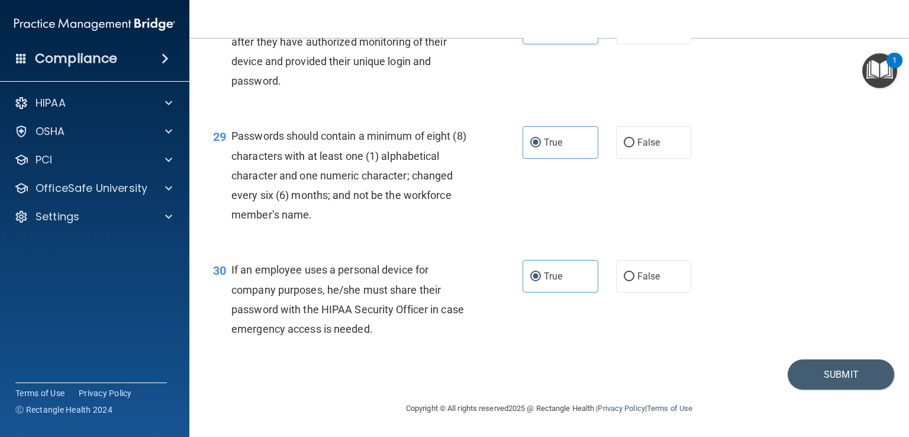
scroll to position [3087, 0]
click at [817, 378] on button "Submit" at bounding box center [841, 374] width 107 height 30
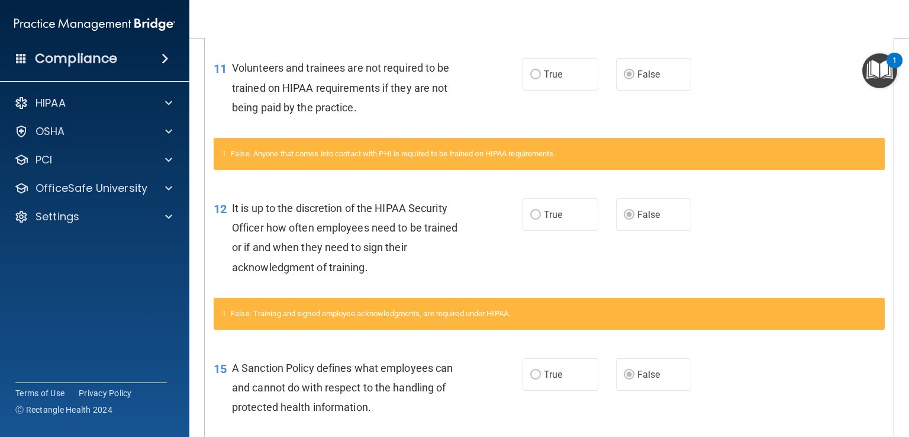
scroll to position [118, 0]
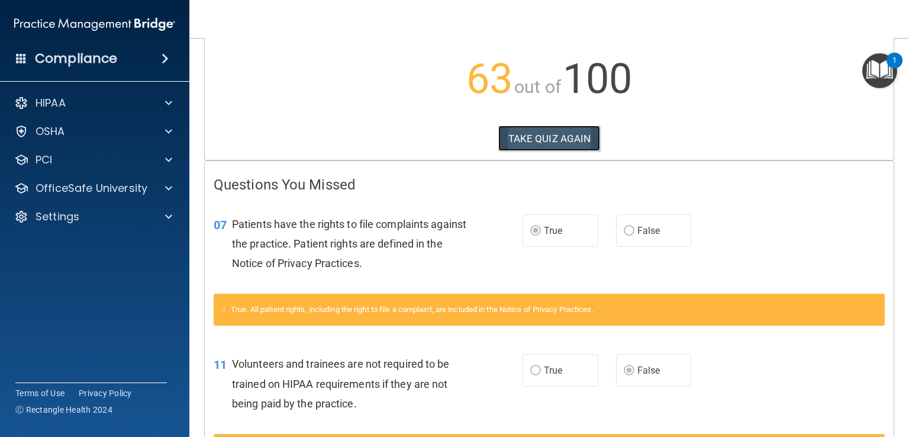
click at [540, 141] on button "TAKE QUIZ AGAIN" at bounding box center [550, 139] width 102 height 26
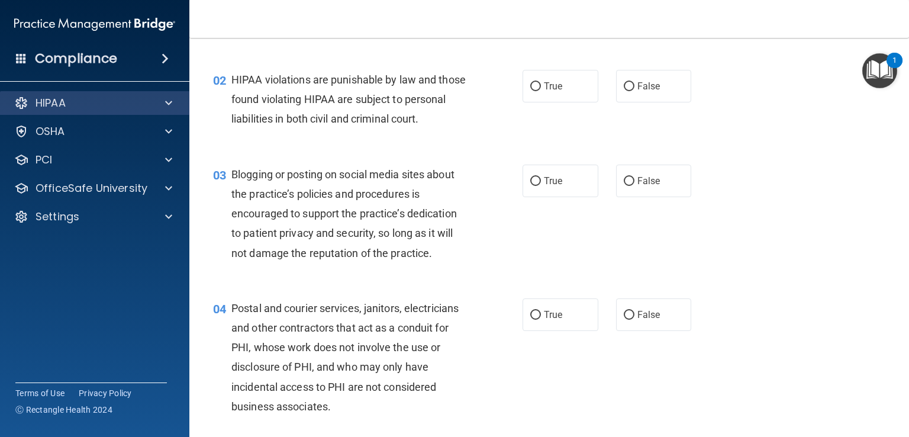
click at [62, 111] on div "HIPAA" at bounding box center [95, 103] width 190 height 24
click at [168, 102] on span at bounding box center [168, 103] width 7 height 14
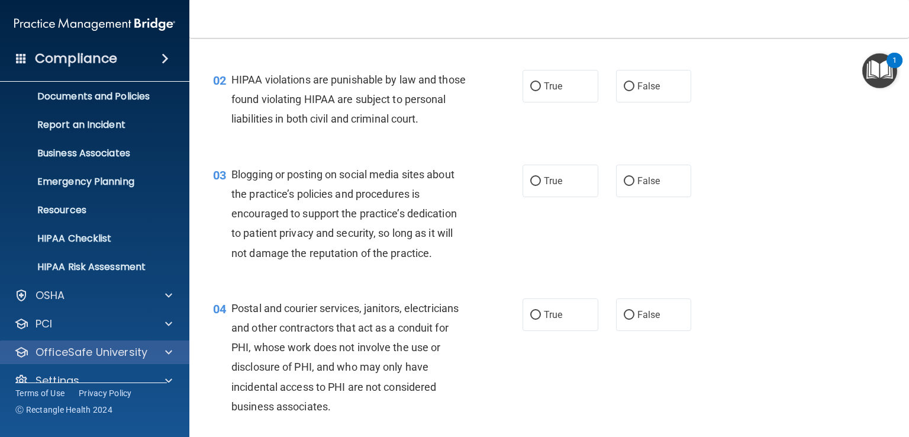
scroll to position [54, 0]
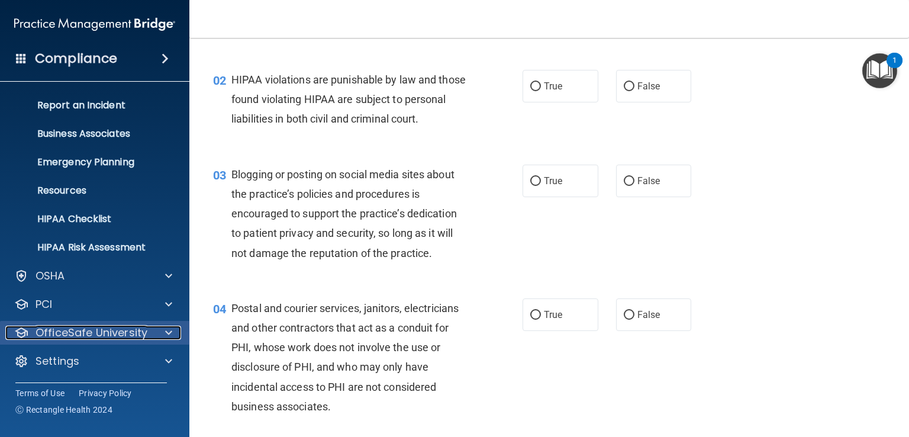
click at [164, 335] on div at bounding box center [167, 333] width 30 height 14
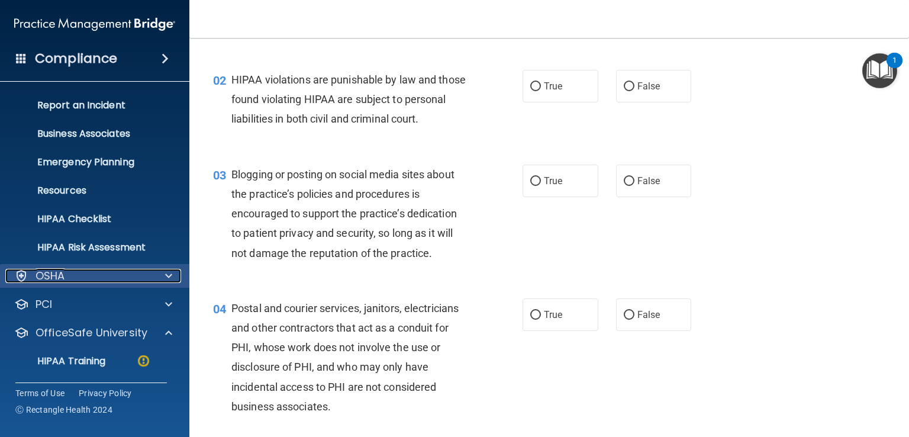
click at [169, 275] on span at bounding box center [168, 276] width 7 height 14
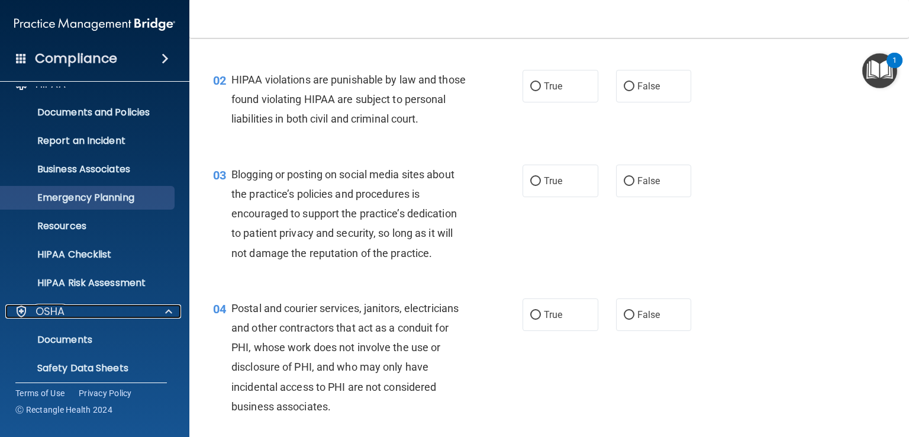
scroll to position [0, 0]
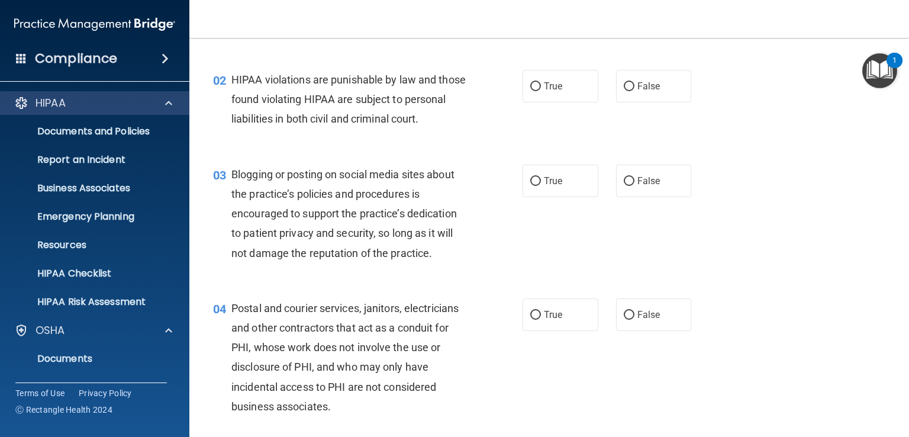
click at [54, 112] on div "HIPAA" at bounding box center [95, 103] width 190 height 24
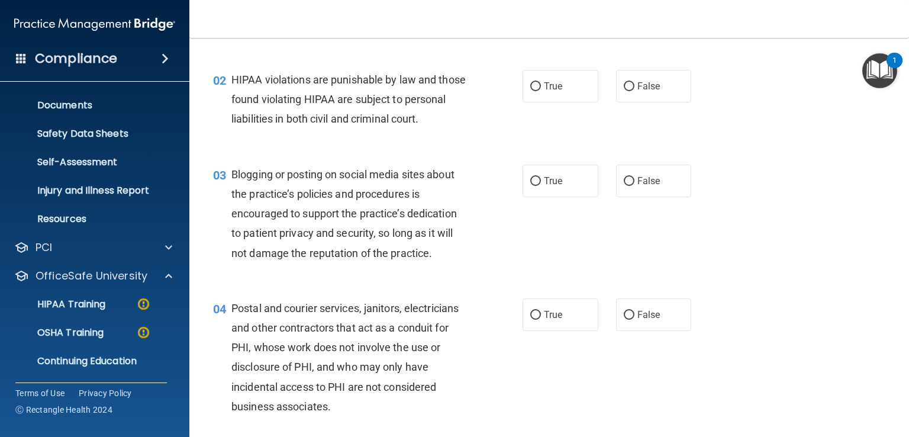
scroll to position [282, 0]
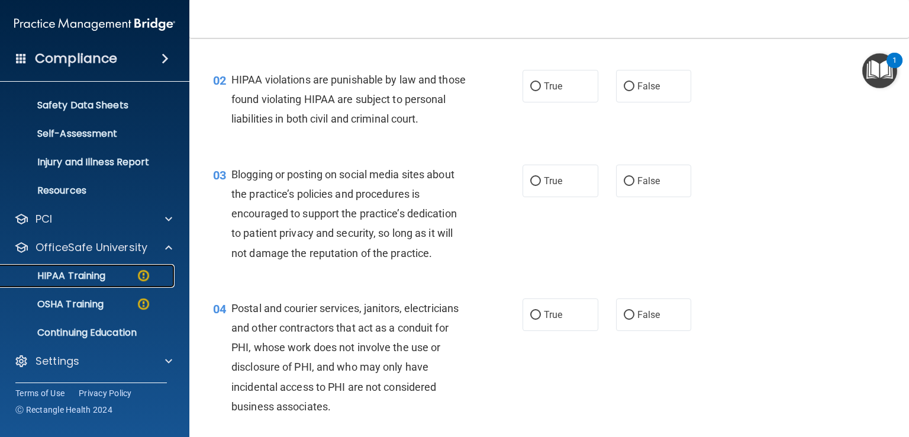
click at [111, 274] on div "HIPAA Training" at bounding box center [89, 276] width 162 height 12
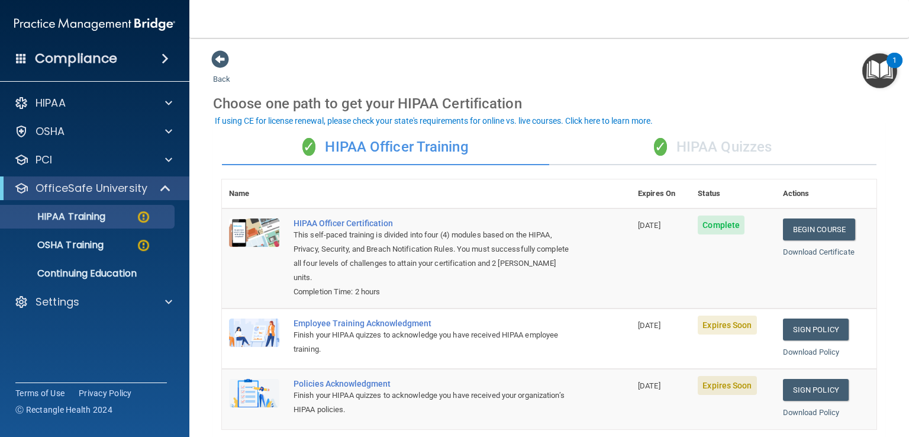
click at [679, 153] on div "✓ HIPAA Quizzes" at bounding box center [712, 148] width 327 height 36
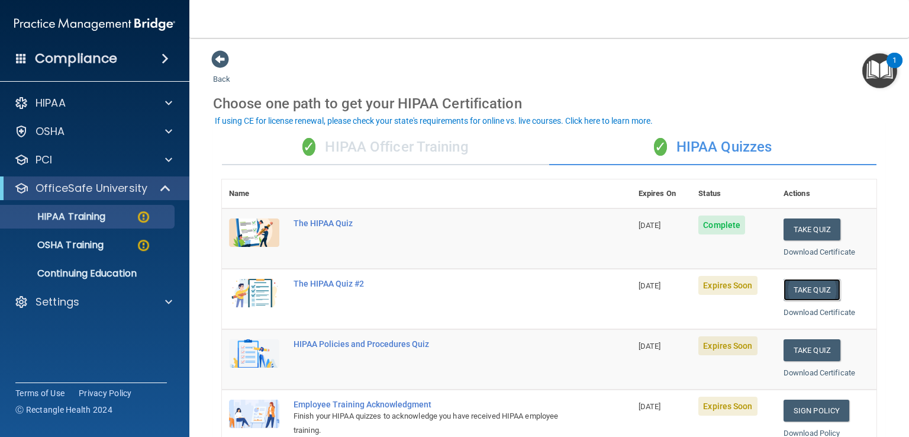
click at [809, 287] on button "Take Quiz" at bounding box center [812, 290] width 57 height 22
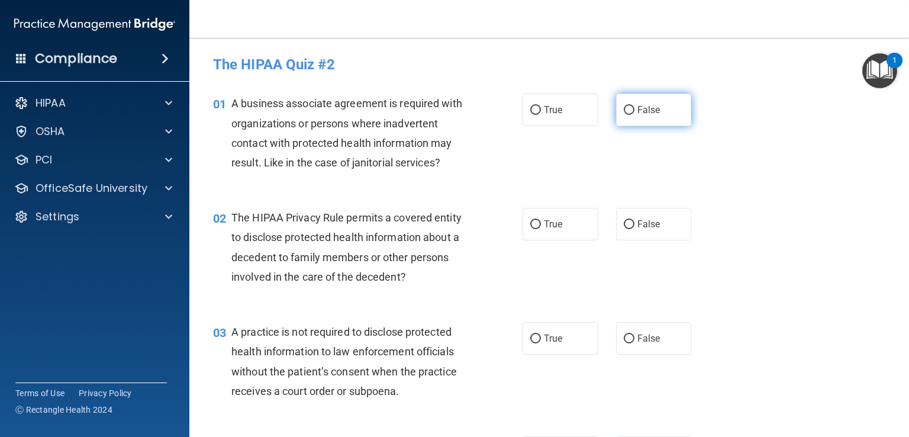
click at [647, 108] on span "False" at bounding box center [649, 109] width 23 height 11
click at [635, 108] on input "False" at bounding box center [629, 110] width 11 height 9
radio input "true"
click at [587, 218] on label "True" at bounding box center [561, 224] width 76 height 33
click at [541, 220] on input "True" at bounding box center [536, 224] width 11 height 9
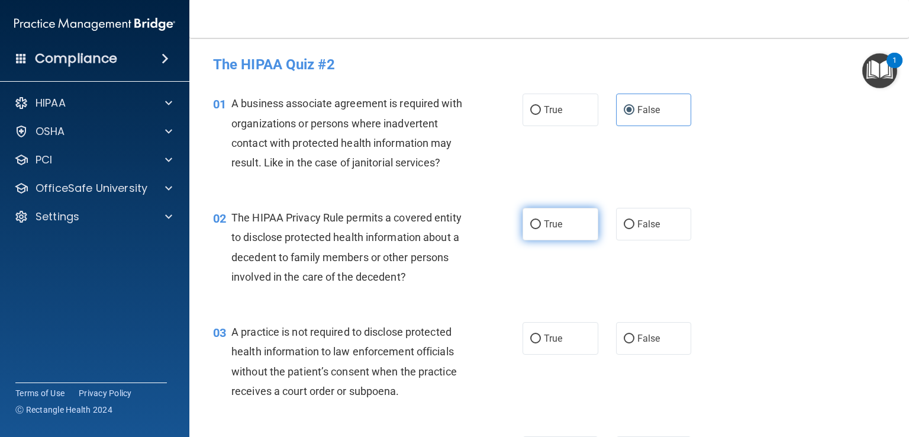
radio input "true"
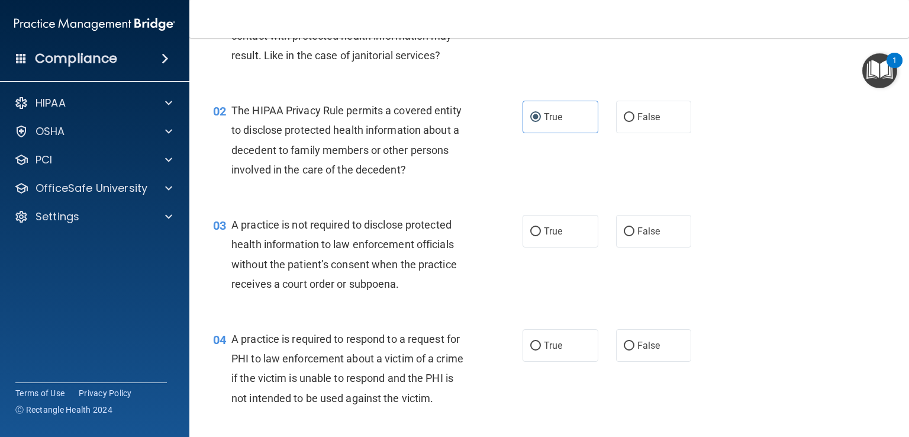
scroll to position [118, 0]
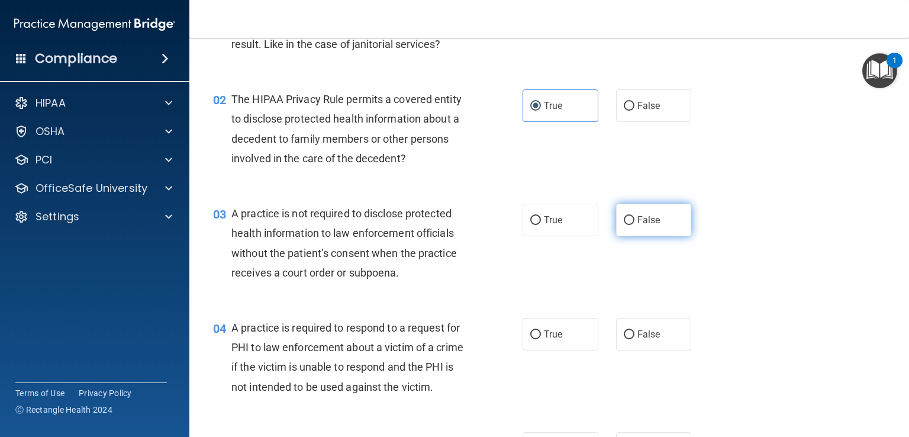
click at [649, 218] on span "False" at bounding box center [649, 219] width 23 height 11
click at [635, 218] on input "False" at bounding box center [629, 220] width 11 height 9
radio input "true"
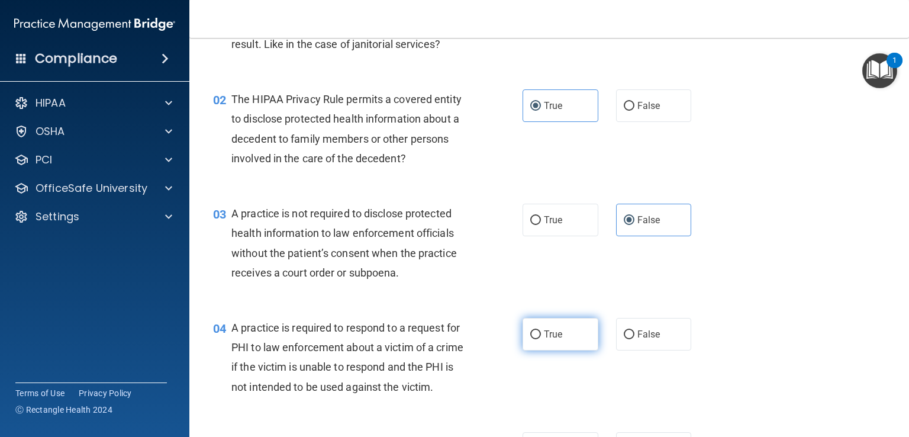
click at [572, 336] on label "True" at bounding box center [561, 334] width 76 height 33
click at [541, 336] on input "True" at bounding box center [536, 334] width 11 height 9
radio input "true"
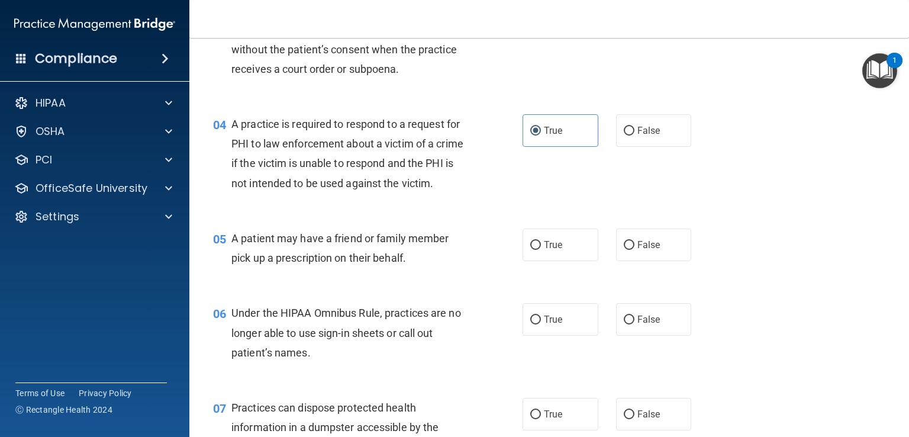
scroll to position [414, 0]
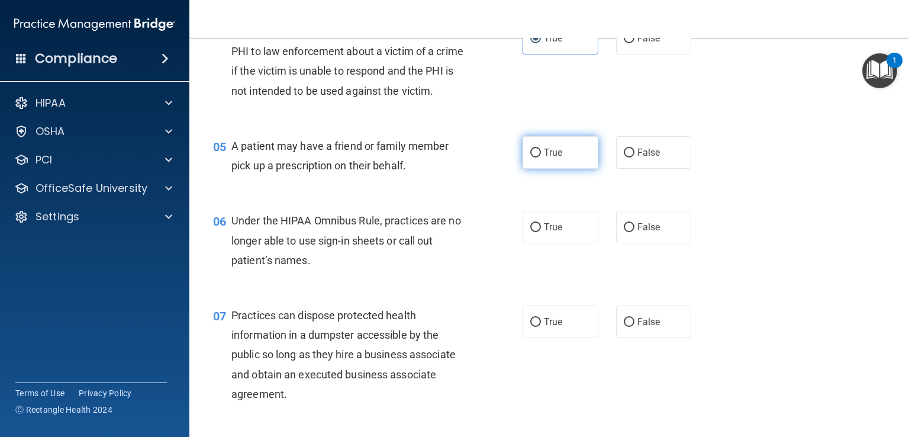
click at [571, 169] on label "True" at bounding box center [561, 152] width 76 height 33
click at [541, 158] on input "True" at bounding box center [536, 153] width 11 height 9
radio input "true"
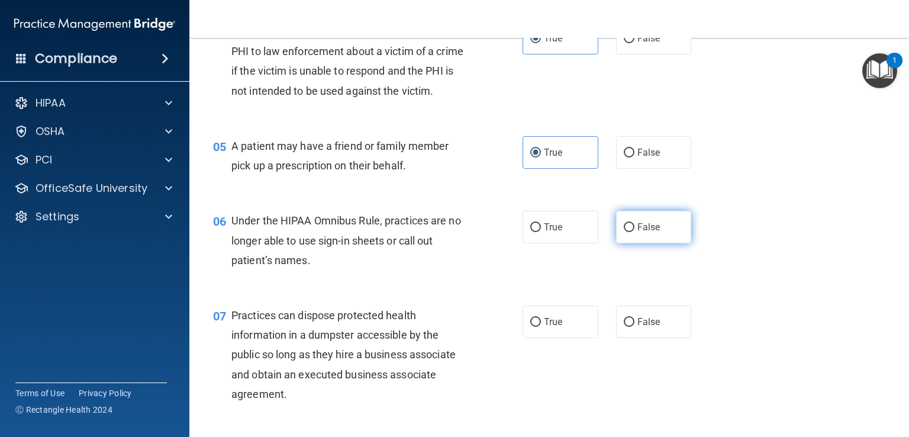
click at [671, 240] on label "False" at bounding box center [654, 227] width 76 height 33
click at [635, 232] on input "False" at bounding box center [629, 227] width 11 height 9
radio input "true"
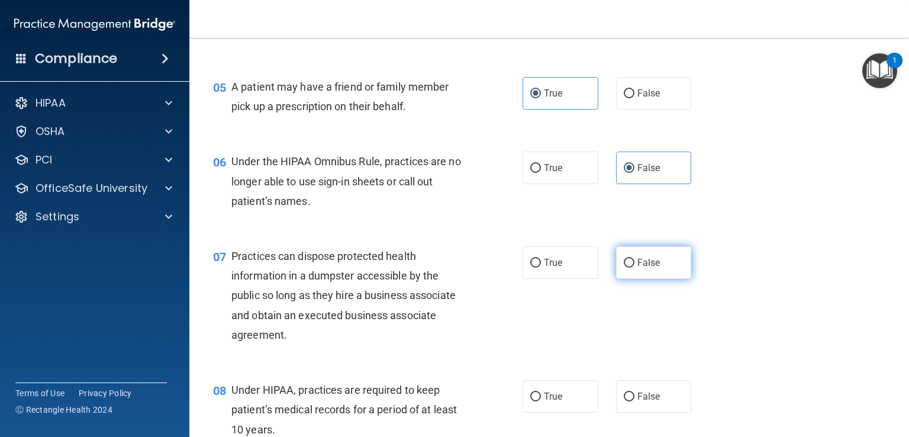
click at [638, 268] on span "False" at bounding box center [649, 262] width 23 height 11
click at [635, 268] on input "False" at bounding box center [629, 263] width 11 height 9
radio input "true"
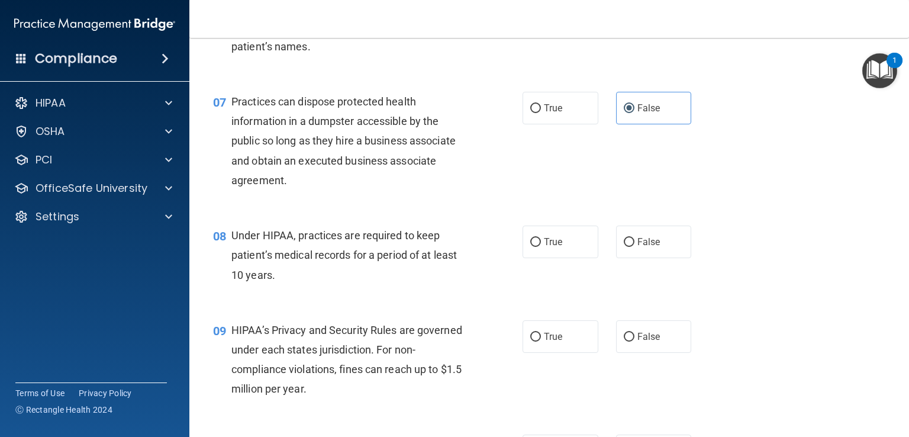
scroll to position [651, 0]
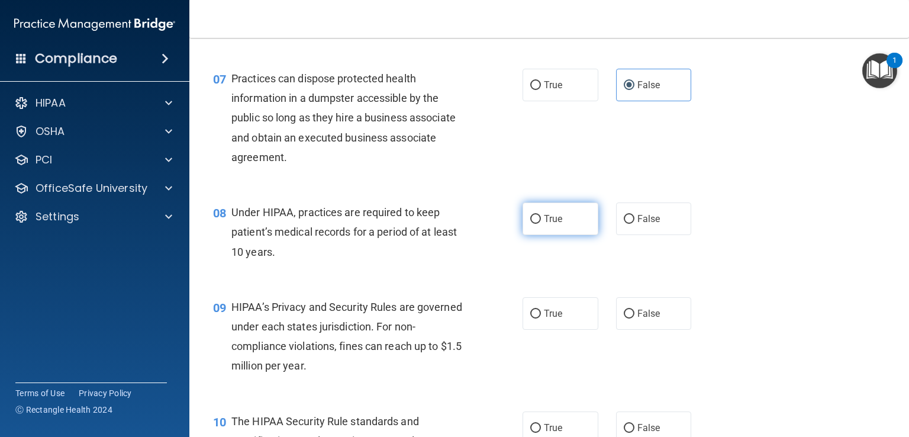
click at [533, 224] on input "True" at bounding box center [536, 219] width 11 height 9
radio input "true"
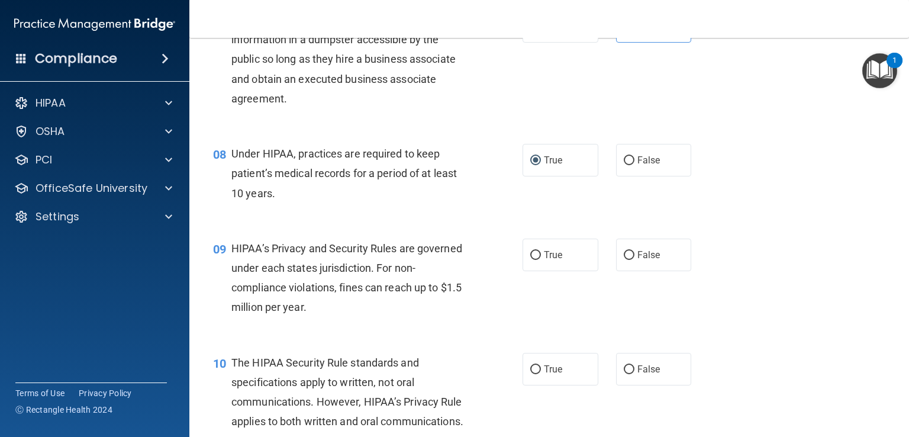
scroll to position [711, 0]
click at [626, 259] on input "False" at bounding box center [629, 254] width 11 height 9
radio input "true"
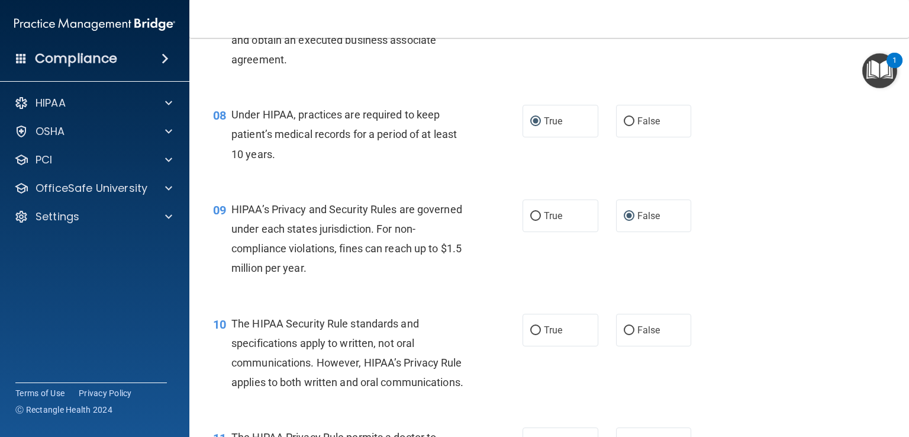
scroll to position [829, 0]
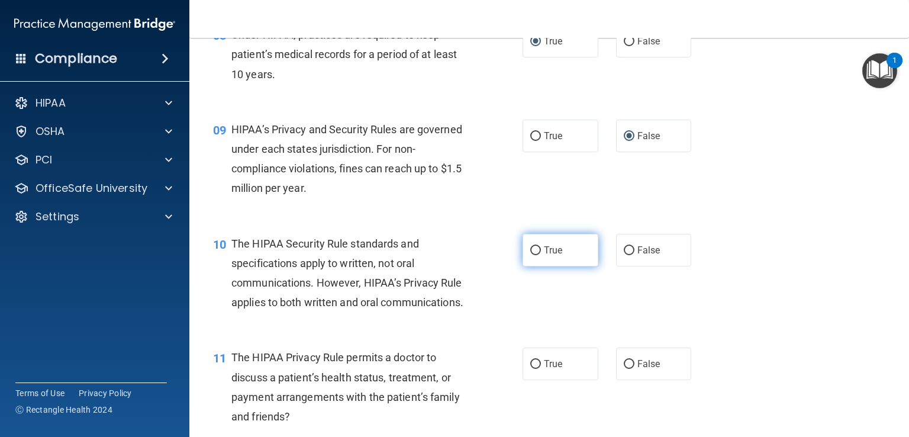
click at [531, 255] on input "True" at bounding box center [536, 250] width 11 height 9
radio input "true"
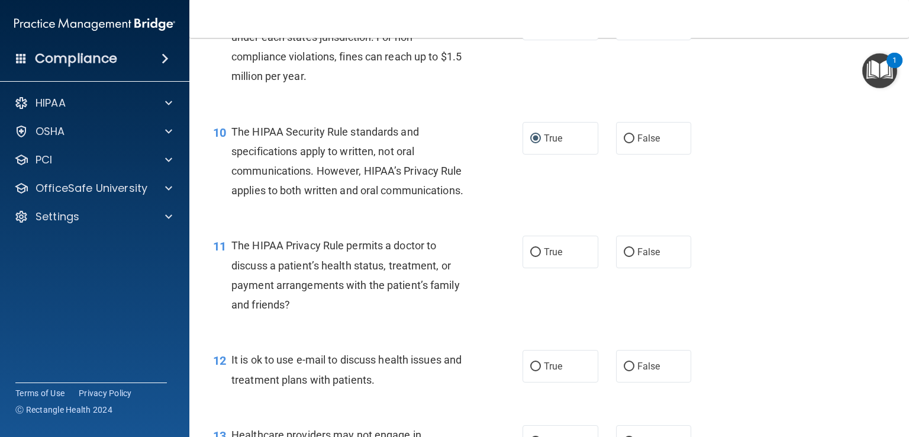
scroll to position [947, 0]
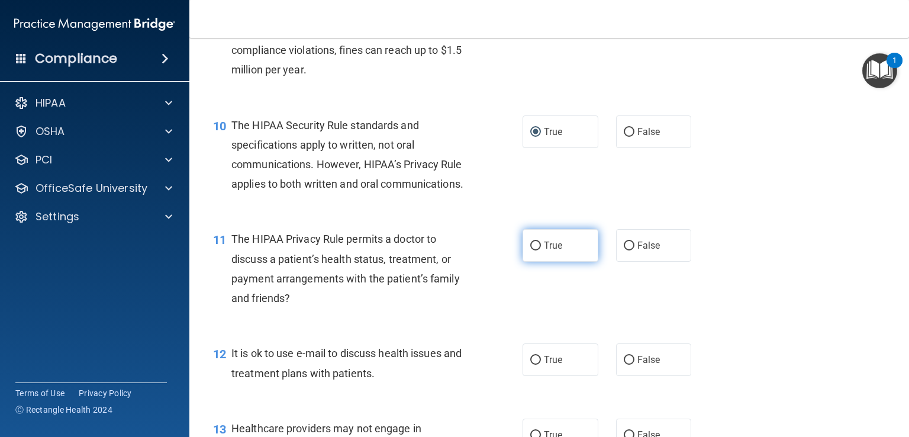
click at [545, 251] on span "True" at bounding box center [553, 245] width 18 height 11
click at [541, 250] on input "True" at bounding box center [536, 246] width 11 height 9
radio input "true"
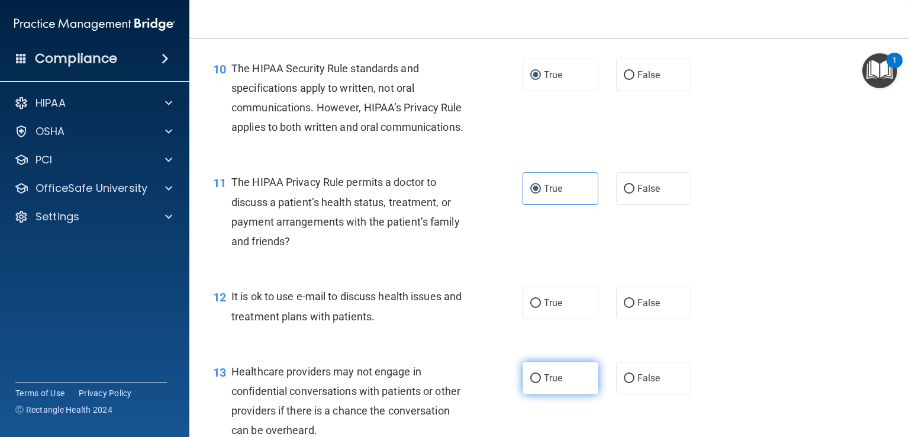
scroll to position [1125, 0]
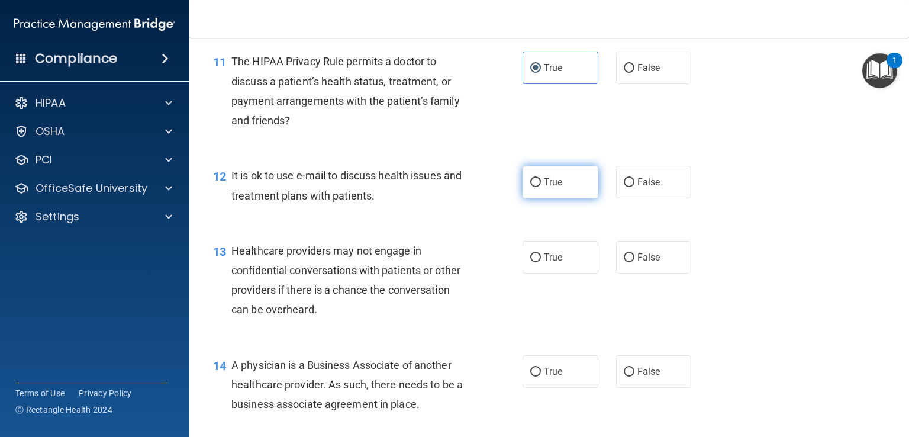
click at [577, 198] on label "True" at bounding box center [561, 182] width 76 height 33
click at [541, 187] on input "True" at bounding box center [536, 182] width 11 height 9
radio input "true"
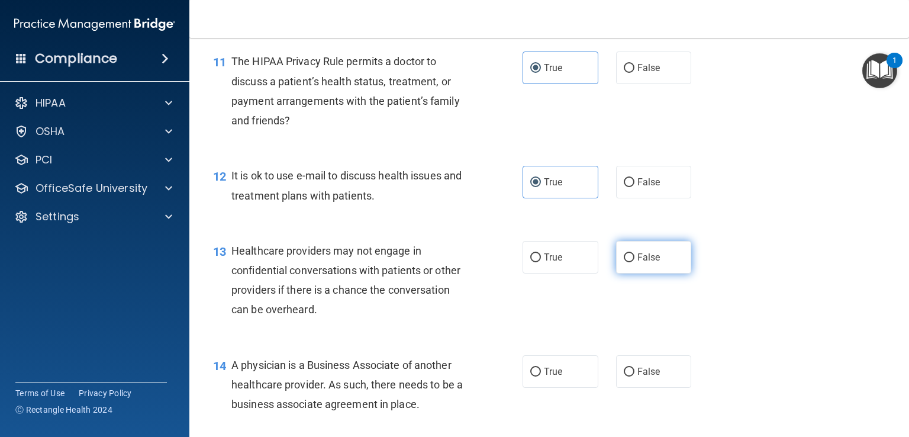
drag, startPoint x: 623, startPoint y: 291, endPoint x: 648, endPoint y: 299, distance: 26.6
click at [624, 262] on input "False" at bounding box center [629, 257] width 11 height 9
radio input "true"
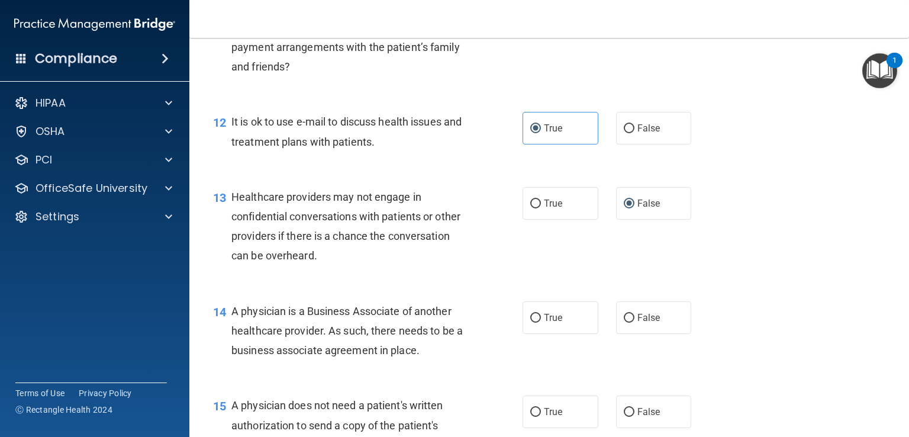
scroll to position [1303, 0]
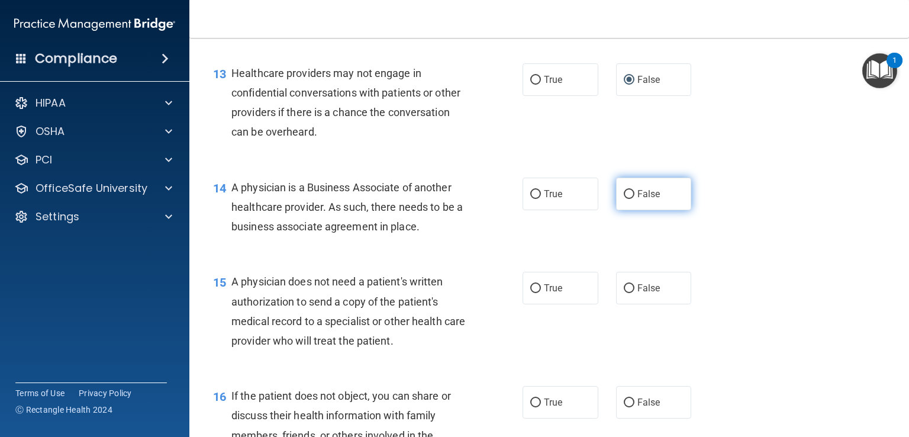
click at [629, 210] on label "False" at bounding box center [654, 194] width 76 height 33
click at [629, 199] on input "False" at bounding box center [629, 194] width 11 height 9
radio input "true"
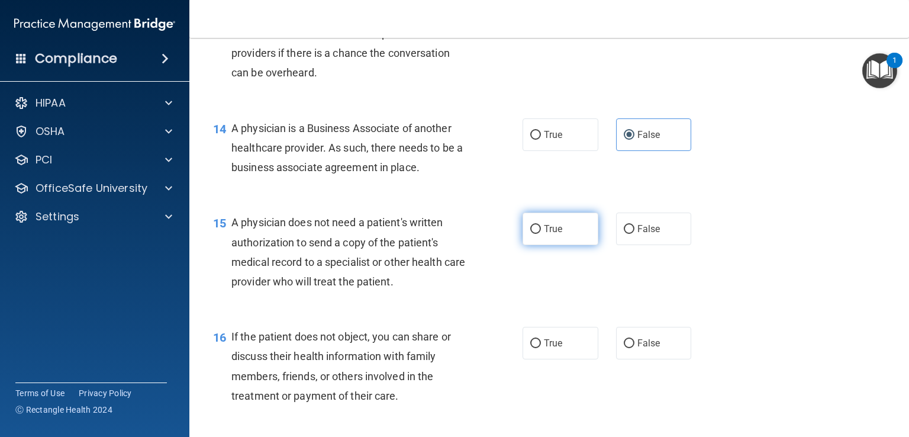
click at [563, 245] on label "True" at bounding box center [561, 229] width 76 height 33
click at [541, 234] on input "True" at bounding box center [536, 229] width 11 height 9
radio input "true"
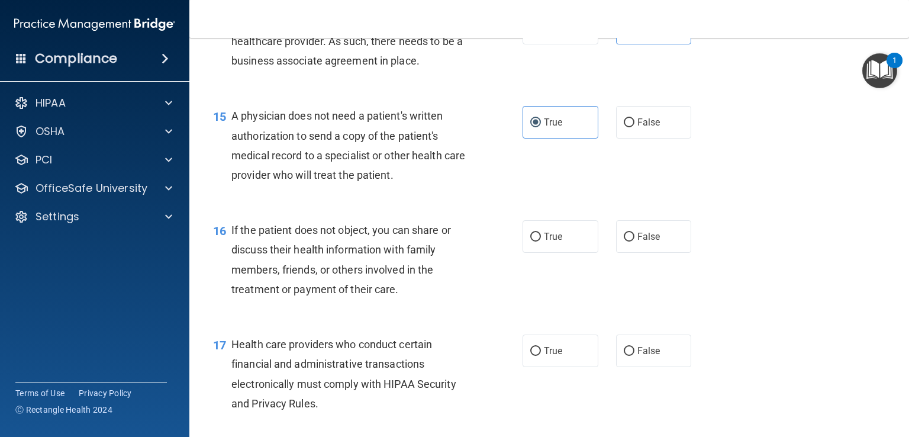
scroll to position [1480, 0]
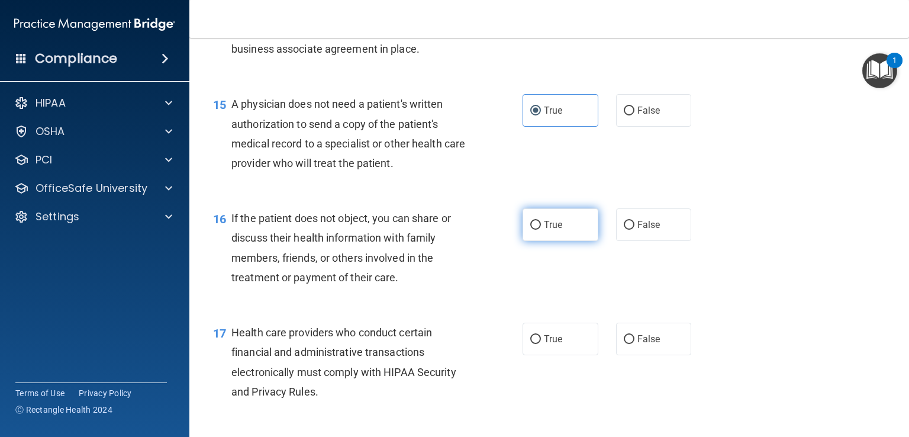
click at [555, 241] on label "True" at bounding box center [561, 224] width 76 height 33
click at [541, 230] on input "True" at bounding box center [536, 225] width 11 height 9
radio input "true"
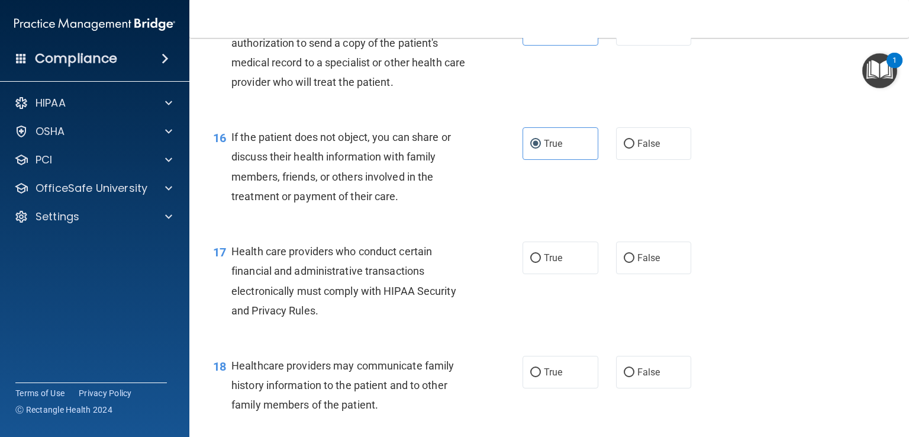
scroll to position [1658, 0]
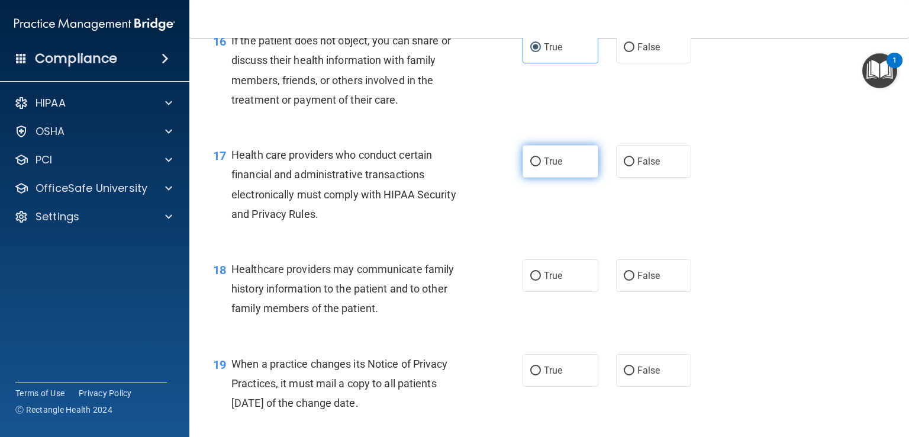
click at [544, 167] on span "True" at bounding box center [553, 161] width 18 height 11
click at [531, 166] on input "True" at bounding box center [536, 162] width 11 height 9
radio input "true"
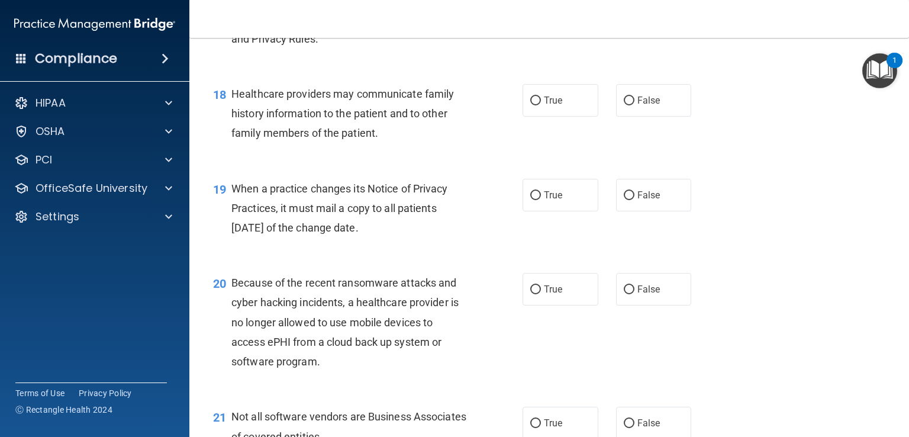
scroll to position [1836, 0]
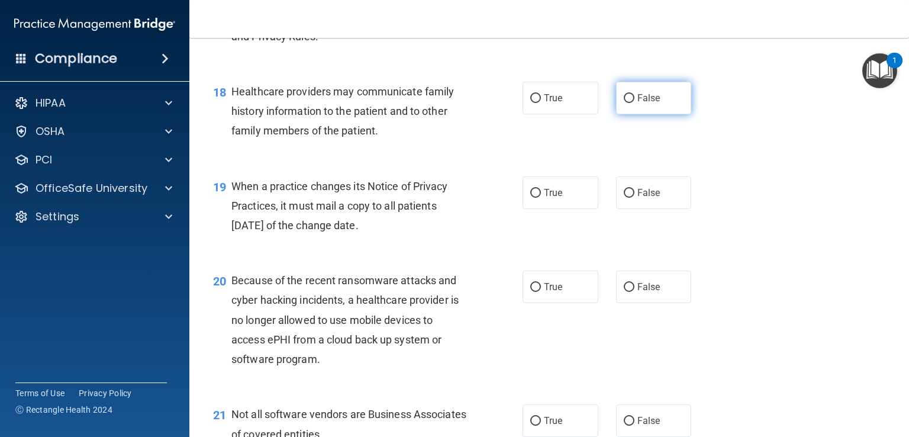
click at [624, 103] on input "False" at bounding box center [629, 98] width 11 height 9
radio input "true"
click at [638, 198] on span "False" at bounding box center [649, 192] width 23 height 11
click at [634, 198] on input "False" at bounding box center [629, 193] width 11 height 9
radio input "true"
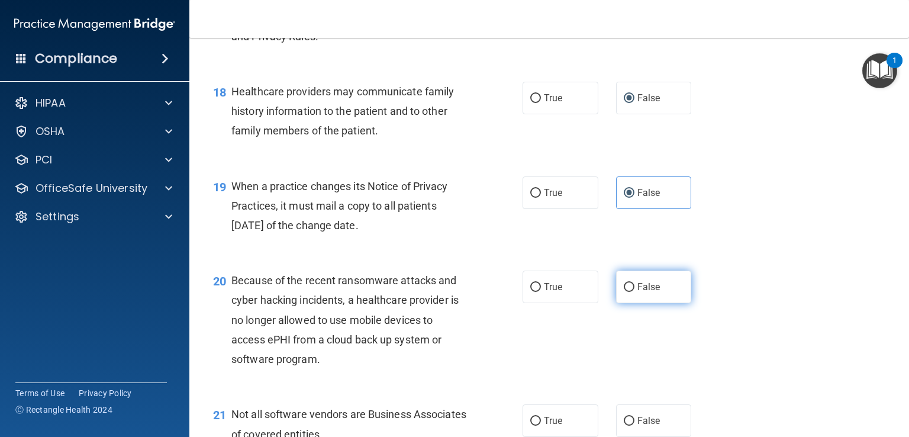
click at [638, 293] on span "False" at bounding box center [649, 286] width 23 height 11
click at [632, 292] on input "False" at bounding box center [629, 287] width 11 height 9
radio input "true"
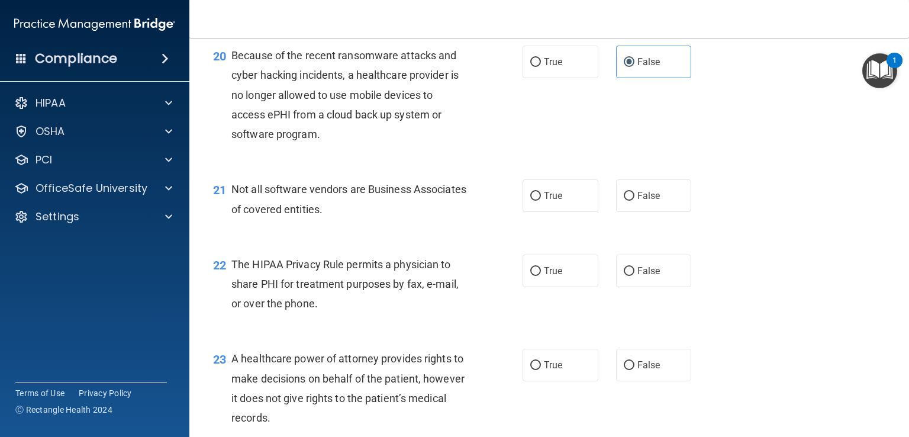
scroll to position [2132, 0]
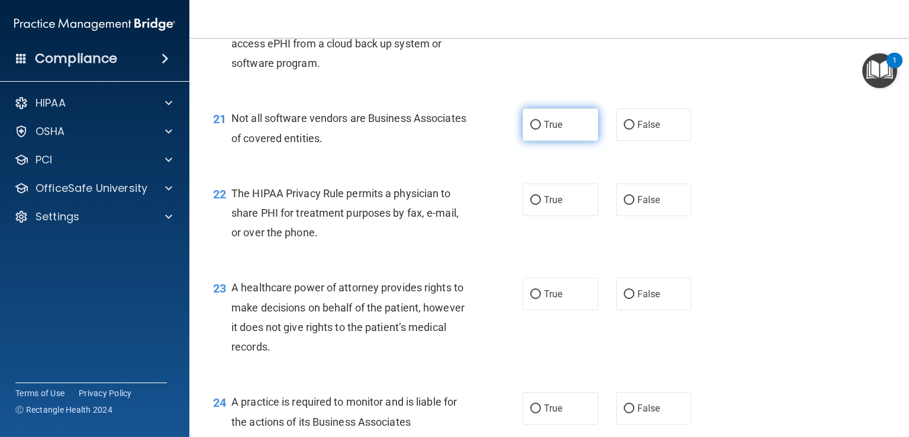
click at [553, 130] on span "True" at bounding box center [553, 124] width 18 height 11
click at [541, 130] on input "True" at bounding box center [536, 125] width 11 height 9
radio input "true"
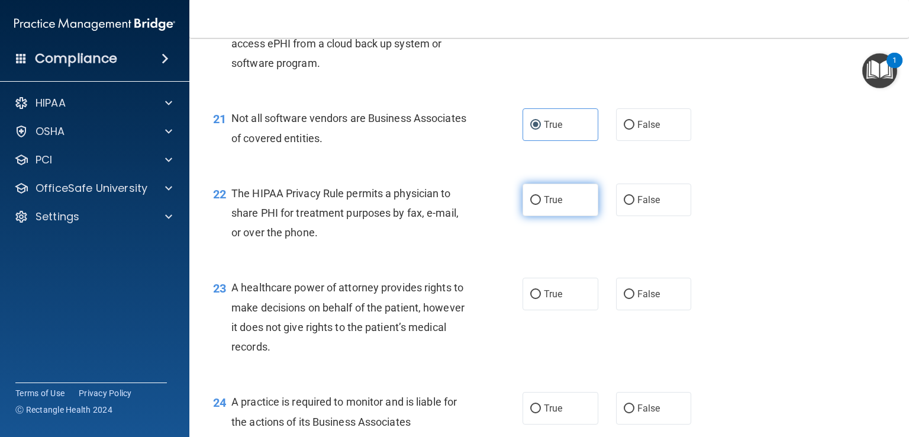
drag, startPoint x: 566, startPoint y: 240, endPoint x: 565, endPoint y: 249, distance: 9.5
click at [566, 216] on label "True" at bounding box center [561, 200] width 76 height 33
click at [541, 205] on input "True" at bounding box center [536, 200] width 11 height 9
radio input "true"
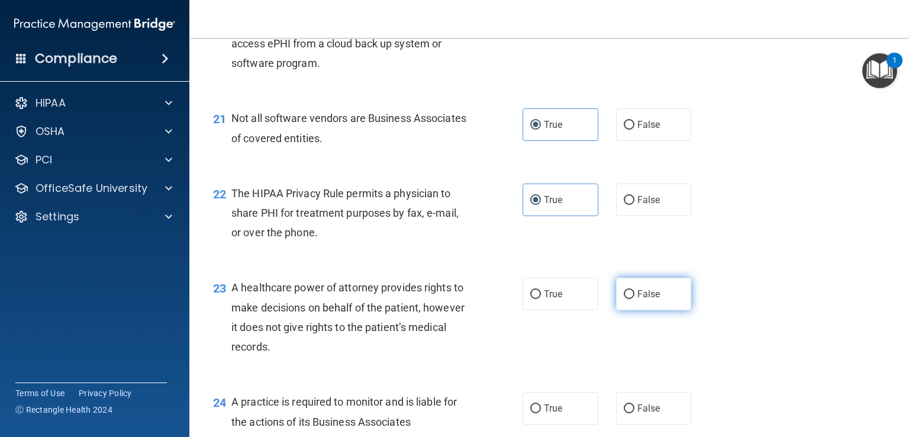
click at [628, 299] on input "False" at bounding box center [629, 294] width 11 height 9
radio input "true"
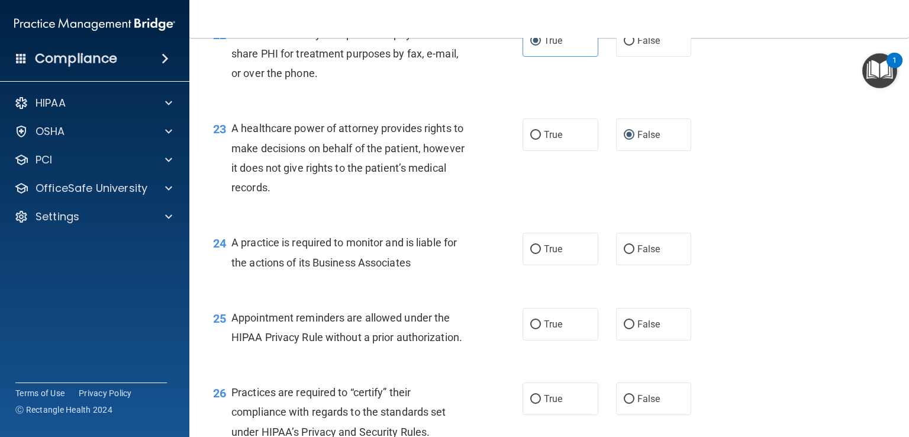
scroll to position [2368, 0]
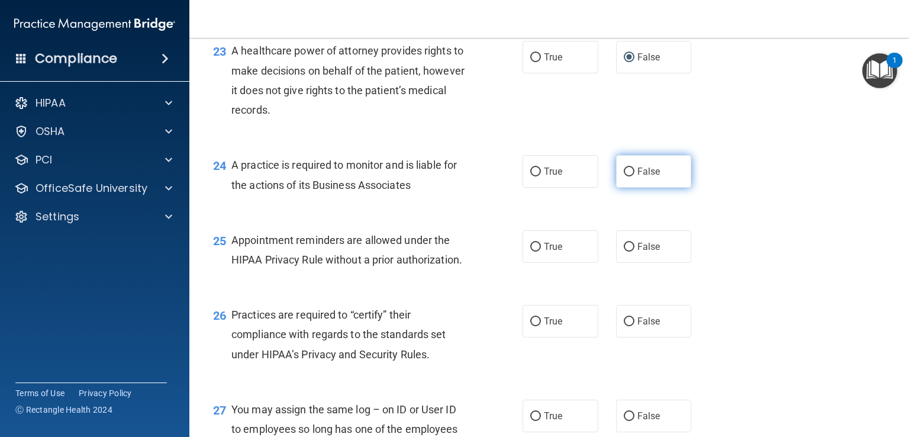
click at [623, 188] on label "False" at bounding box center [654, 171] width 76 height 33
click at [624, 176] on input "False" at bounding box center [629, 172] width 11 height 9
radio input "true"
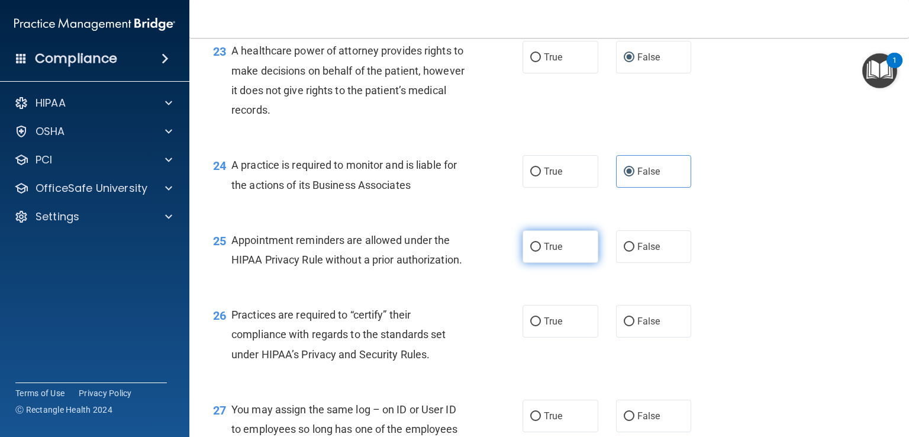
click at [580, 263] on label "True" at bounding box center [561, 246] width 76 height 33
click at [541, 252] on input "True" at bounding box center [536, 247] width 11 height 9
radio input "true"
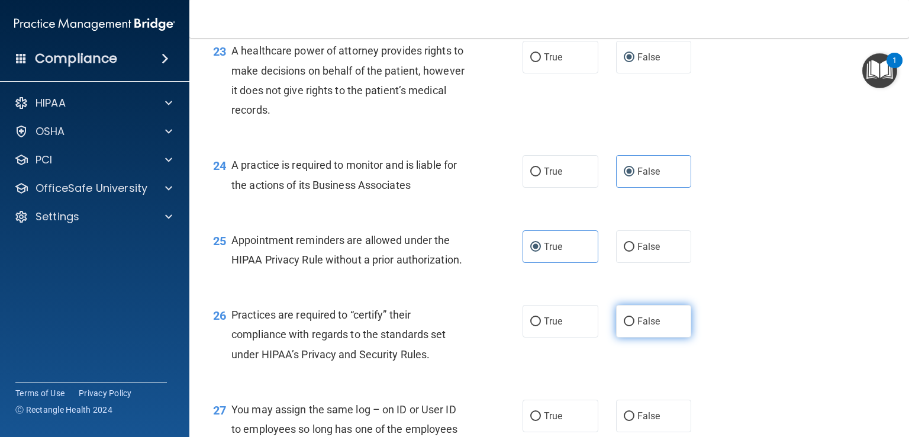
click at [624, 326] on input "False" at bounding box center [629, 321] width 11 height 9
radio input "true"
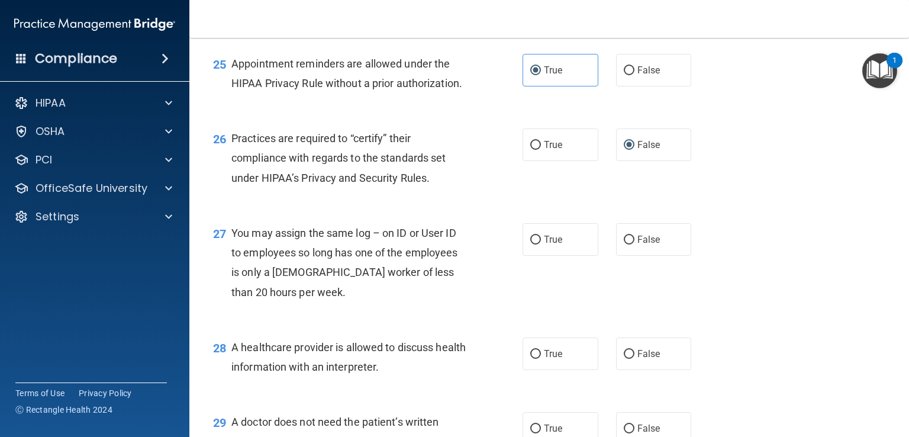
scroll to position [2546, 0]
click at [630, 255] on label "False" at bounding box center [654, 238] width 76 height 33
click at [630, 243] on input "False" at bounding box center [629, 238] width 11 height 9
radio input "true"
click at [532, 369] on label "True" at bounding box center [561, 352] width 76 height 33
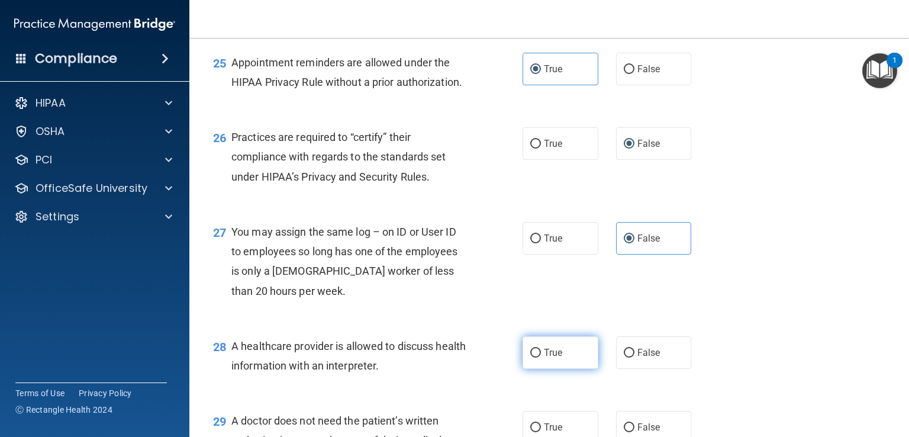
click at [532, 358] on input "True" at bounding box center [536, 353] width 11 height 9
radio input "true"
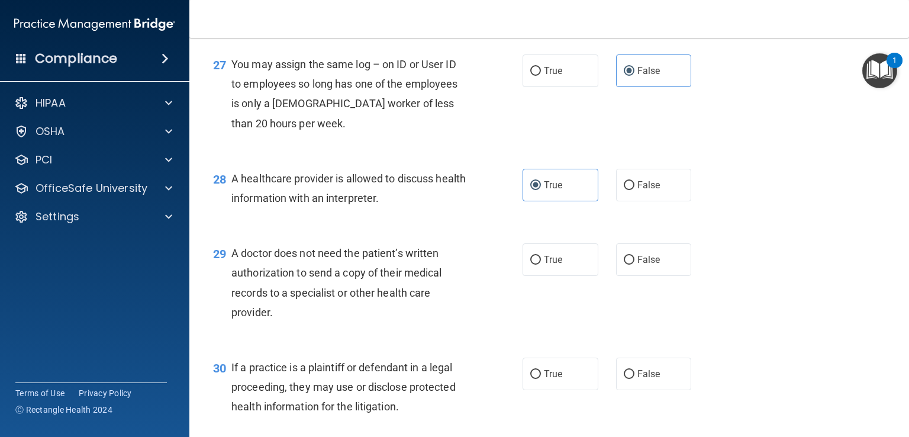
scroll to position [2724, 0]
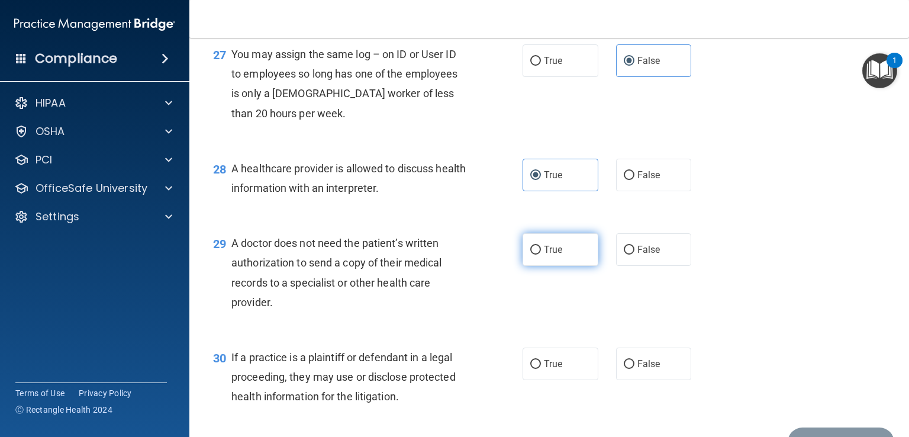
click at [547, 255] on span "True" at bounding box center [553, 249] width 18 height 11
click at [541, 255] on input "True" at bounding box center [536, 250] width 11 height 9
radio input "true"
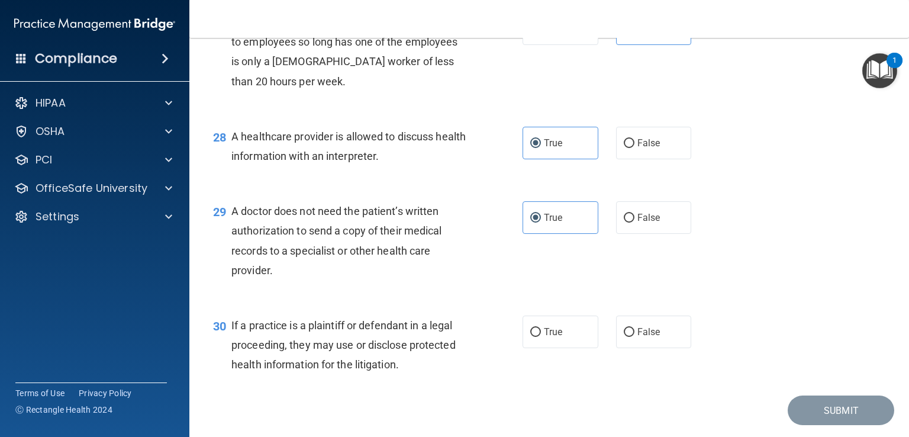
scroll to position [2831, 0]
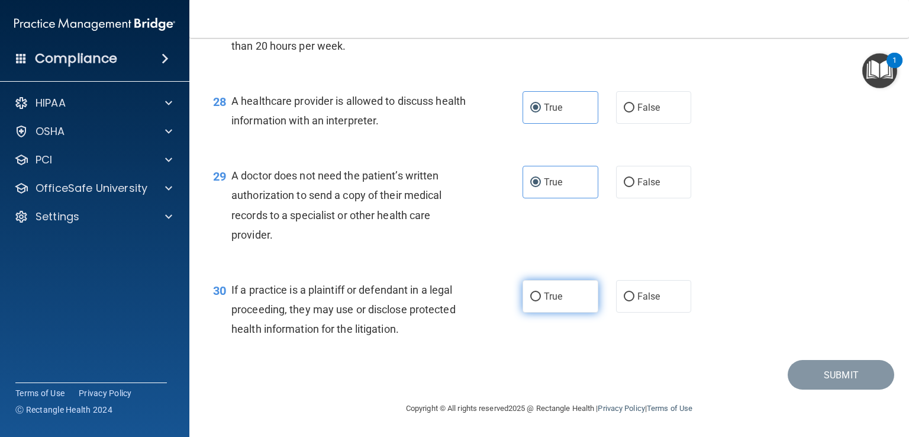
click at [552, 297] on span "True" at bounding box center [553, 296] width 18 height 11
click at [541, 297] on input "True" at bounding box center [536, 297] width 11 height 9
radio input "true"
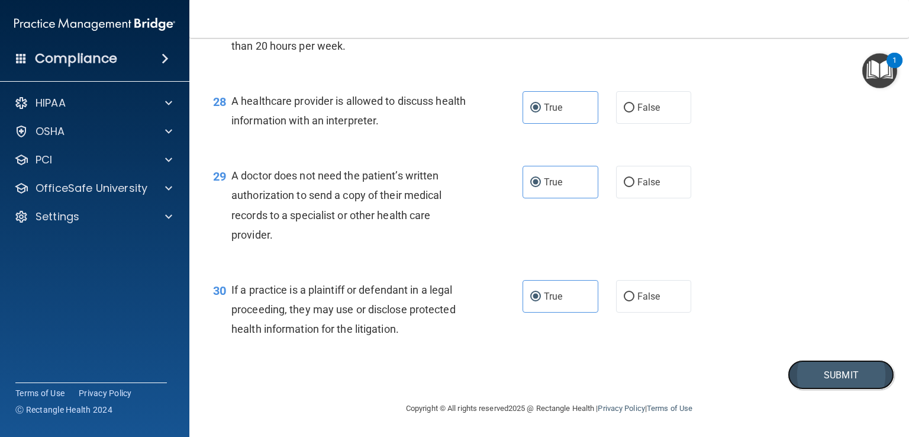
click at [788, 374] on button "Submit" at bounding box center [841, 375] width 107 height 30
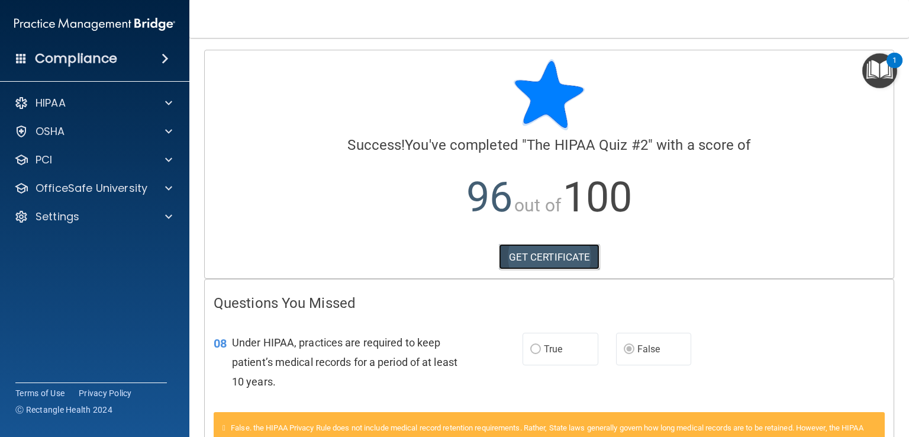
click at [550, 259] on link "GET CERTIFICATE" at bounding box center [549, 257] width 101 height 26
click at [167, 185] on span at bounding box center [168, 188] width 7 height 14
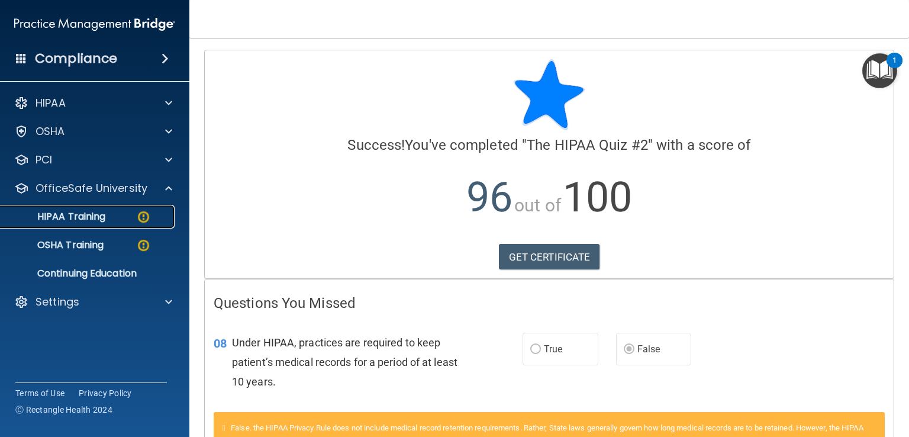
click at [111, 211] on div "HIPAA Training" at bounding box center [89, 217] width 162 height 12
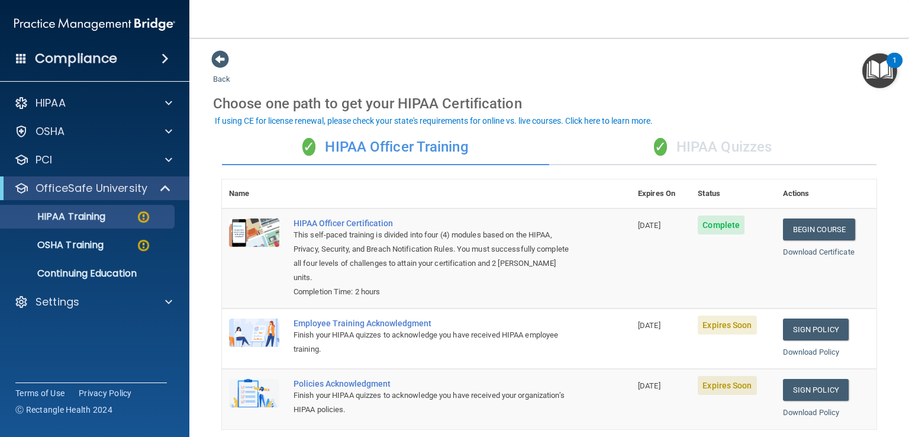
click at [705, 147] on div "✓ HIPAA Quizzes" at bounding box center [712, 148] width 327 height 36
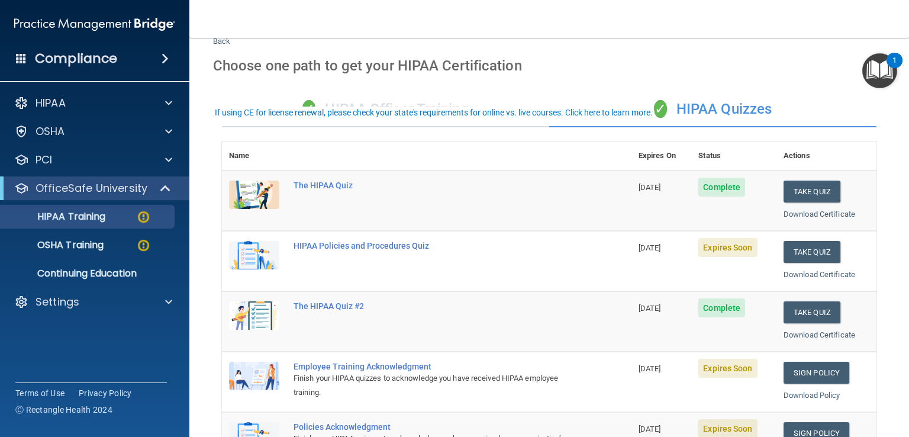
scroll to position [118, 0]
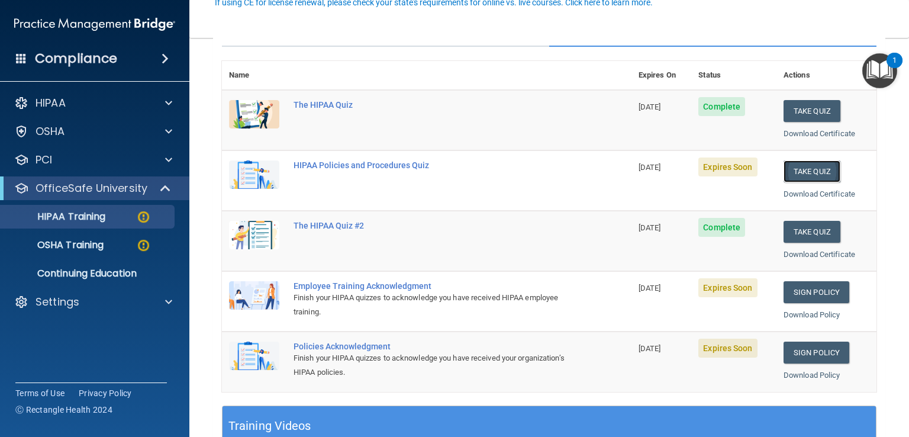
click at [784, 166] on button "Take Quiz" at bounding box center [812, 171] width 57 height 22
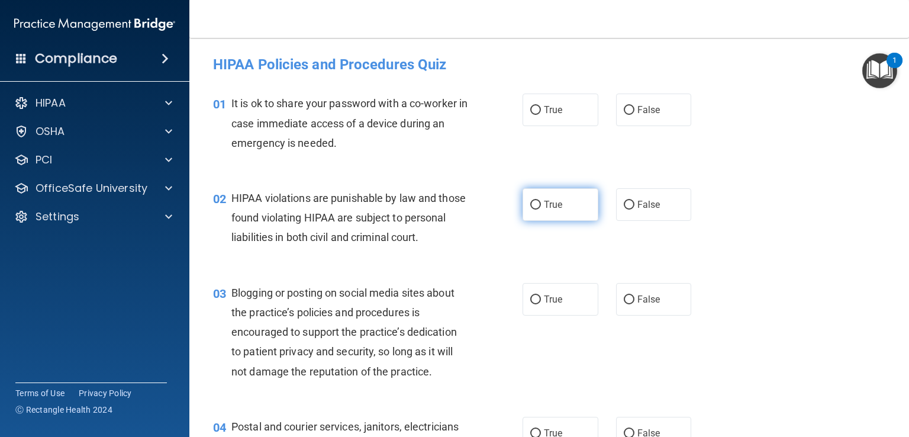
click at [561, 203] on label "True" at bounding box center [561, 204] width 76 height 33
click at [541, 203] on input "True" at bounding box center [536, 205] width 11 height 9
radio input "true"
click at [638, 115] on span "False" at bounding box center [649, 109] width 23 height 11
click at [635, 115] on input "False" at bounding box center [629, 110] width 11 height 9
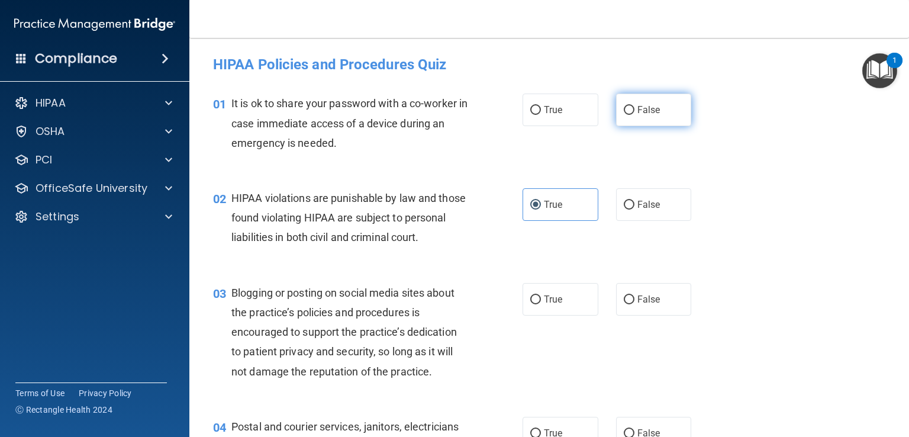
radio input "true"
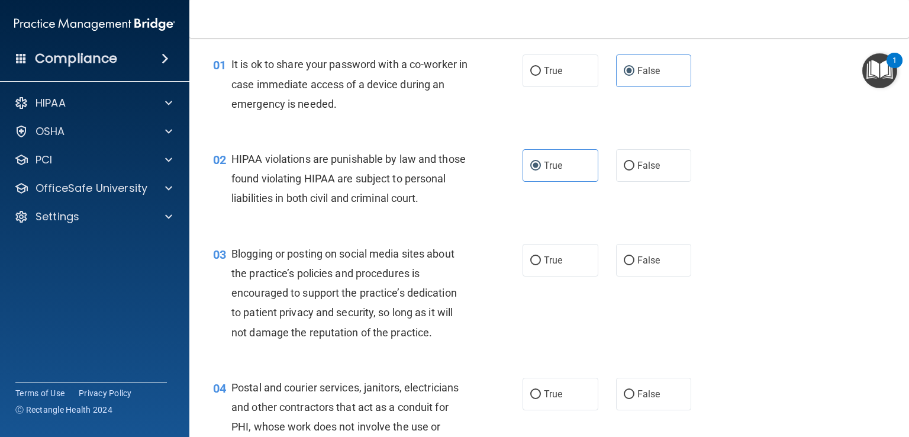
scroll to position [118, 0]
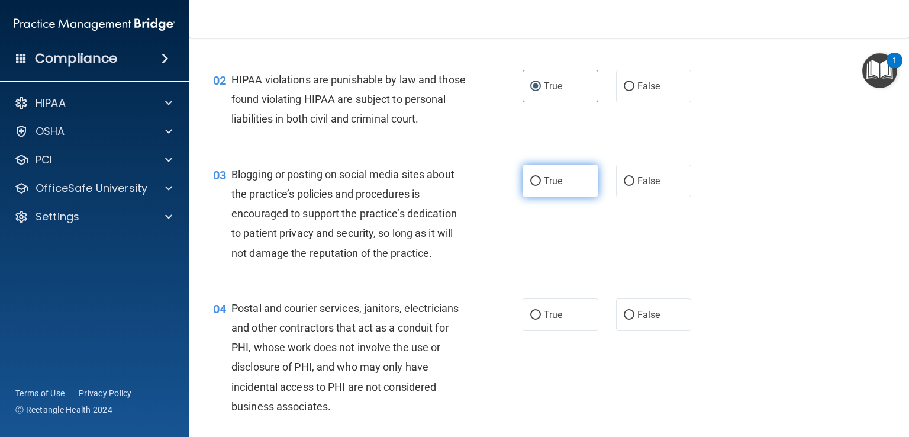
click at [583, 197] on label "True" at bounding box center [561, 181] width 76 height 33
click at [541, 186] on input "True" at bounding box center [536, 181] width 11 height 9
radio input "true"
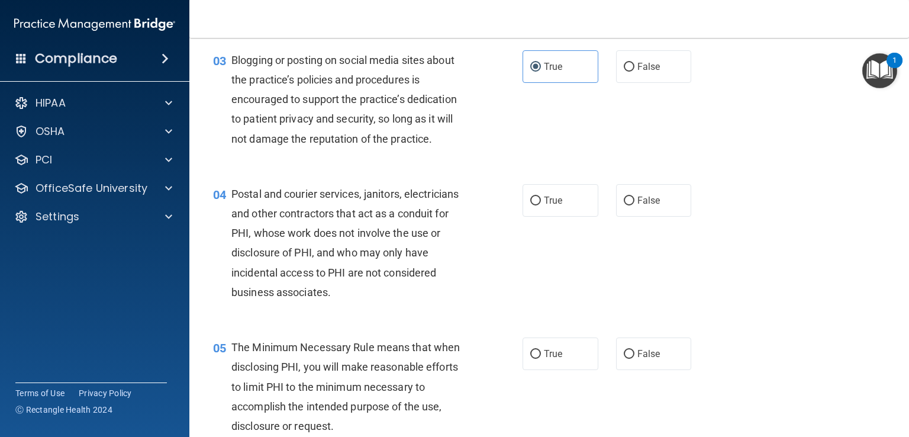
scroll to position [237, 0]
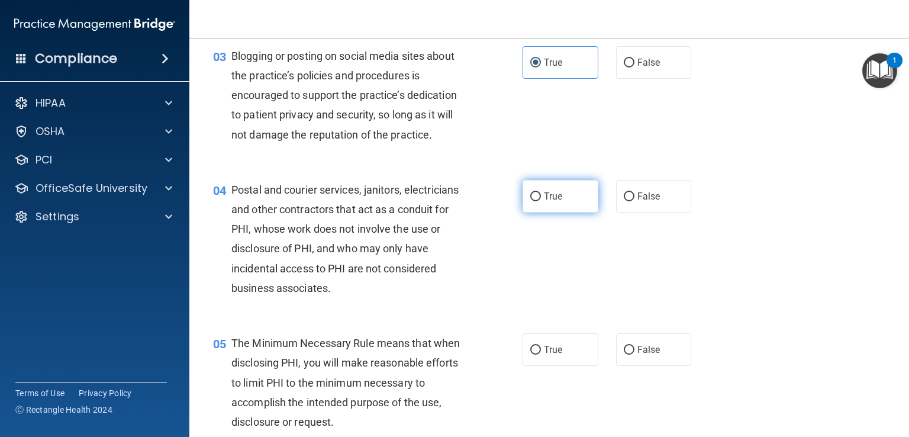
click at [556, 202] on span "True" at bounding box center [553, 196] width 18 height 11
click at [541, 201] on input "True" at bounding box center [536, 196] width 11 height 9
radio input "true"
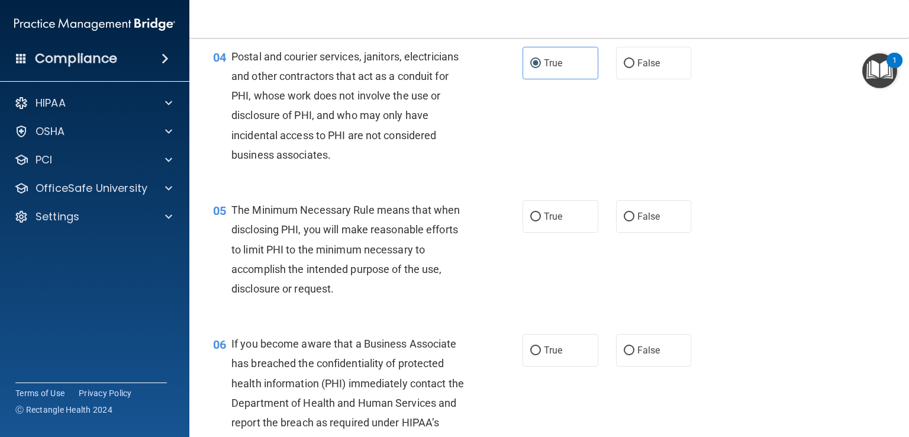
scroll to position [414, 0]
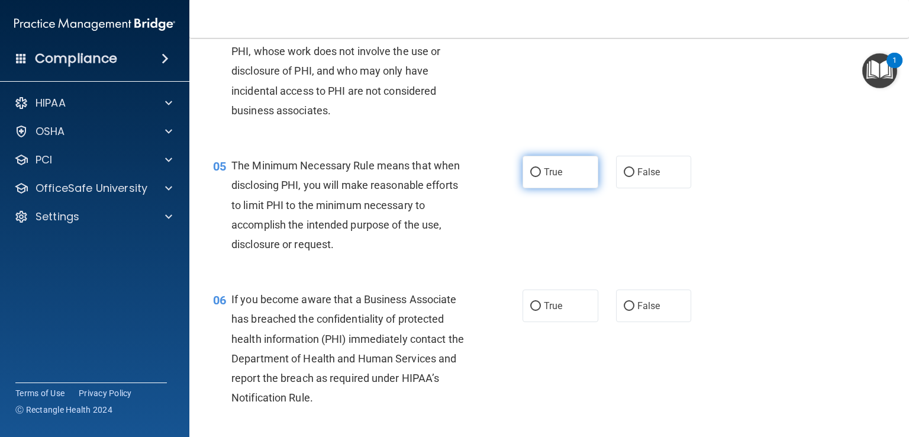
click at [561, 188] on label "True" at bounding box center [561, 172] width 76 height 33
click at [541, 177] on input "True" at bounding box center [536, 172] width 11 height 9
radio input "true"
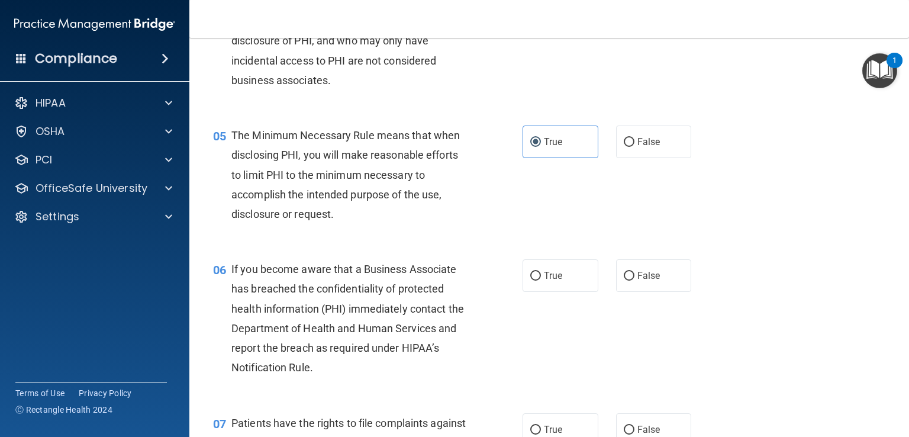
scroll to position [474, 0]
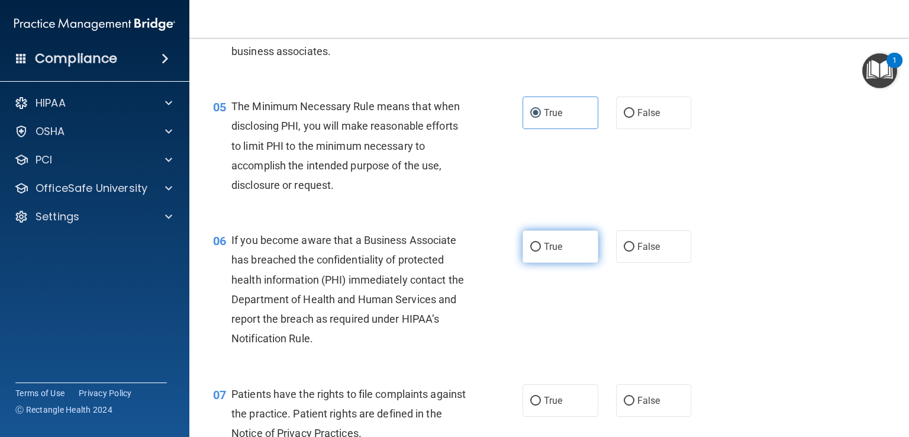
click at [585, 262] on label "True" at bounding box center [561, 246] width 76 height 33
click at [541, 252] on input "True" at bounding box center [536, 247] width 11 height 9
radio input "true"
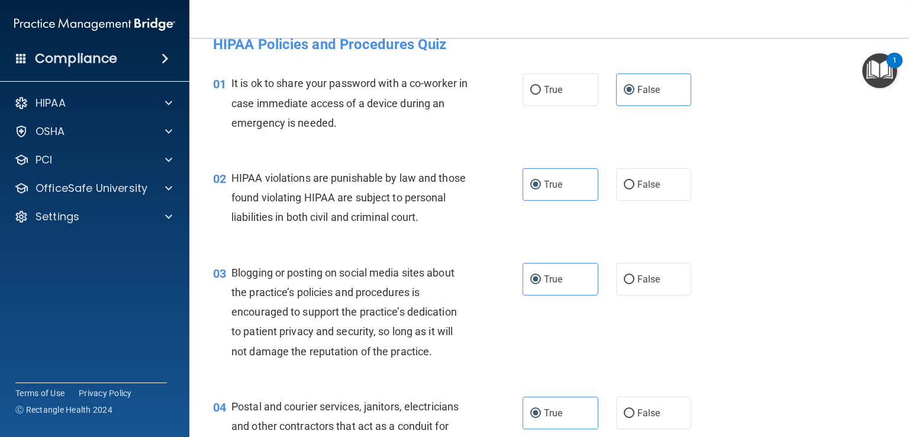
scroll to position [0, 0]
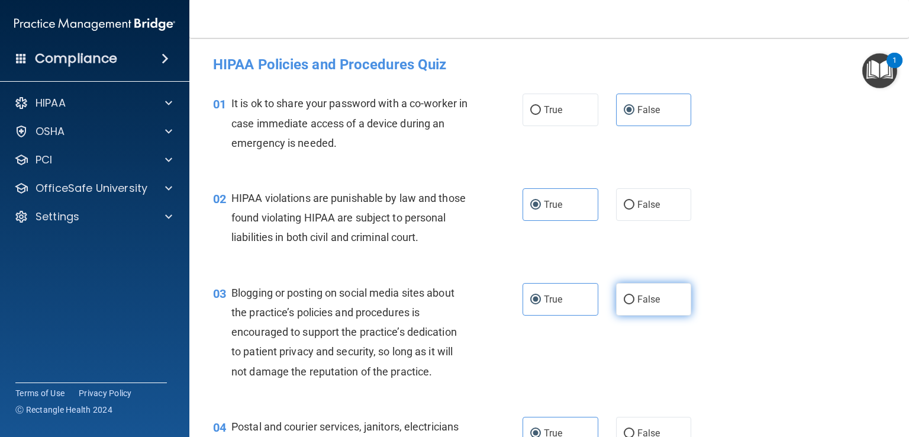
click at [626, 304] on input "False" at bounding box center [629, 299] width 11 height 9
radio input "true"
radio input "false"
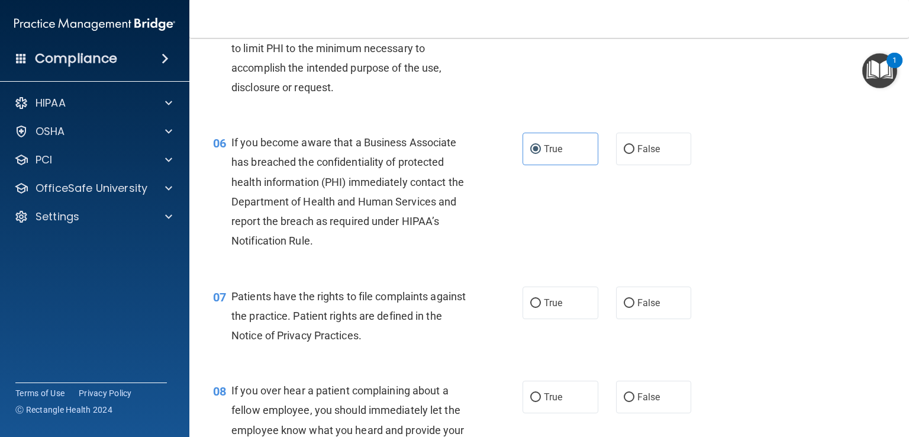
scroll to position [592, 0]
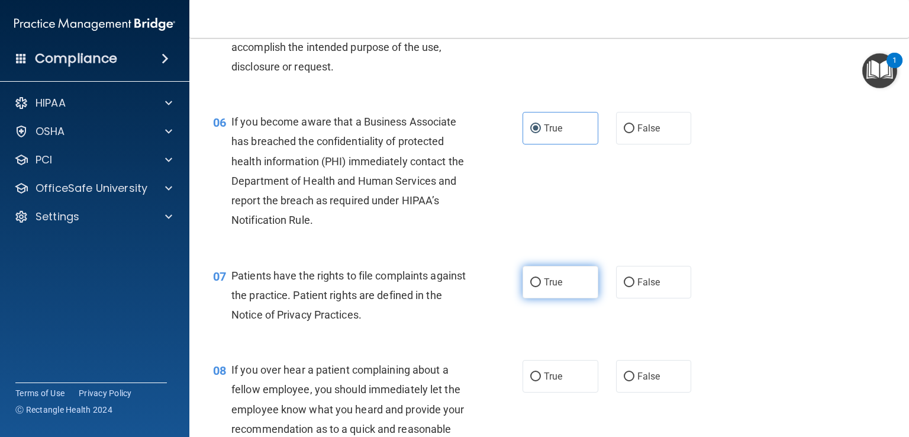
click at [557, 288] on span "True" at bounding box center [553, 282] width 18 height 11
click at [541, 287] on input "True" at bounding box center [536, 282] width 11 height 9
radio input "true"
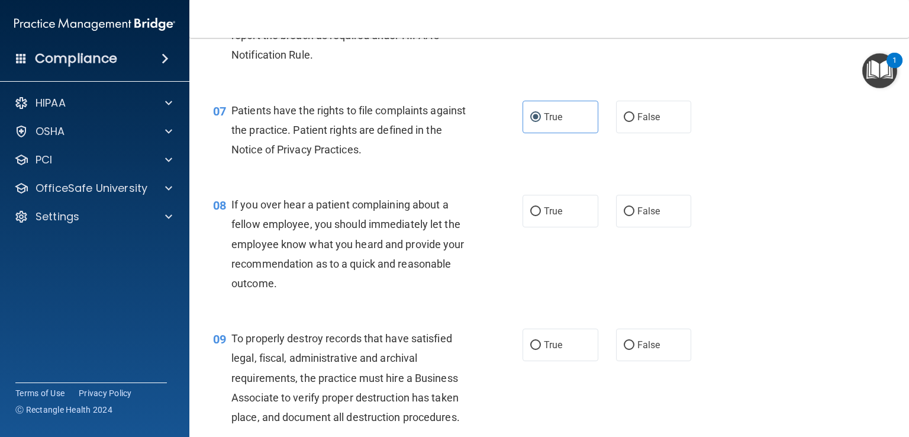
scroll to position [770, 0]
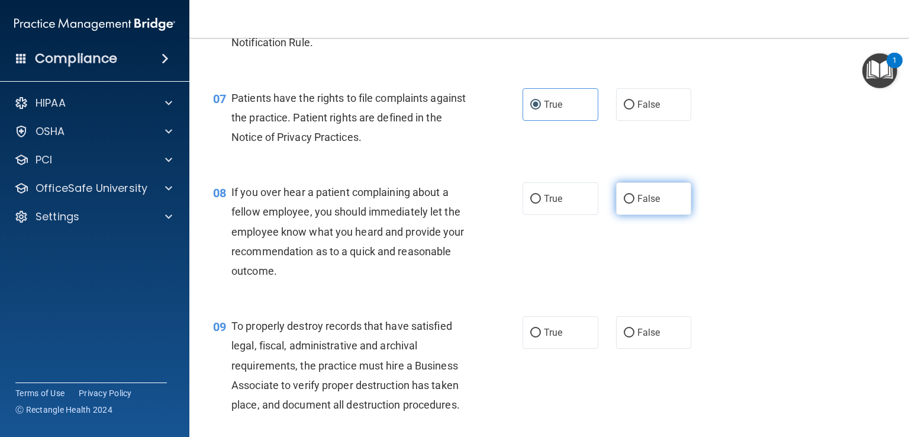
click at [637, 215] on label "False" at bounding box center [654, 198] width 76 height 33
click at [635, 204] on input "False" at bounding box center [629, 199] width 11 height 9
radio input "true"
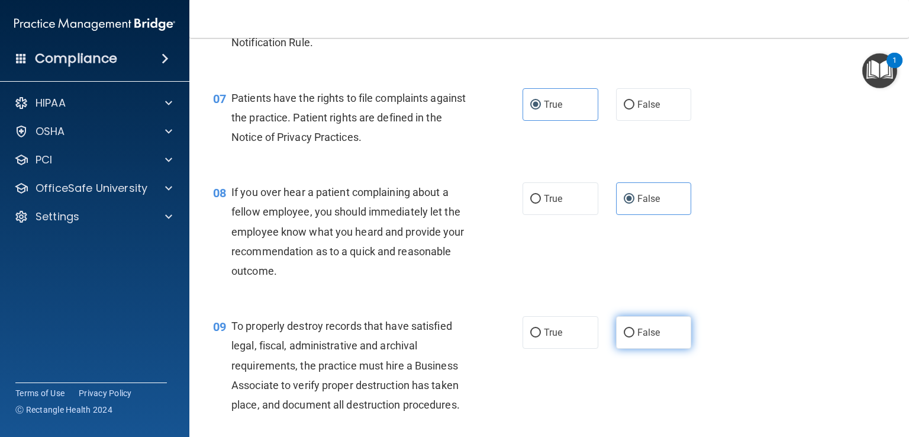
click at [629, 349] on label "False" at bounding box center [654, 332] width 76 height 33
click at [629, 338] on input "False" at bounding box center [629, 333] width 11 height 9
radio input "true"
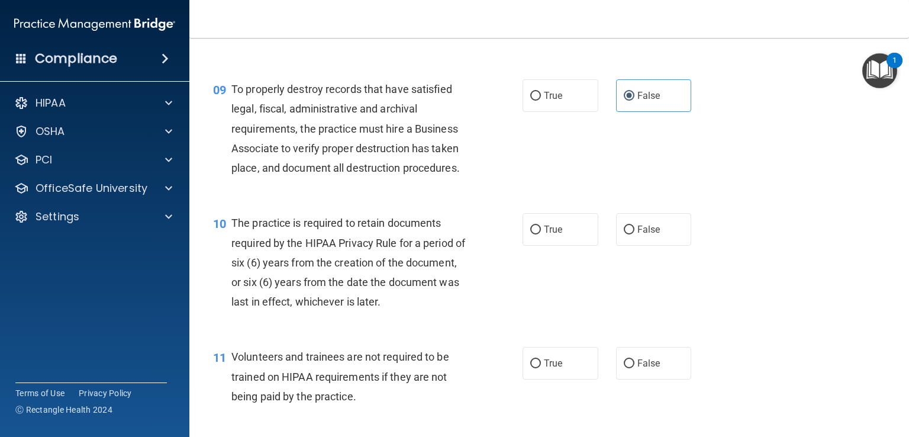
scroll to position [1125, 0]
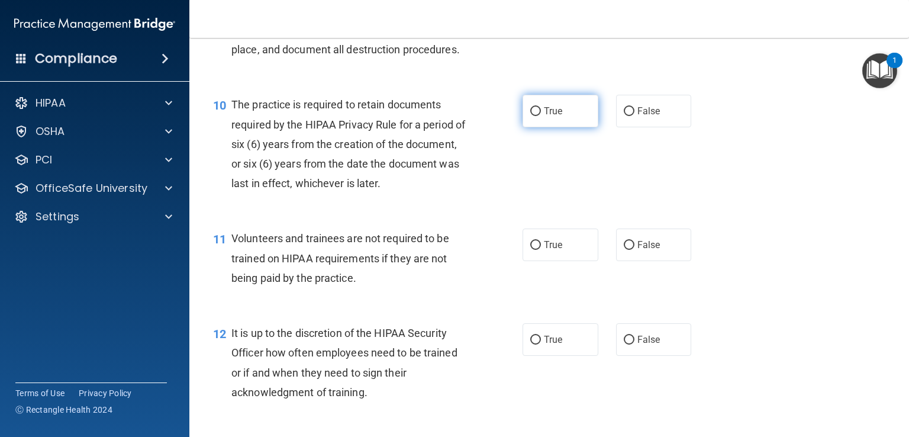
click at [557, 127] on label "True" at bounding box center [561, 111] width 76 height 33
click at [541, 116] on input "True" at bounding box center [536, 111] width 11 height 9
radio input "true"
click at [638, 250] on span "False" at bounding box center [649, 244] width 23 height 11
click at [635, 250] on input "False" at bounding box center [629, 245] width 11 height 9
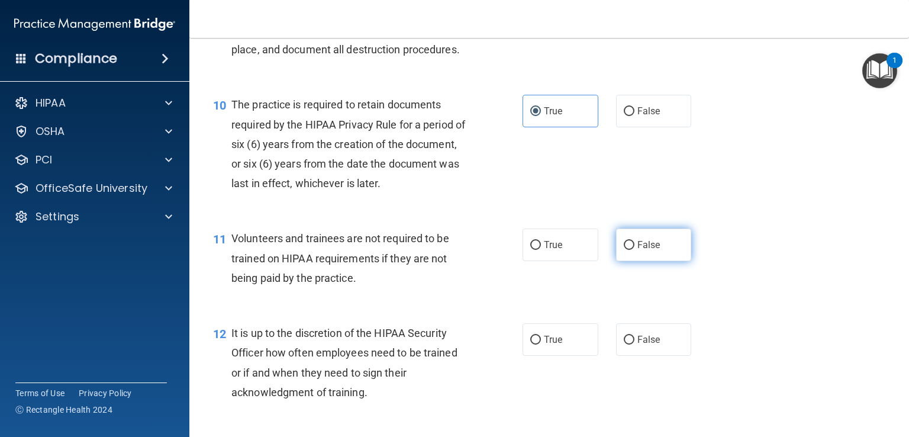
radio input "true"
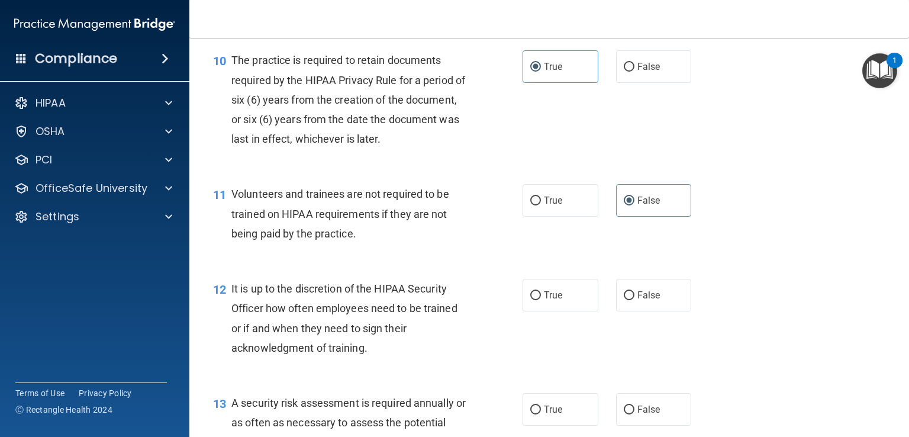
scroll to position [1243, 0]
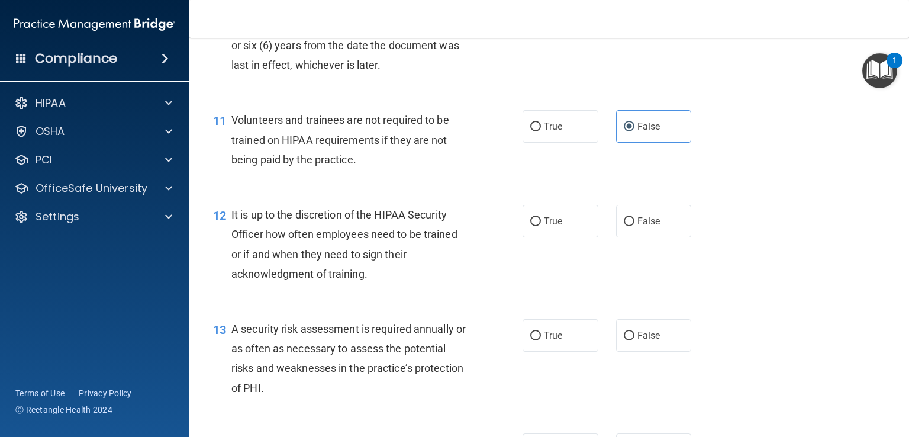
click at [635, 224] on div "12 It is up to the discretion of the HIPAA Security Officer how often employees…" at bounding box center [549, 247] width 690 height 114
click at [637, 232] on label "False" at bounding box center [654, 221] width 76 height 33
click at [635, 226] on input "False" at bounding box center [629, 221] width 11 height 9
radio input "true"
click at [571, 352] on label "True" at bounding box center [561, 335] width 76 height 33
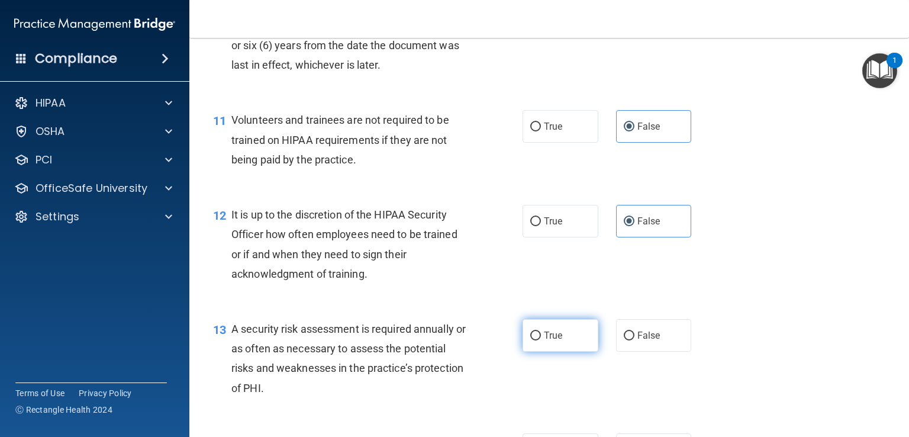
click at [541, 340] on input "True" at bounding box center [536, 336] width 11 height 9
radio input "true"
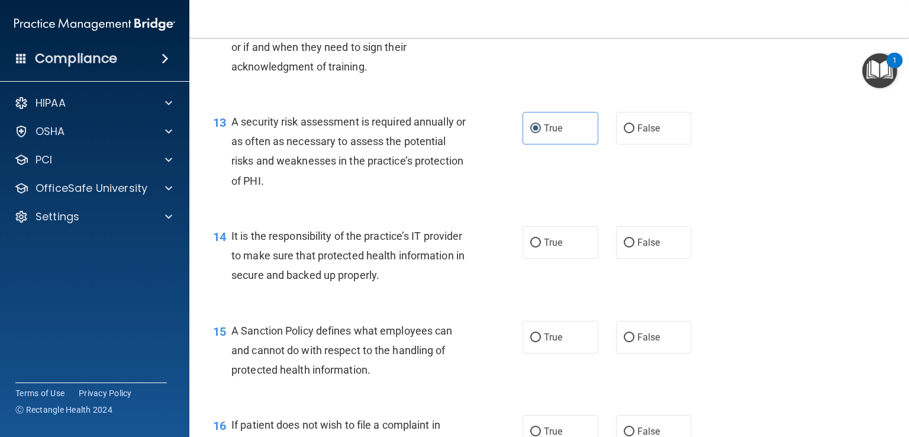
scroll to position [1480, 0]
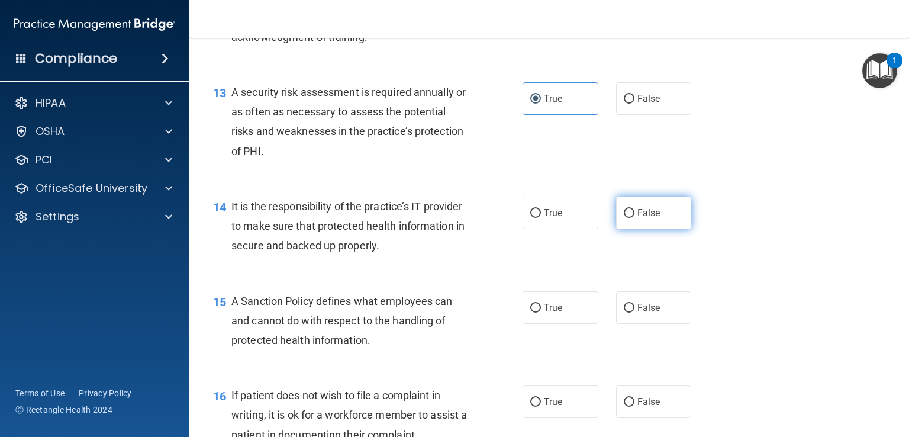
click at [638, 218] on span "False" at bounding box center [649, 212] width 23 height 11
click at [635, 218] on input "False" at bounding box center [629, 213] width 11 height 9
radio input "true"
click at [629, 324] on label "False" at bounding box center [654, 307] width 76 height 33
click at [629, 313] on input "False" at bounding box center [629, 308] width 11 height 9
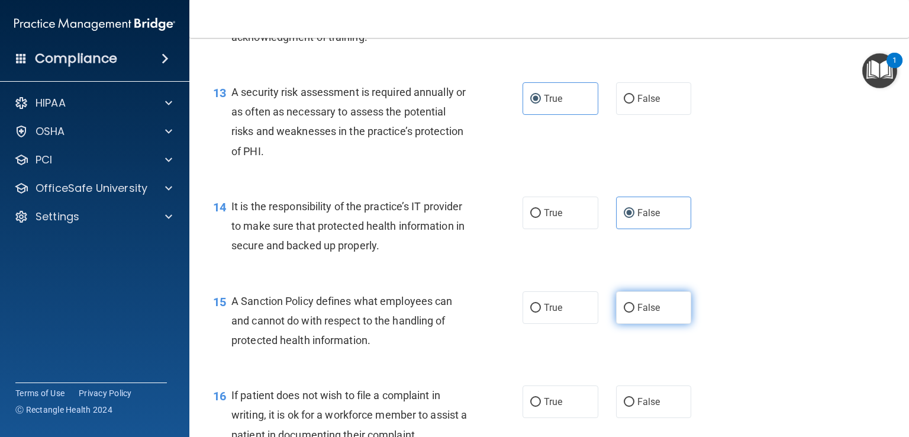
radio input "true"
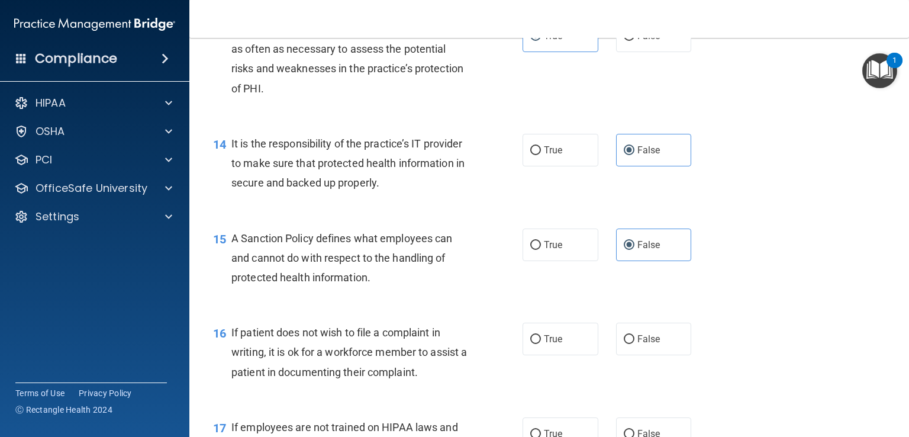
scroll to position [1717, 0]
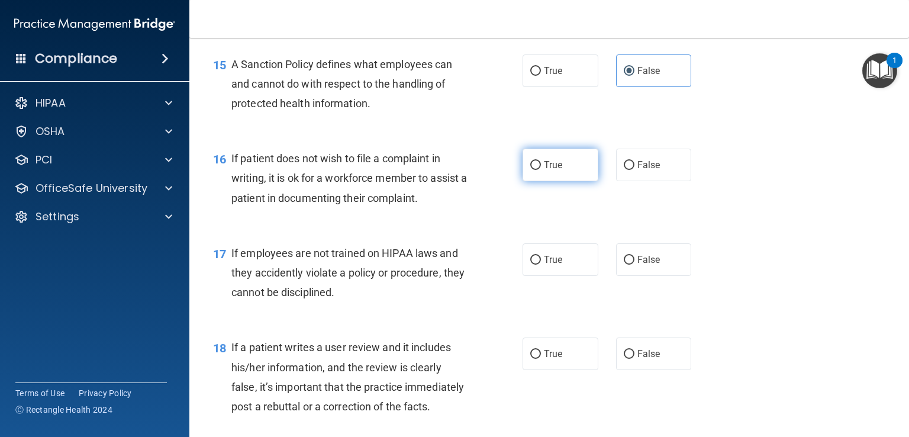
click at [568, 178] on label "True" at bounding box center [561, 165] width 76 height 33
click at [541, 170] on input "True" at bounding box center [536, 165] width 11 height 9
radio input "true"
click at [625, 265] on input "False" at bounding box center [629, 260] width 11 height 9
radio input "true"
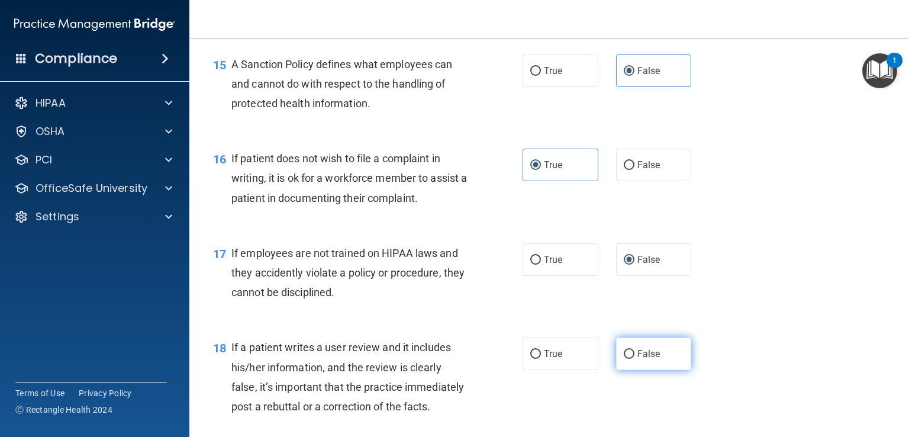
click at [638, 359] on span "False" at bounding box center [649, 353] width 23 height 11
click at [632, 359] on input "False" at bounding box center [629, 354] width 11 height 9
radio input "true"
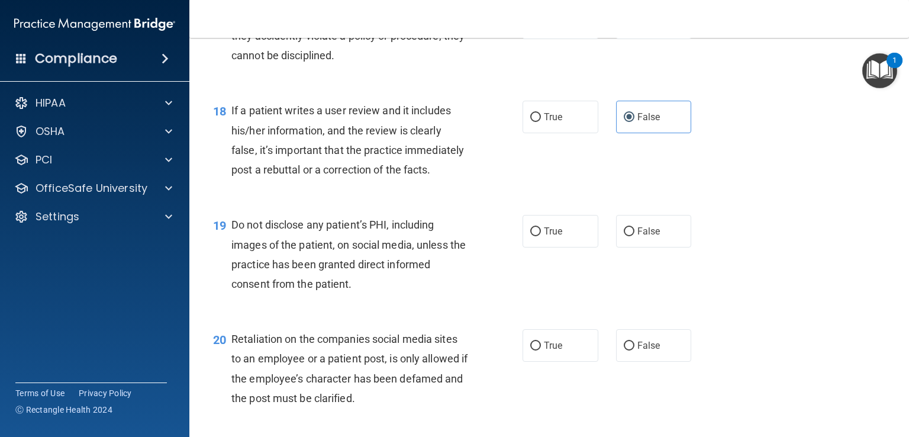
scroll to position [2072, 0]
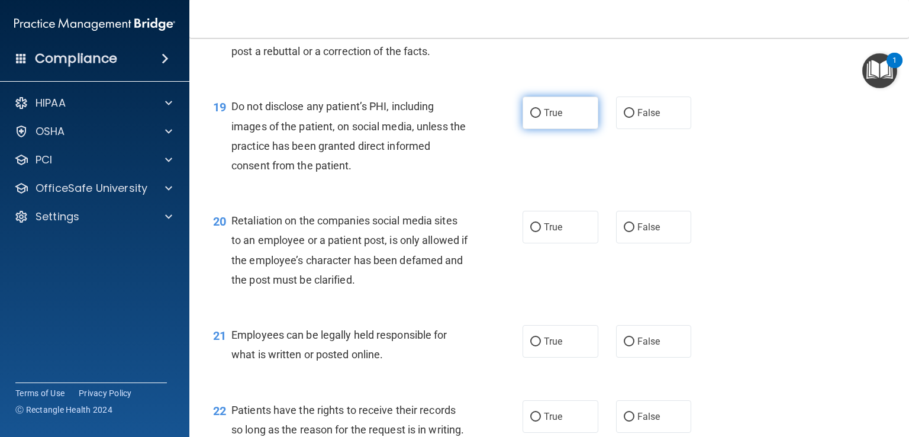
click at [577, 129] on label "True" at bounding box center [561, 113] width 76 height 33
click at [541, 118] on input "True" at bounding box center [536, 113] width 11 height 9
radio input "true"
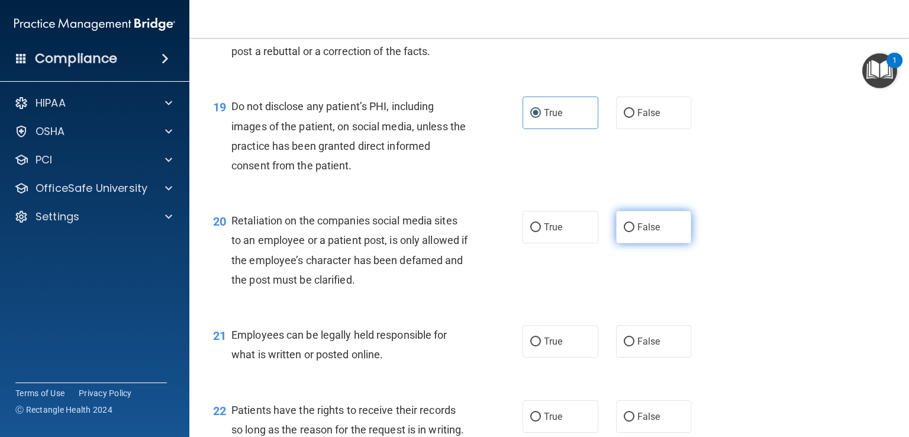
click at [642, 243] on label "False" at bounding box center [654, 227] width 76 height 33
click at [635, 232] on input "False" at bounding box center [629, 227] width 11 height 9
radio input "true"
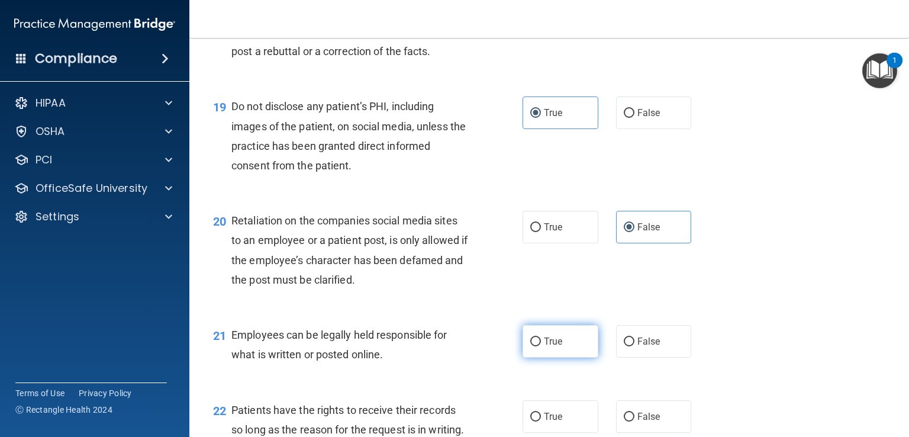
click at [548, 347] on span "True" at bounding box center [553, 341] width 18 height 11
click at [541, 346] on input "True" at bounding box center [536, 342] width 11 height 9
radio input "true"
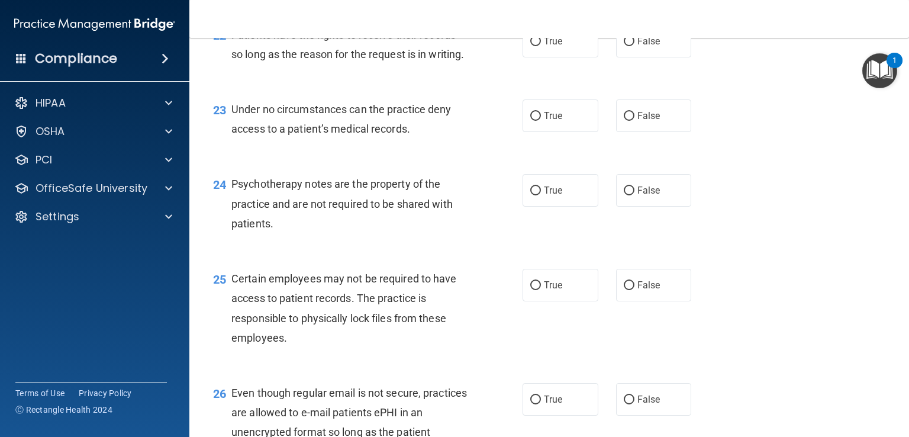
scroll to position [2428, 0]
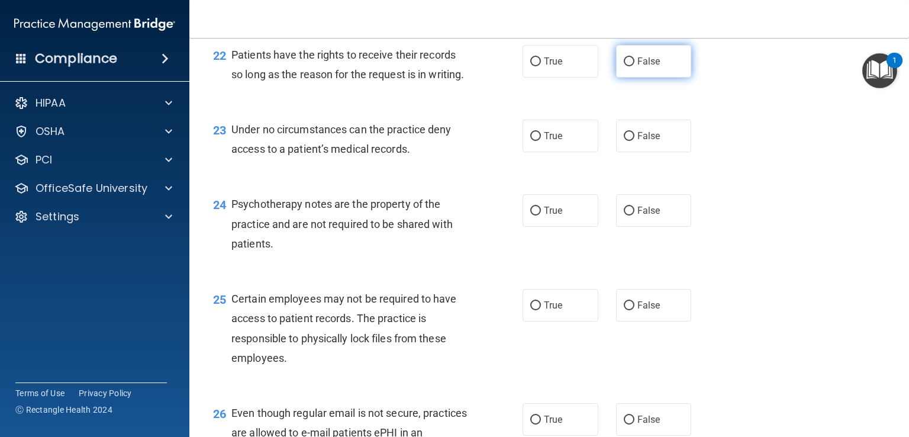
click at [617, 78] on label "False" at bounding box center [654, 61] width 76 height 33
click at [624, 66] on input "False" at bounding box center [629, 61] width 11 height 9
radio input "true"
click at [639, 152] on label "False" at bounding box center [654, 136] width 76 height 33
click at [635, 141] on input "False" at bounding box center [629, 136] width 11 height 9
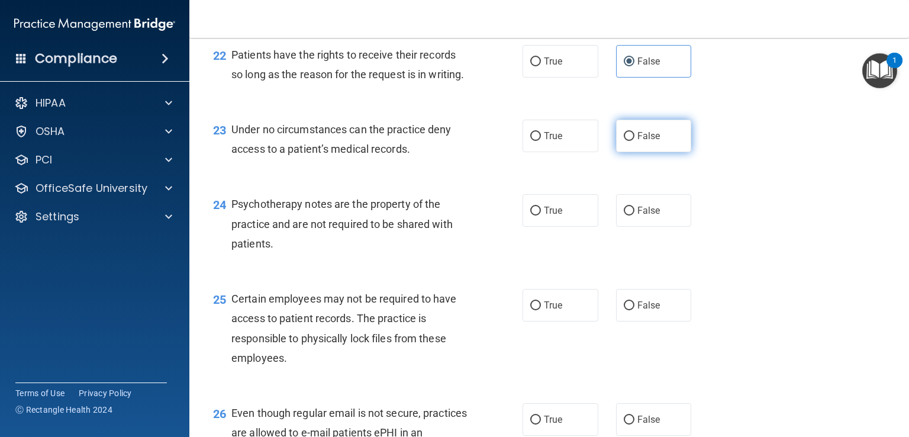
radio input "true"
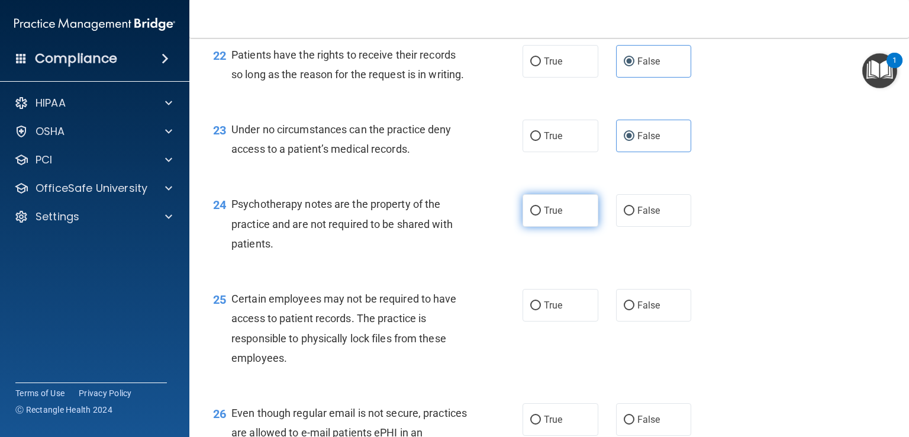
click at [557, 216] on span "True" at bounding box center [553, 210] width 18 height 11
click at [541, 216] on input "True" at bounding box center [536, 211] width 11 height 9
radio input "true"
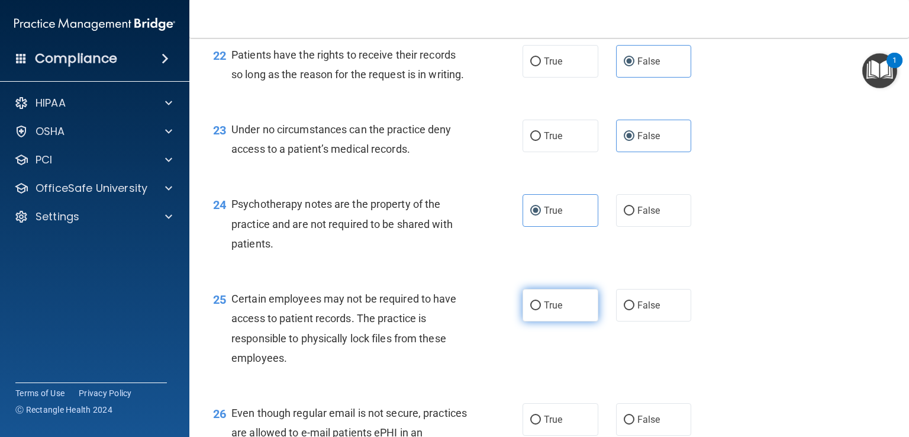
click at [547, 311] on span "True" at bounding box center [553, 305] width 18 height 11
click at [541, 310] on input "True" at bounding box center [536, 305] width 11 height 9
radio input "true"
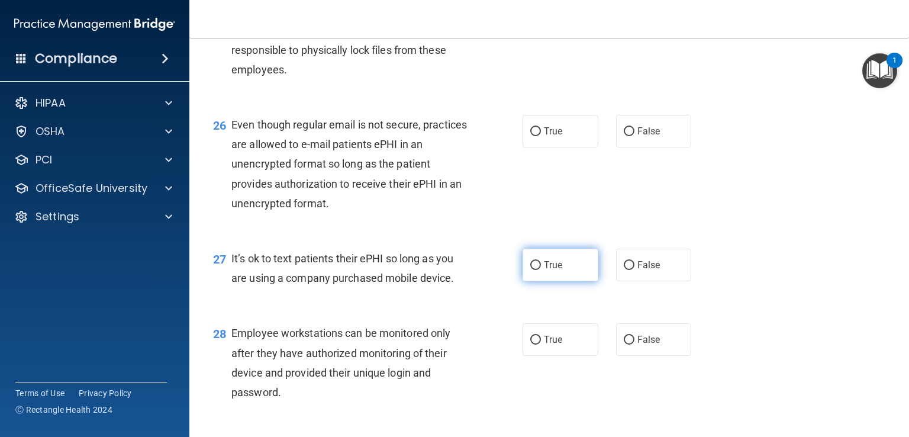
scroll to position [2724, 0]
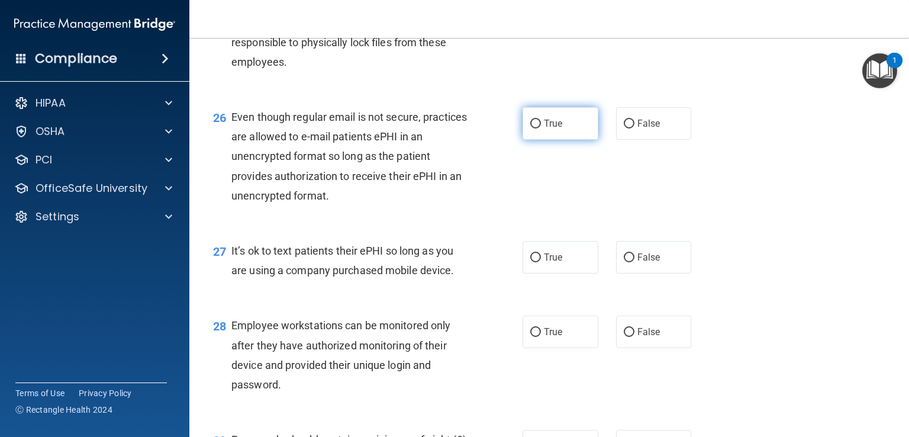
click at [563, 140] on label "True" at bounding box center [561, 123] width 76 height 33
click at [541, 128] on input "True" at bounding box center [536, 124] width 11 height 9
radio input "true"
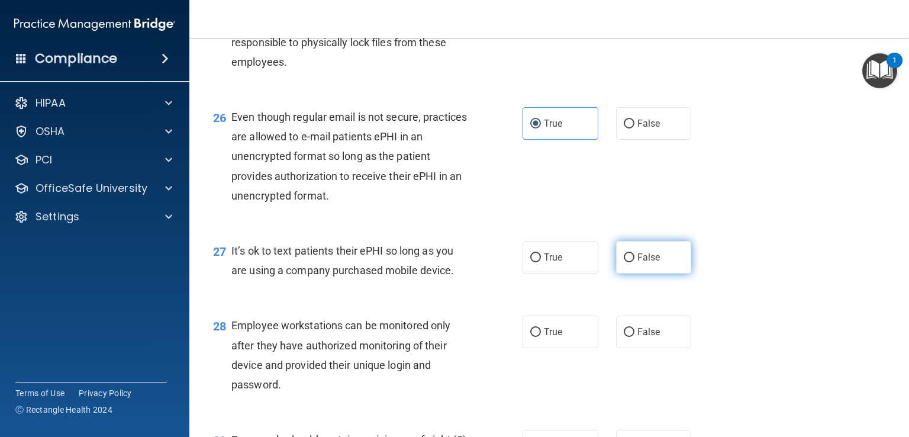
click at [638, 274] on label "False" at bounding box center [654, 257] width 76 height 33
click at [635, 262] on input "False" at bounding box center [629, 257] width 11 height 9
radio input "true"
click at [677, 408] on div "28 Employee workstations can be monitored only after they have authorized monit…" at bounding box center [549, 358] width 690 height 114
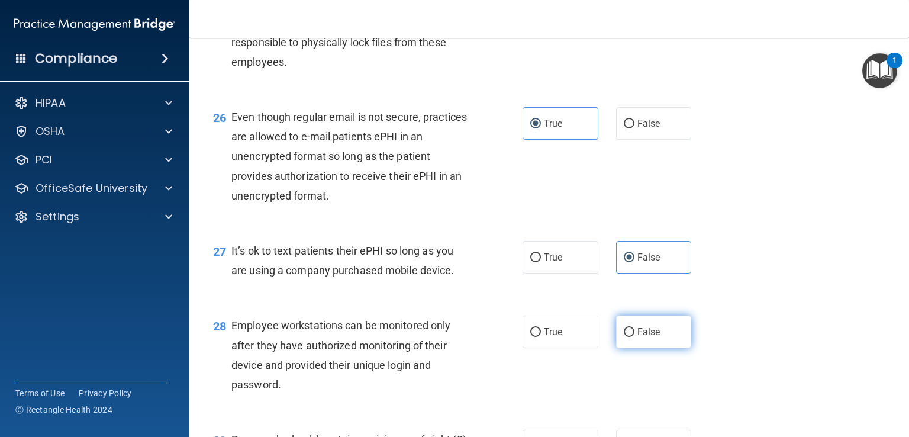
click at [659, 348] on label "False" at bounding box center [654, 332] width 76 height 33
click at [635, 337] on input "False" at bounding box center [629, 332] width 11 height 9
radio input "true"
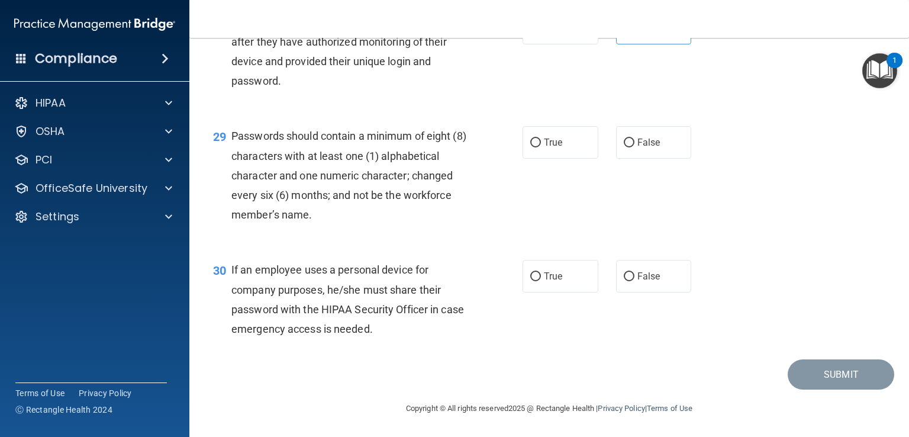
scroll to position [3079, 0]
click at [570, 150] on label "True" at bounding box center [561, 142] width 76 height 33
click at [541, 147] on input "True" at bounding box center [536, 143] width 11 height 9
radio input "true"
click at [639, 280] on span "False" at bounding box center [649, 276] width 23 height 11
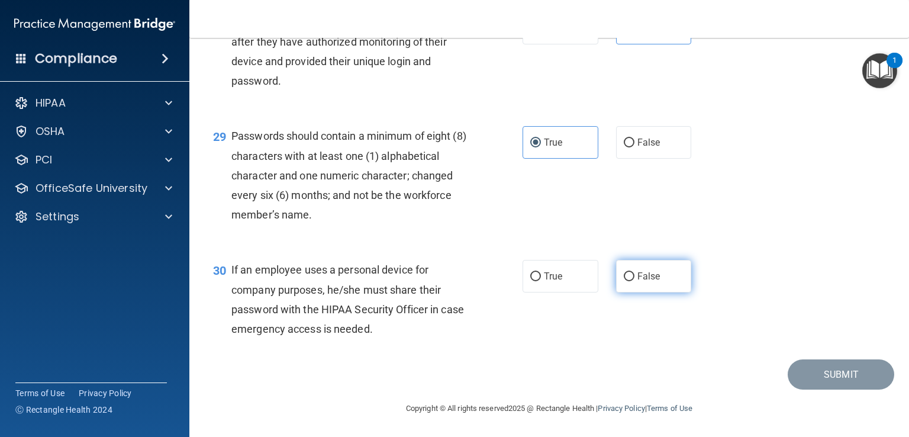
click at [635, 280] on input "False" at bounding box center [629, 276] width 11 height 9
radio input "true"
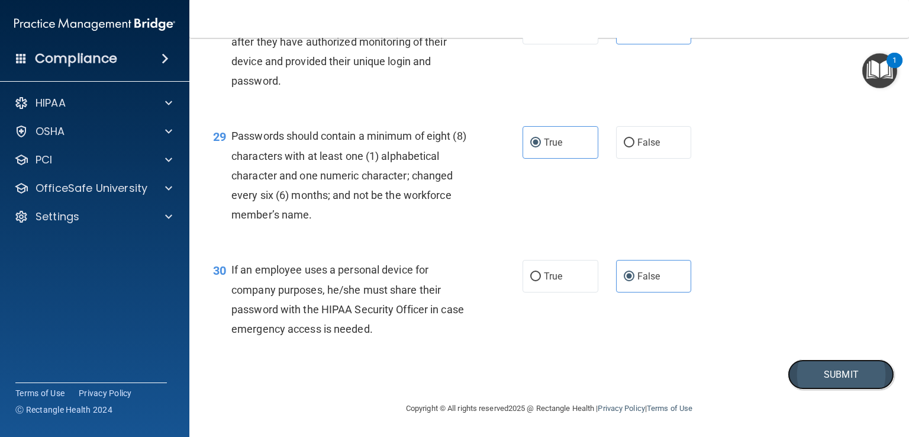
click at [810, 388] on button "Submit" at bounding box center [841, 374] width 107 height 30
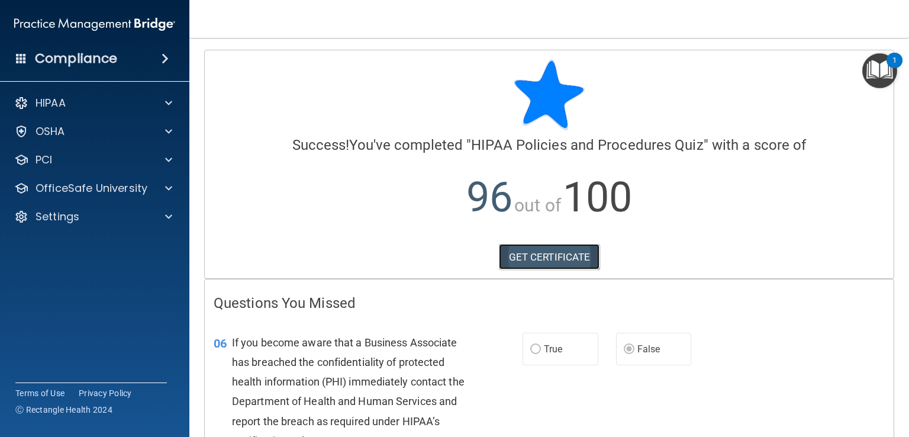
click at [538, 254] on link "GET CERTIFICATE" at bounding box center [549, 257] width 101 height 26
click at [120, 216] on div "Settings" at bounding box center [78, 217] width 147 height 14
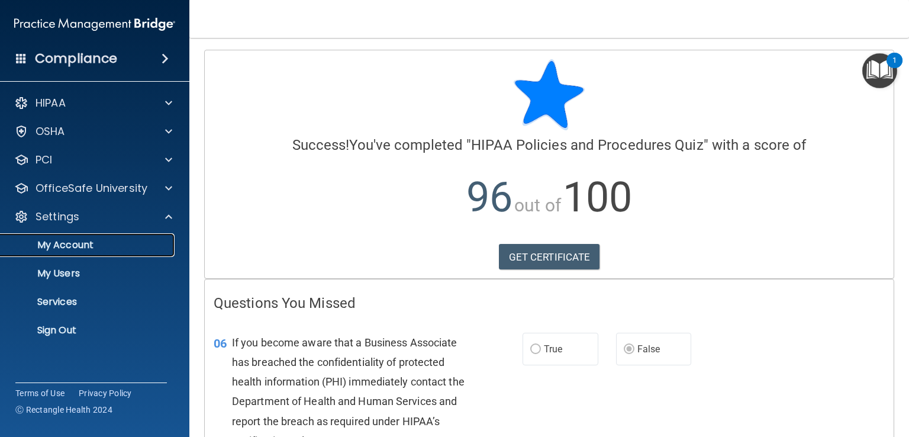
click at [108, 244] on p "My Account" at bounding box center [89, 245] width 162 height 12
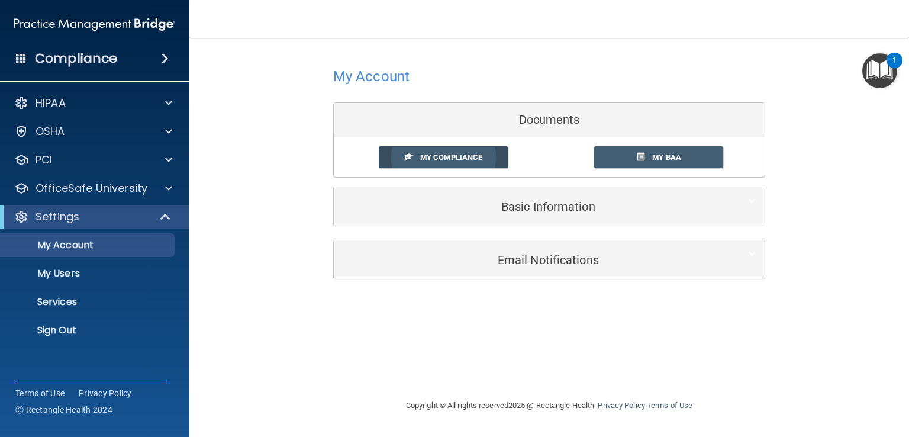
click at [471, 162] on link "My Compliance" at bounding box center [444, 157] width 130 height 22
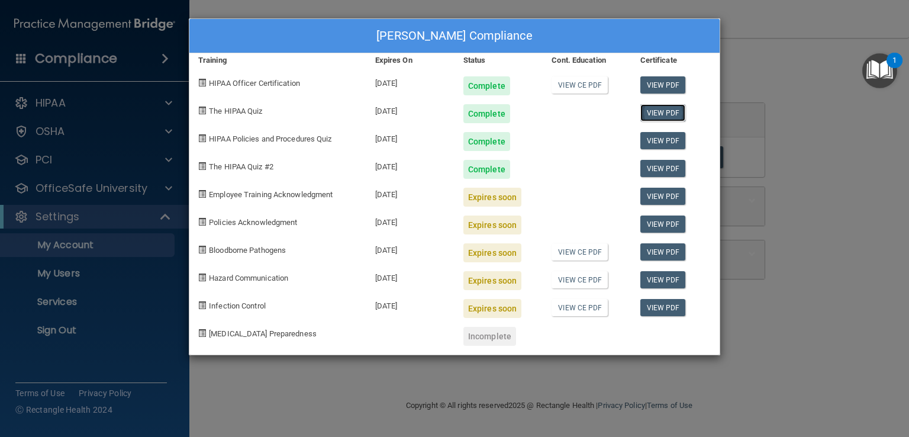
click at [660, 117] on link "View PDF" at bounding box center [664, 112] width 46 height 17
drag, startPoint x: 124, startPoint y: 253, endPoint x: 140, endPoint y: 233, distance: 26.5
click at [123, 253] on div "Darla Rowcliffe's Compliance Training Expires On Status Cont. Education Certifi…" at bounding box center [454, 218] width 909 height 437
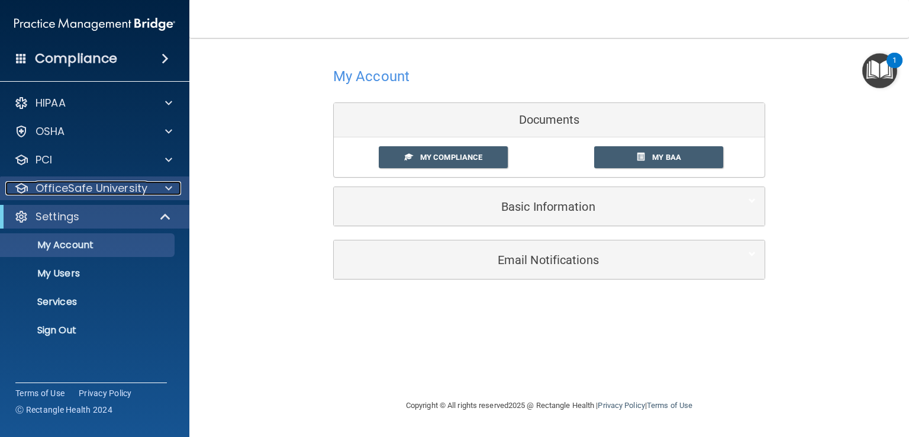
click at [144, 190] on p "OfficeSafe University" at bounding box center [92, 188] width 112 height 14
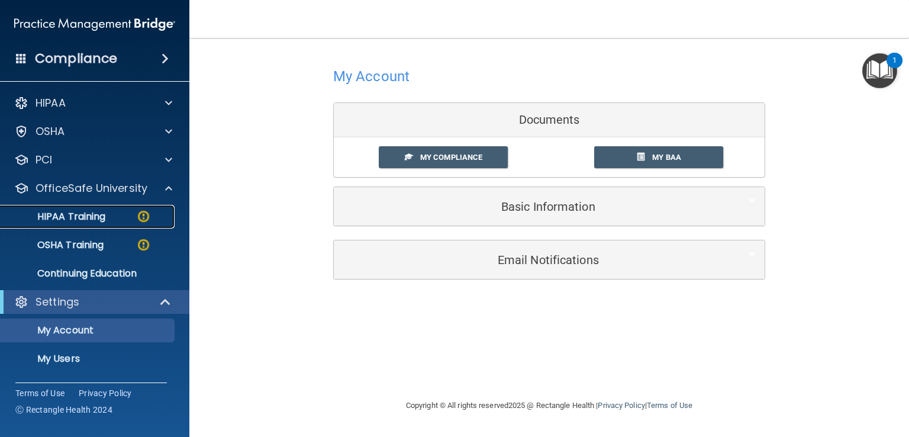
click at [109, 218] on div "HIPAA Training" at bounding box center [89, 217] width 162 height 12
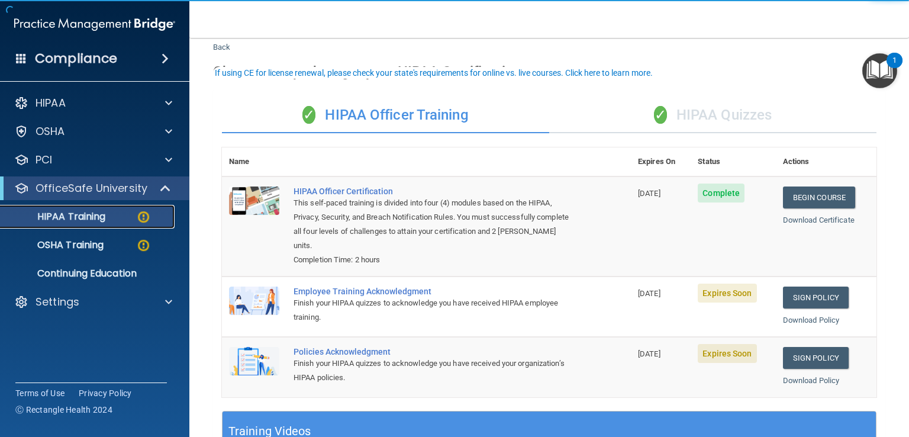
scroll to position [59, 0]
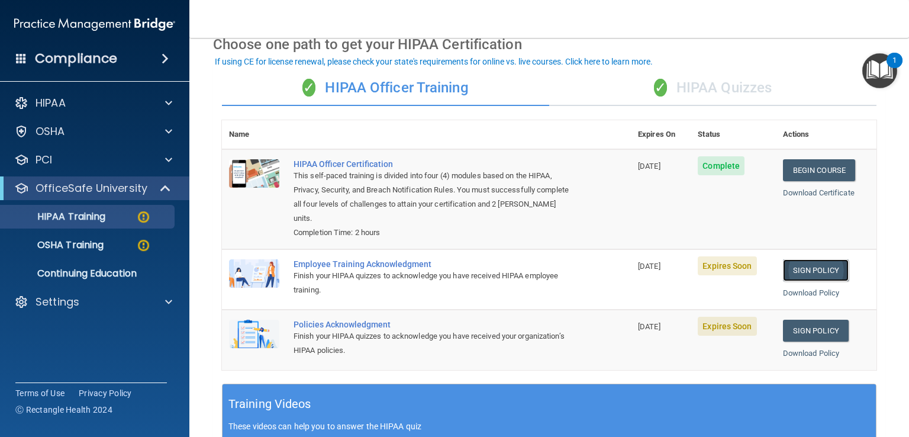
click at [798, 269] on link "Sign Policy" at bounding box center [816, 270] width 66 height 22
click at [800, 330] on link "Sign Policy" at bounding box center [816, 331] width 66 height 22
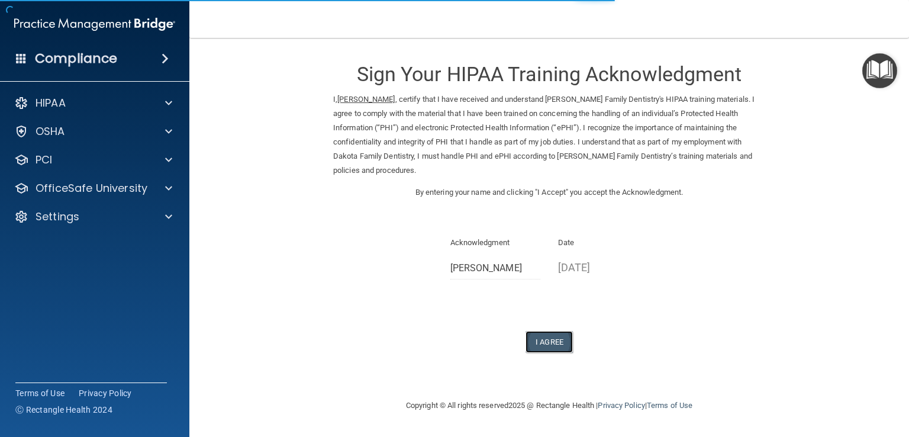
click at [545, 331] on button "I Agree" at bounding box center [549, 342] width 47 height 22
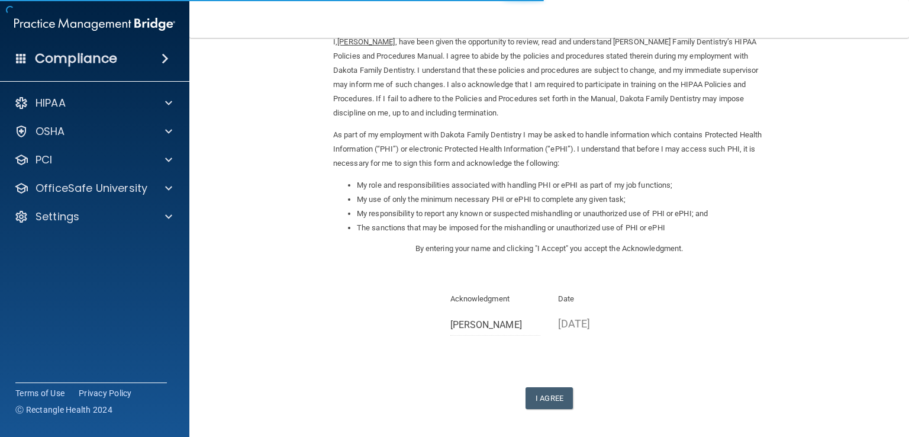
scroll to position [105, 0]
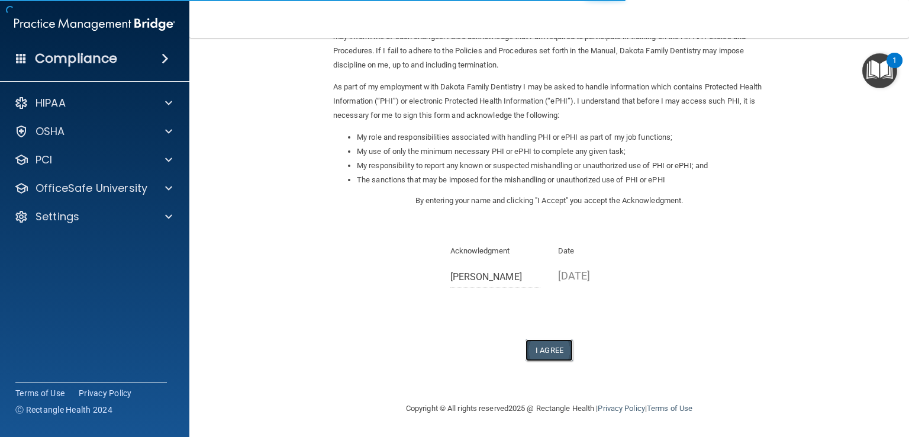
click at [551, 349] on button "I Agree" at bounding box center [549, 350] width 47 height 22
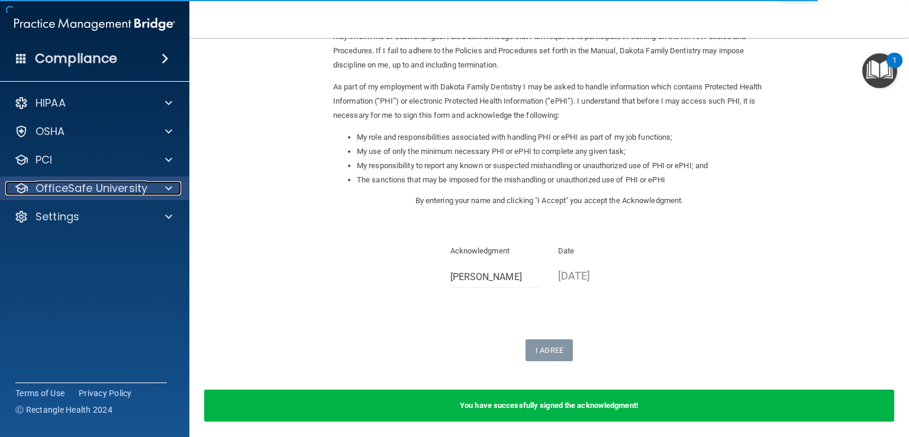
click at [136, 195] on p "OfficeSafe University" at bounding box center [92, 188] width 112 height 14
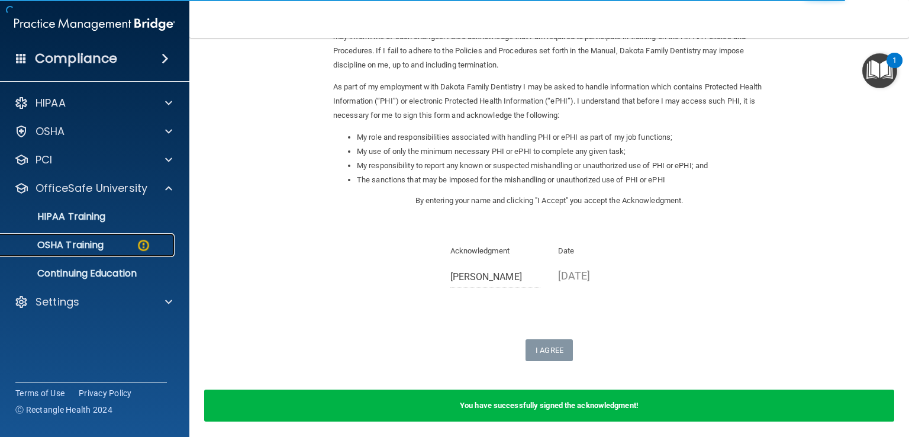
click at [131, 238] on link "OSHA Training" at bounding box center [81, 245] width 187 height 24
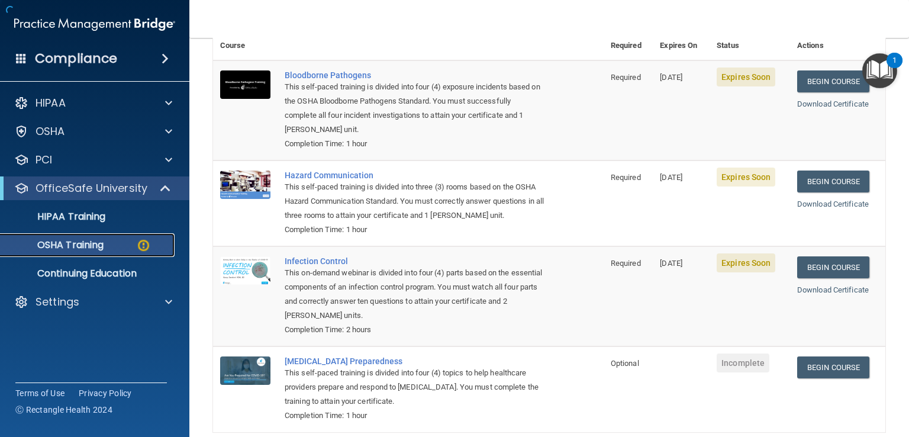
scroll to position [132, 0]
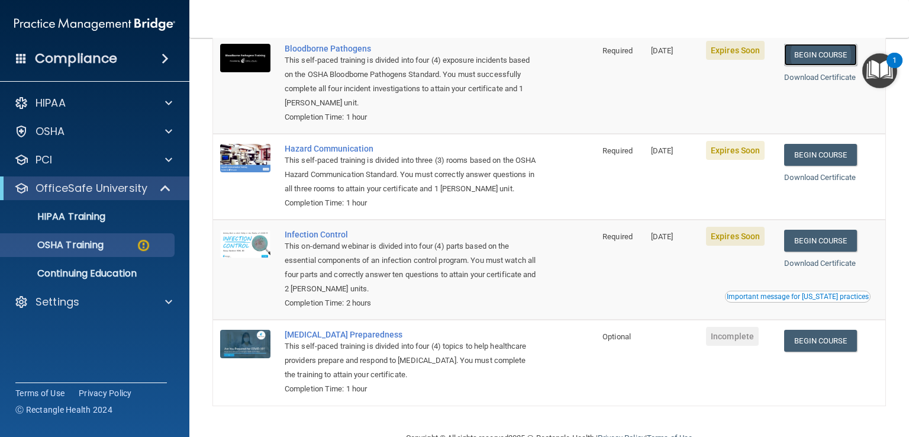
click at [789, 53] on link "Begin Course" at bounding box center [821, 55] width 72 height 22
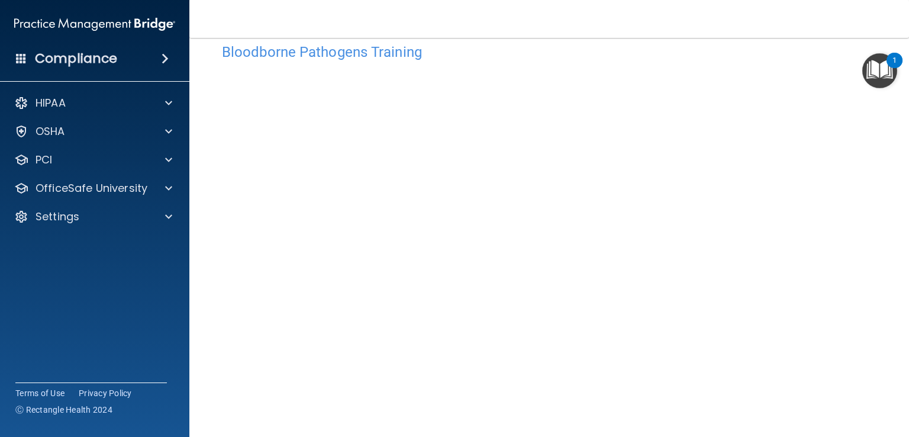
scroll to position [26, 0]
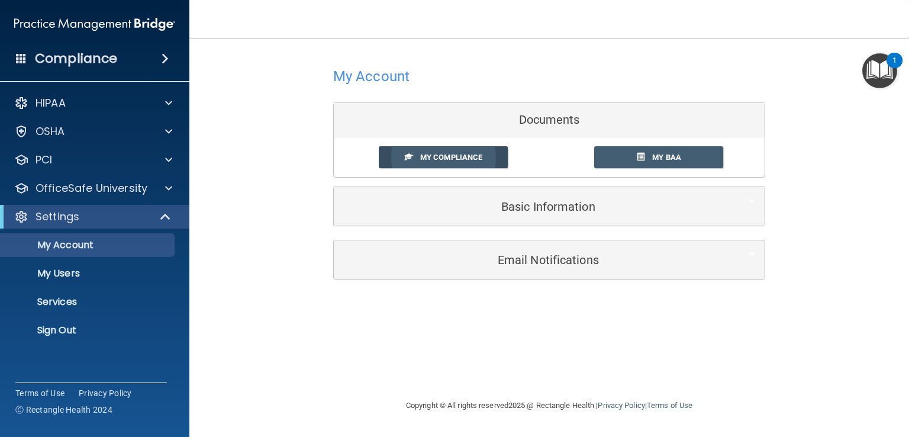
click at [459, 153] on span "My Compliance" at bounding box center [451, 157] width 62 height 9
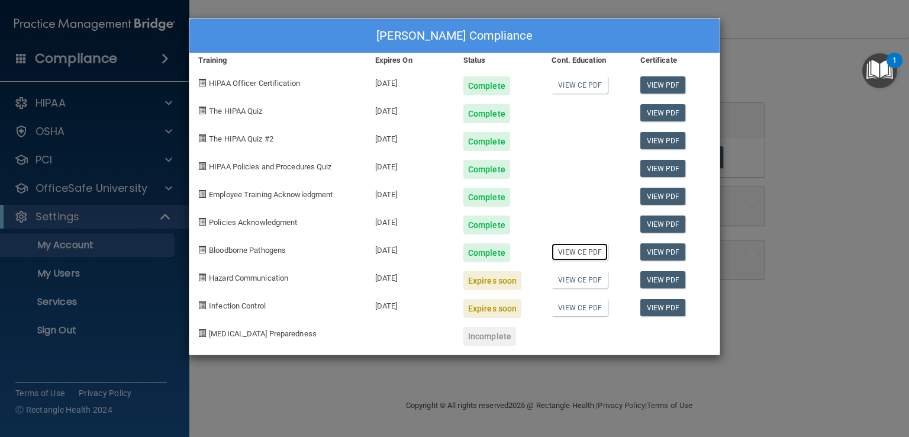
click at [594, 249] on link "View CE PDF" at bounding box center [580, 251] width 56 height 17
click at [654, 255] on link "View PDF" at bounding box center [664, 251] width 46 height 17
click at [123, 190] on div "Darla Rowcliffe's Compliance Training Expires On Status Cont. Education Certifi…" at bounding box center [454, 218] width 909 height 437
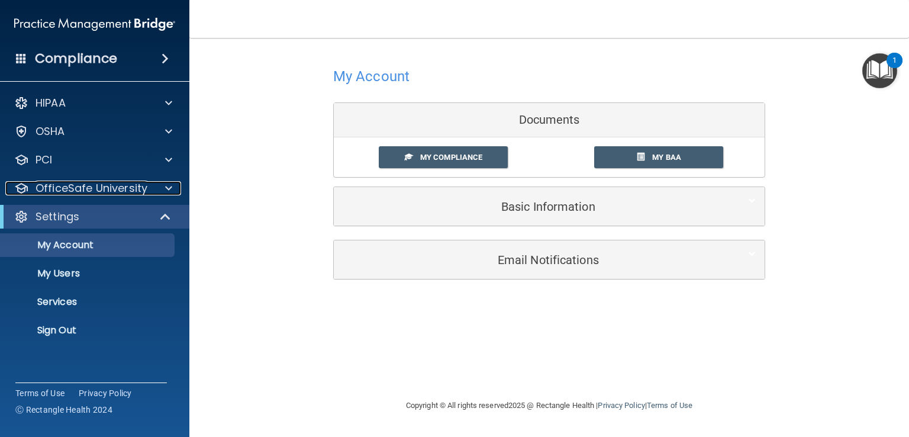
click at [123, 190] on p "OfficeSafe University" at bounding box center [92, 188] width 112 height 14
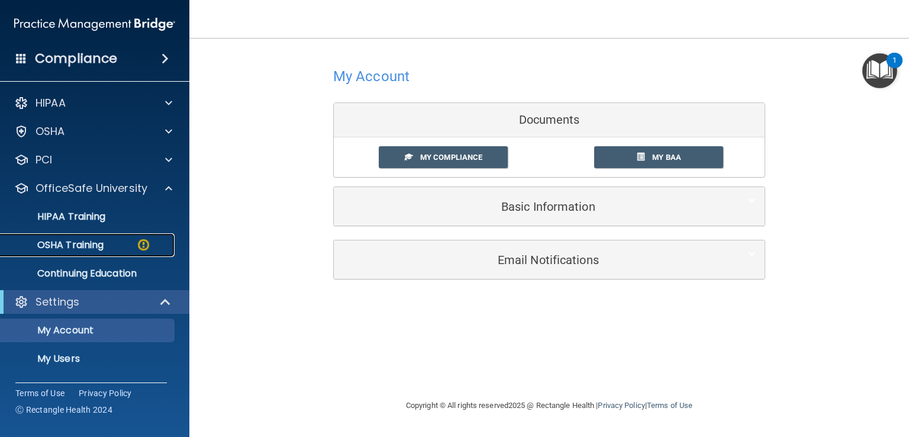
click at [104, 243] on p "OSHA Training" at bounding box center [56, 245] width 96 height 12
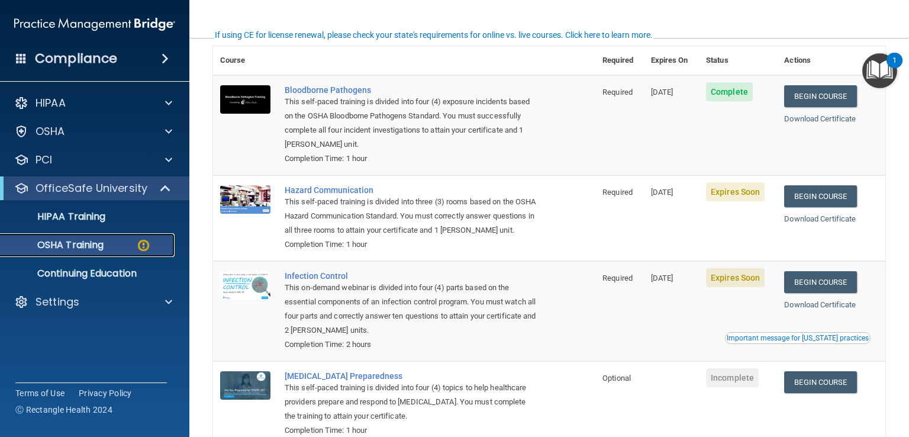
scroll to position [92, 0]
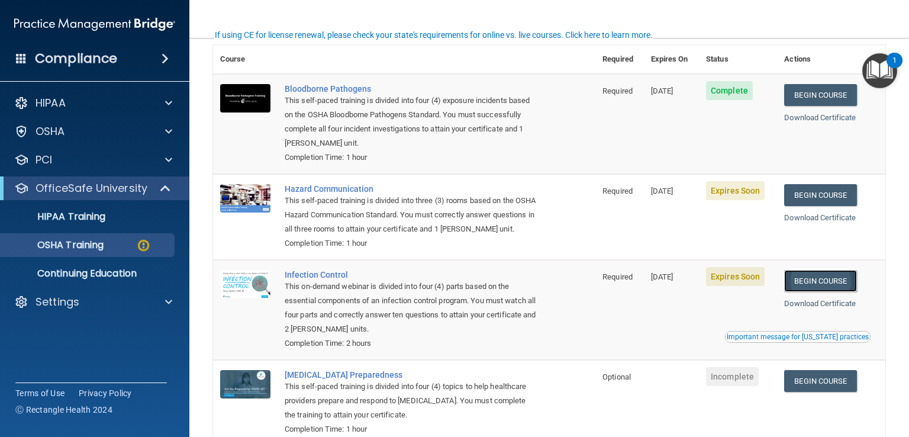
click at [838, 292] on link "Begin Course" at bounding box center [821, 281] width 72 height 22
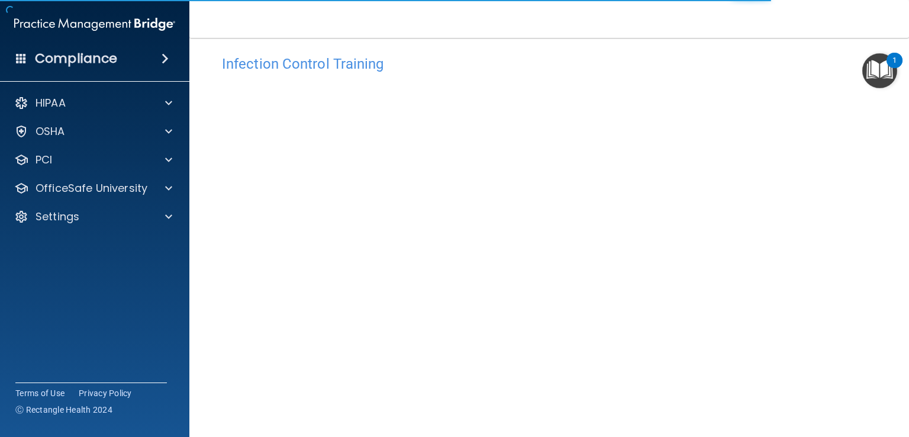
scroll to position [13, 0]
click at [898, 201] on main "Infection Control Training This course doesn’t expire until [DATE]. Are you sur…" at bounding box center [549, 237] width 720 height 399
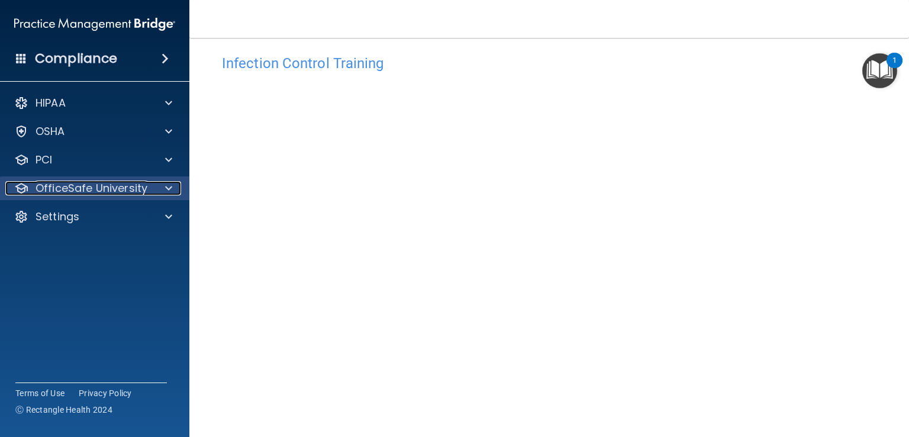
click at [169, 188] on span at bounding box center [168, 188] width 7 height 14
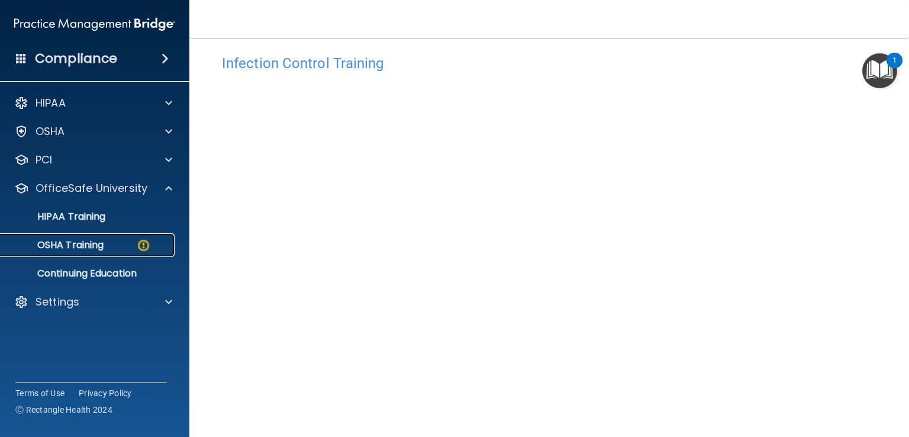
click at [99, 241] on p "OSHA Training" at bounding box center [56, 245] width 96 height 12
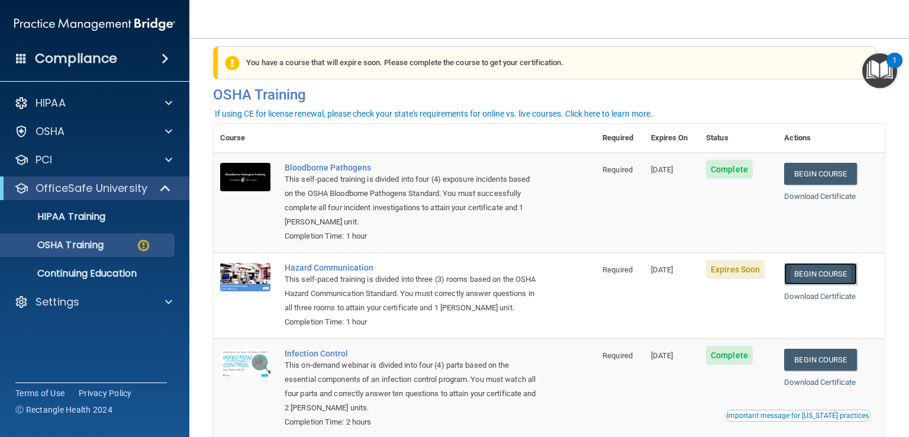
click at [803, 275] on link "Begin Course" at bounding box center [821, 274] width 72 height 22
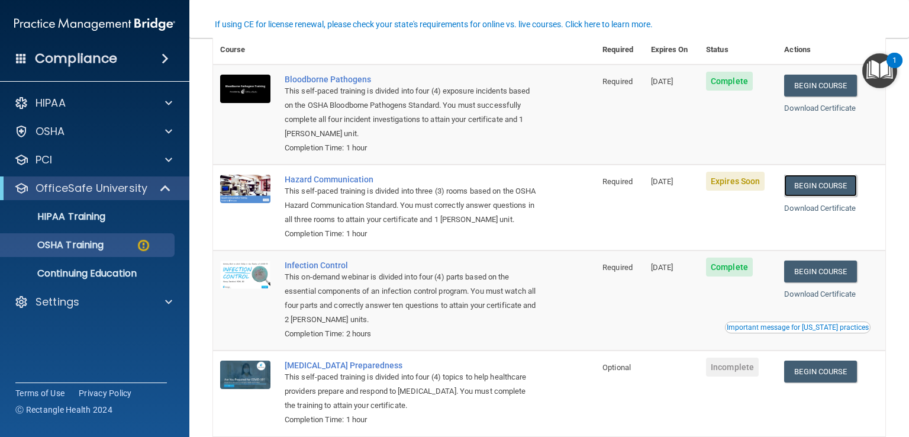
scroll to position [102, 0]
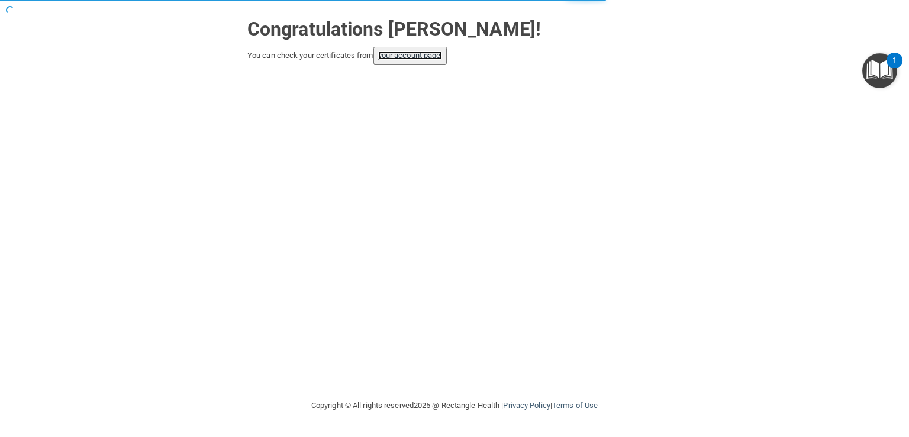
click at [432, 54] on link "your account page!" at bounding box center [410, 55] width 65 height 9
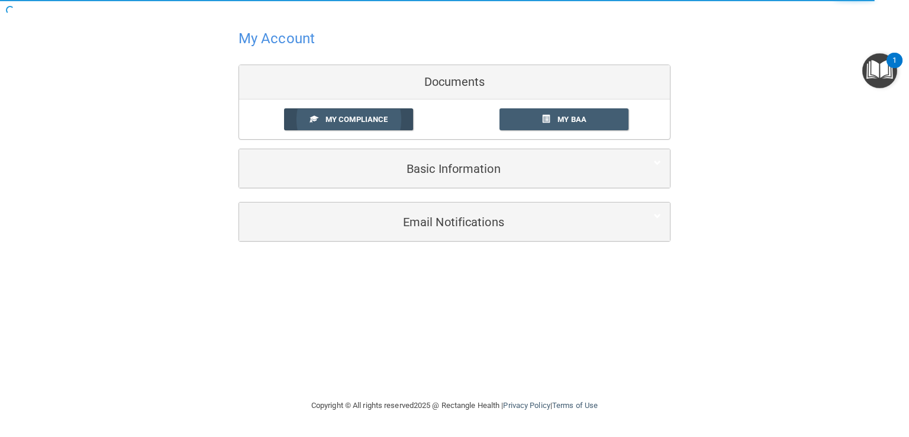
click at [363, 120] on span "My Compliance" at bounding box center [357, 119] width 62 height 9
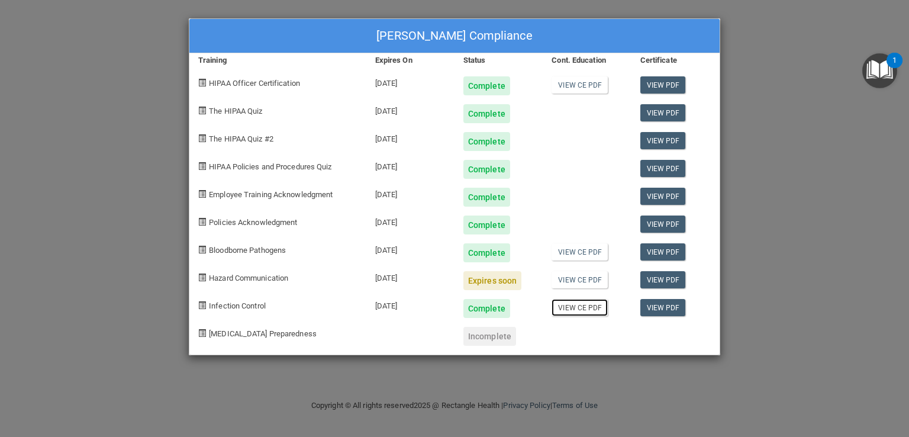
click at [580, 308] on link "View CE PDF" at bounding box center [580, 307] width 56 height 17
click at [650, 306] on link "View PDF" at bounding box center [664, 307] width 46 height 17
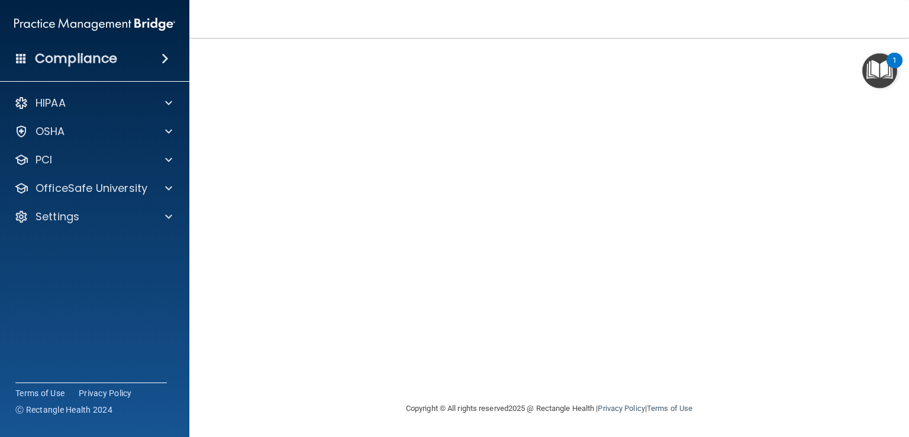
scroll to position [8, 0]
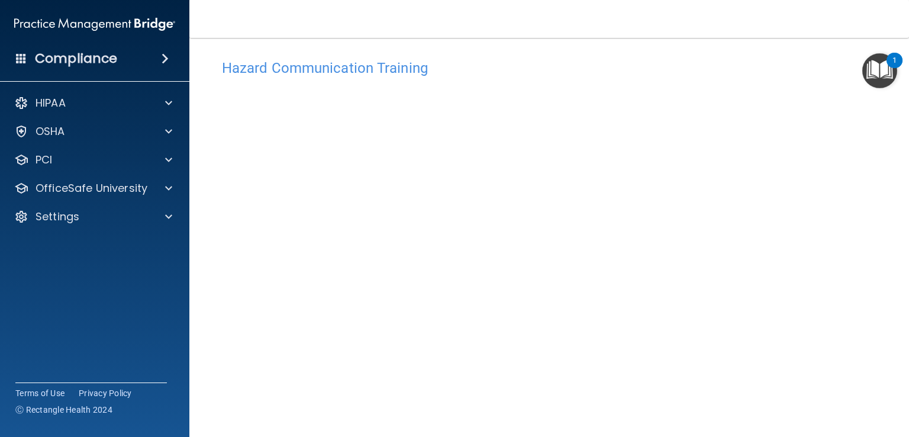
click at [830, 63] on h4 "Hazard Communication Training" at bounding box center [549, 67] width 655 height 15
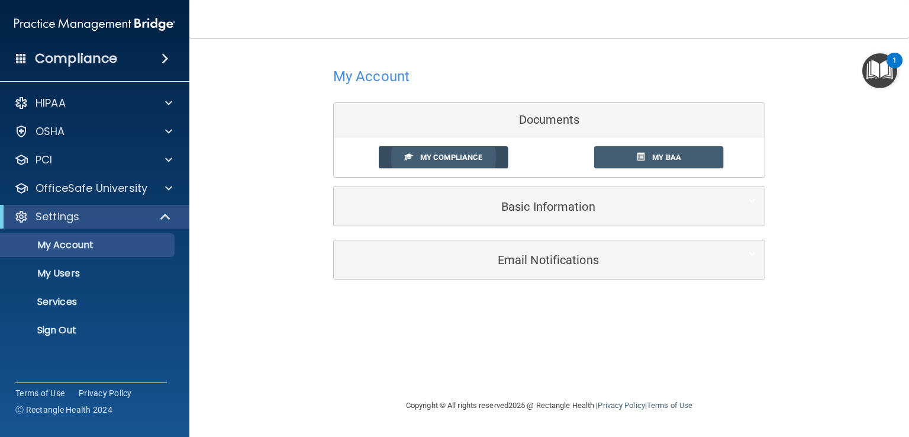
click at [439, 158] on span "My Compliance" at bounding box center [451, 157] width 62 height 9
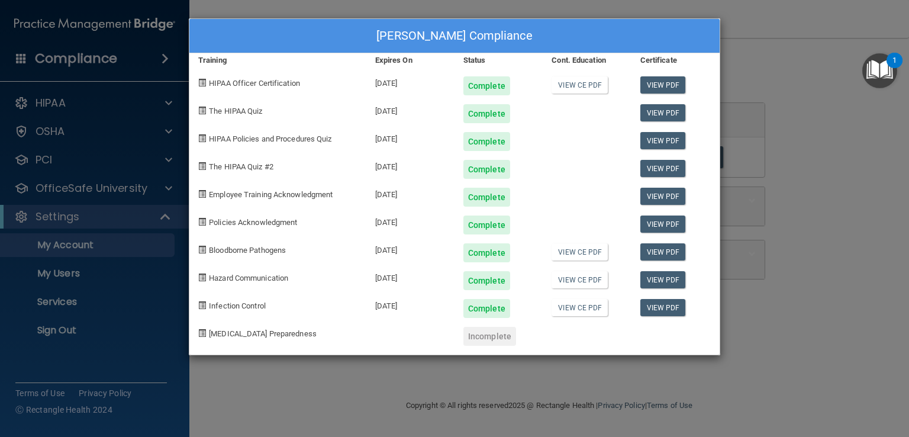
click at [439, 158] on div "08/19/2026" at bounding box center [411, 165] width 88 height 28
click at [561, 276] on link "View CE PDF" at bounding box center [580, 279] width 56 height 17
click at [649, 275] on link "View PDF" at bounding box center [664, 279] width 46 height 17
click at [168, 185] on div "Darla Rowcliffe's Compliance Training Expires On Status Cont. Education Certifi…" at bounding box center [454, 218] width 909 height 437
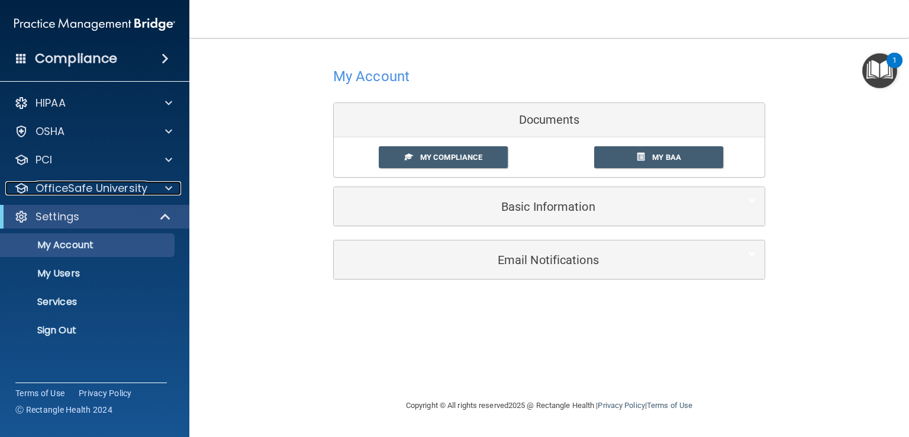
click at [168, 185] on span at bounding box center [168, 188] width 7 height 14
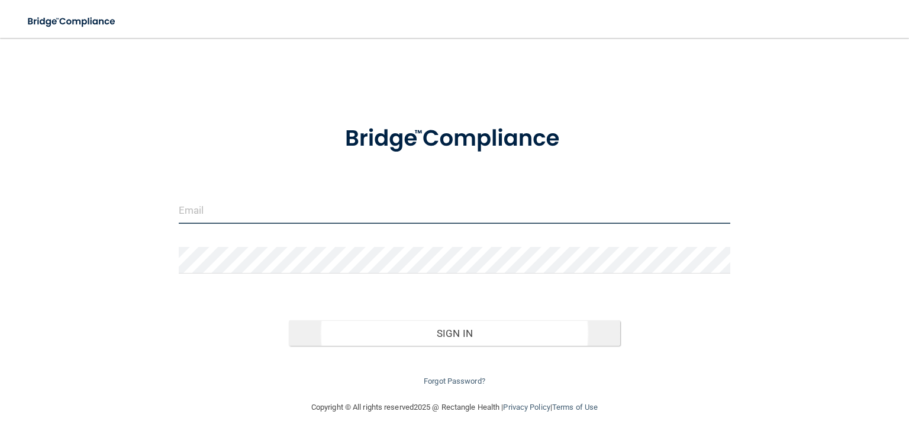
type input "[EMAIL_ADDRESS][DOMAIN_NAME]"
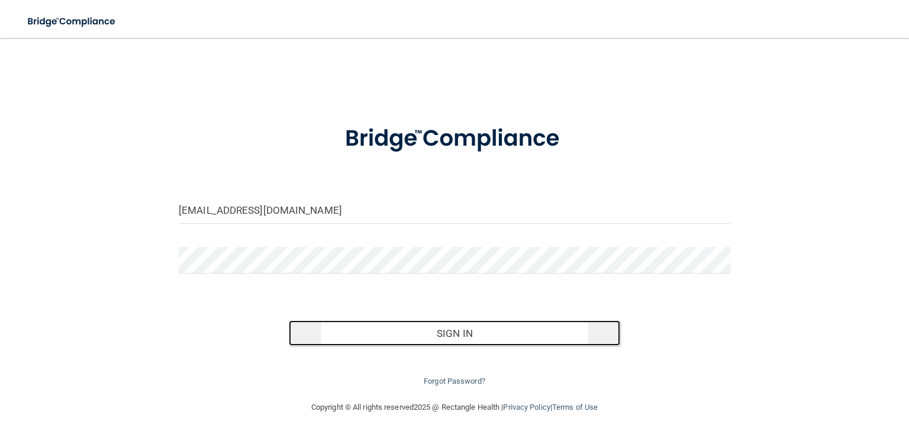
click at [433, 332] on button "Sign In" at bounding box center [454, 333] width 331 height 26
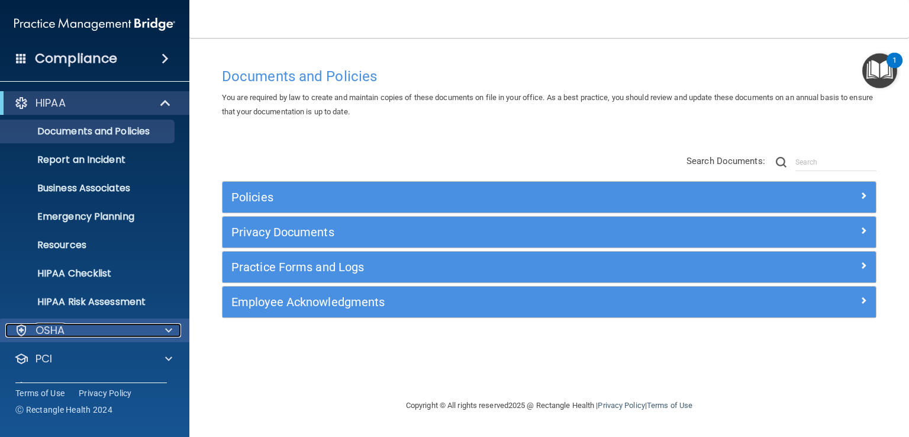
click at [166, 328] on span at bounding box center [168, 330] width 7 height 14
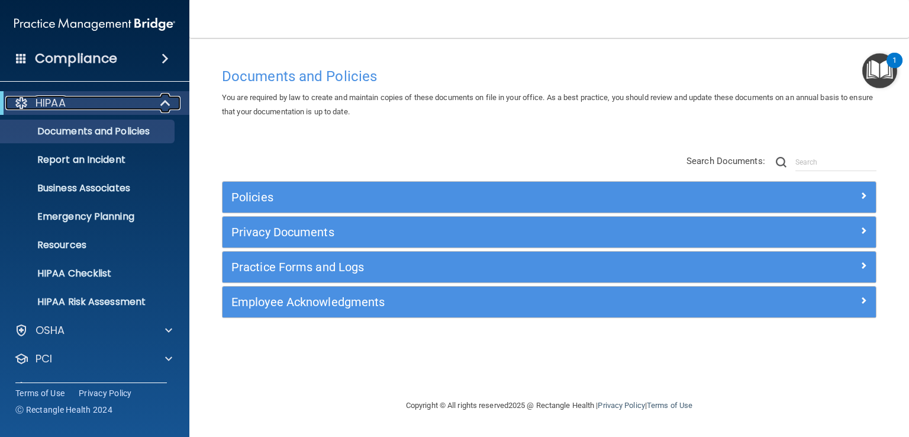
click at [162, 101] on span at bounding box center [167, 103] width 10 height 14
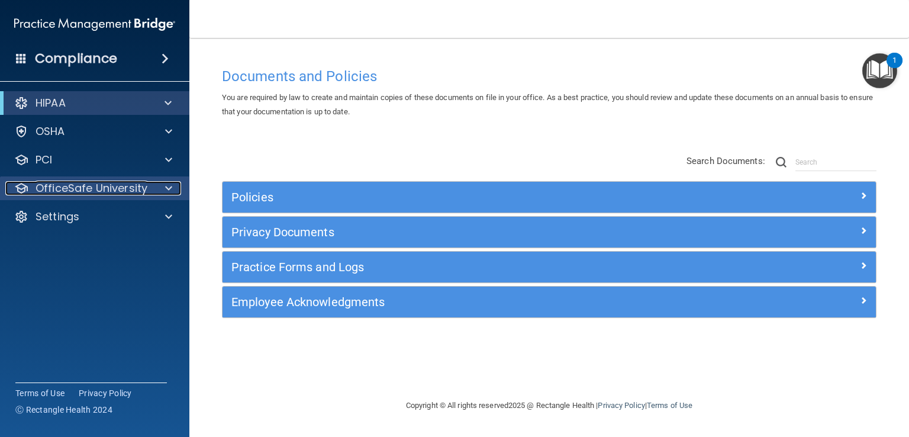
click at [171, 184] on span at bounding box center [168, 188] width 7 height 14
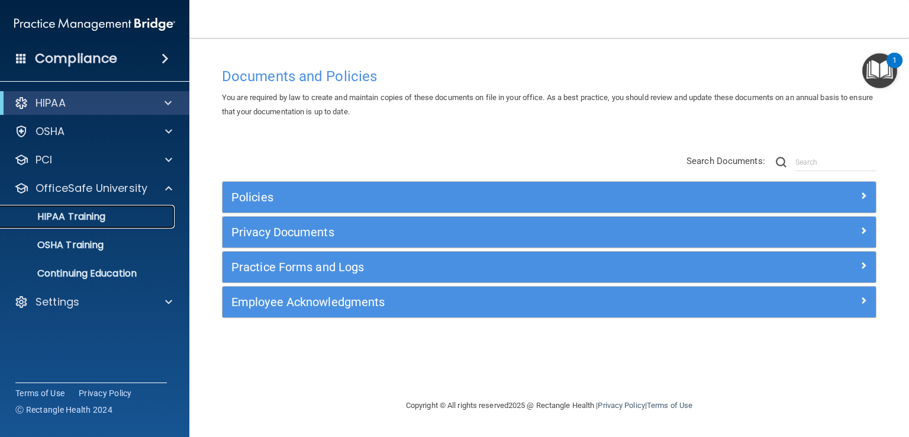
click at [136, 214] on div "HIPAA Training" at bounding box center [89, 217] width 162 height 12
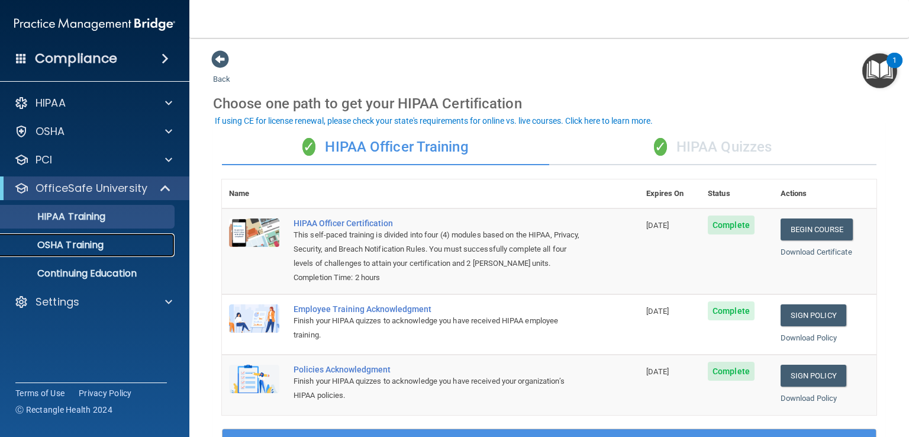
click at [108, 246] on div "OSHA Training" at bounding box center [89, 245] width 162 height 12
